Goal: Task Accomplishment & Management: Use online tool/utility

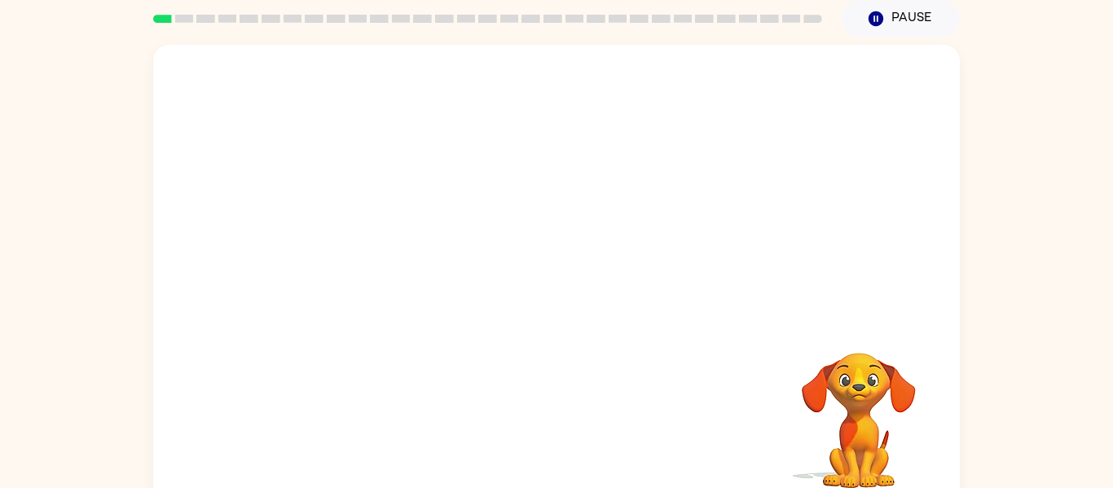
scroll to position [65, 0]
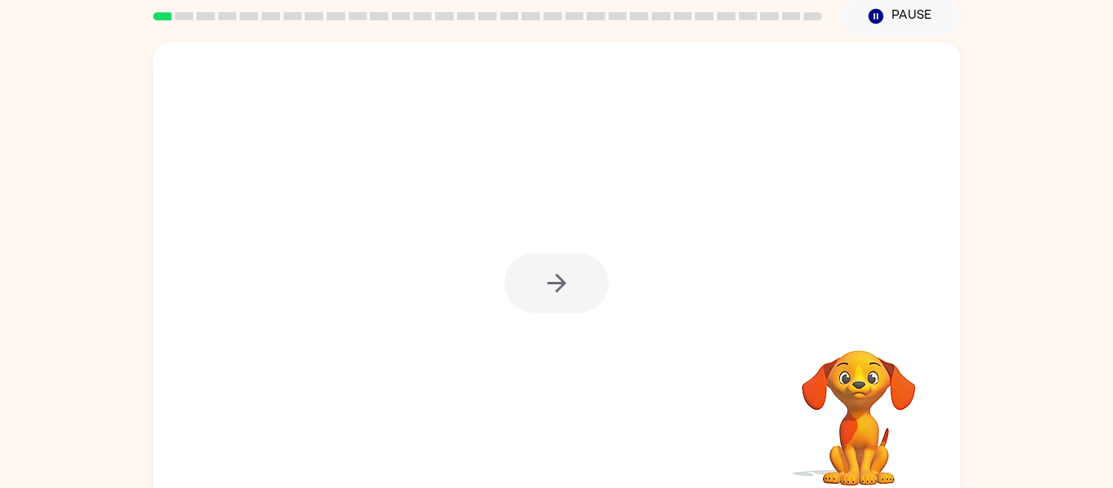
click at [559, 287] on div at bounding box center [556, 282] width 104 height 59
click at [547, 306] on button "button" at bounding box center [556, 282] width 104 height 59
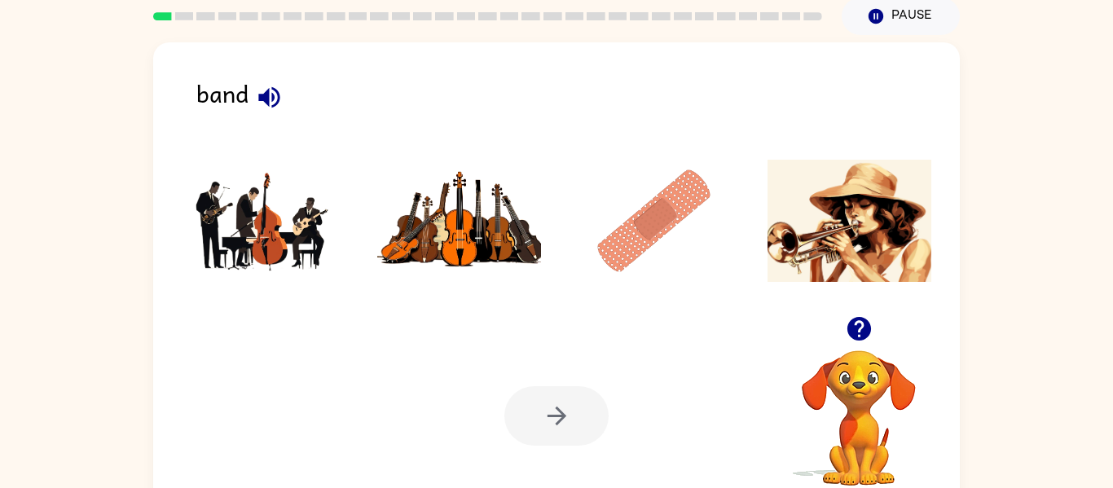
click at [268, 101] on icon "button" at bounding box center [268, 96] width 21 height 21
click at [267, 103] on icon "button" at bounding box center [268, 96] width 21 height 21
click at [260, 196] on img at bounding box center [264, 221] width 165 height 122
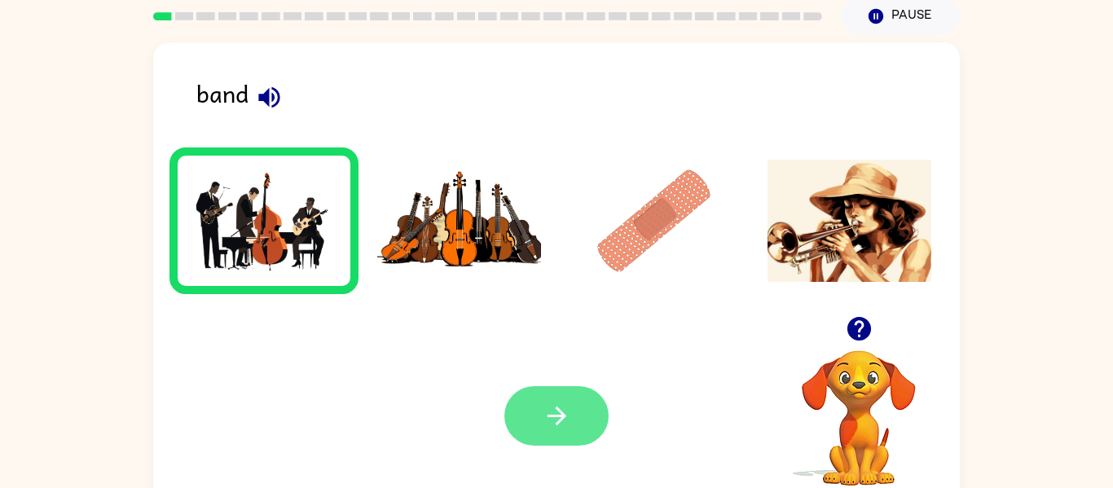
click at [537, 403] on button "button" at bounding box center [556, 415] width 104 height 59
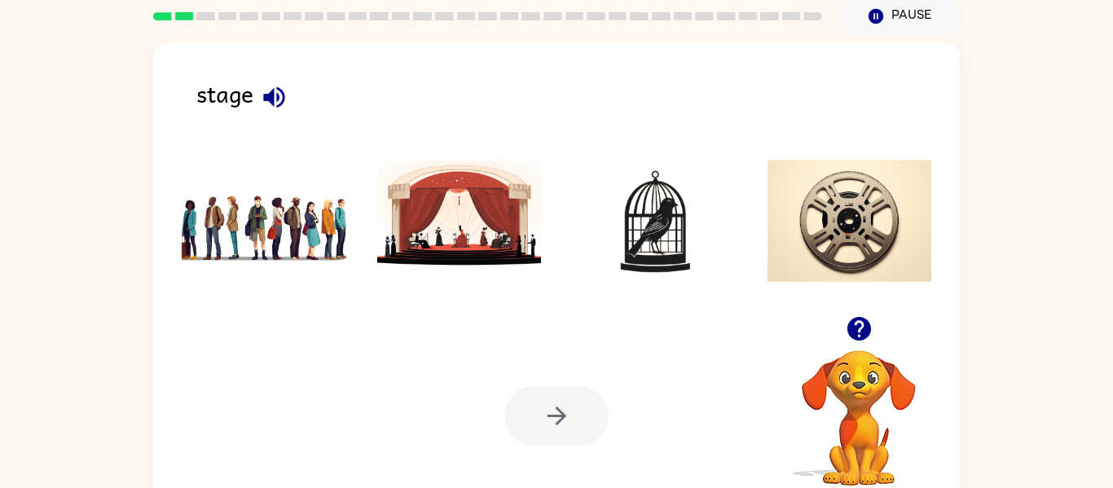
click at [274, 103] on icon "button" at bounding box center [273, 96] width 21 height 21
click at [271, 103] on icon "button" at bounding box center [273, 96] width 21 height 21
click at [455, 262] on img at bounding box center [459, 221] width 165 height 122
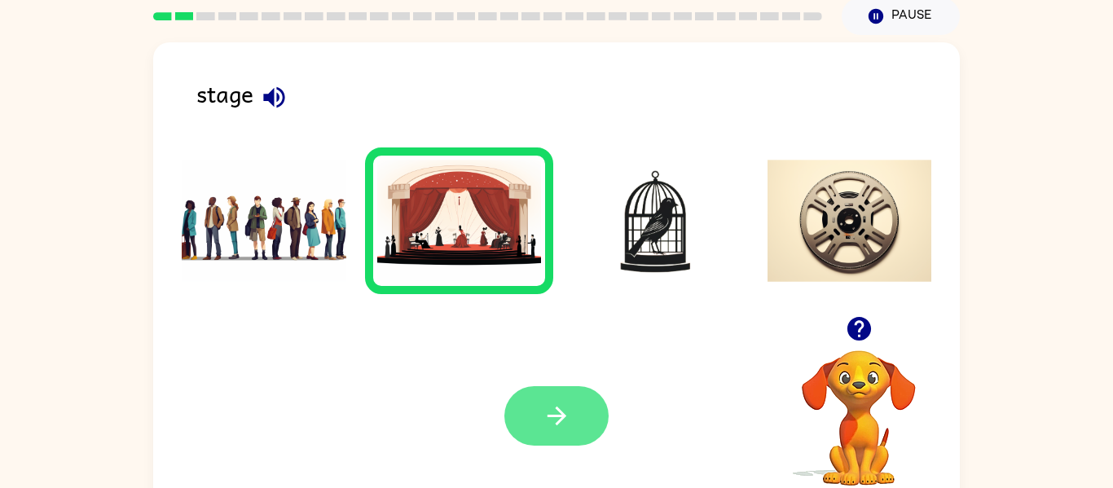
click at [544, 434] on button "button" at bounding box center [556, 415] width 104 height 59
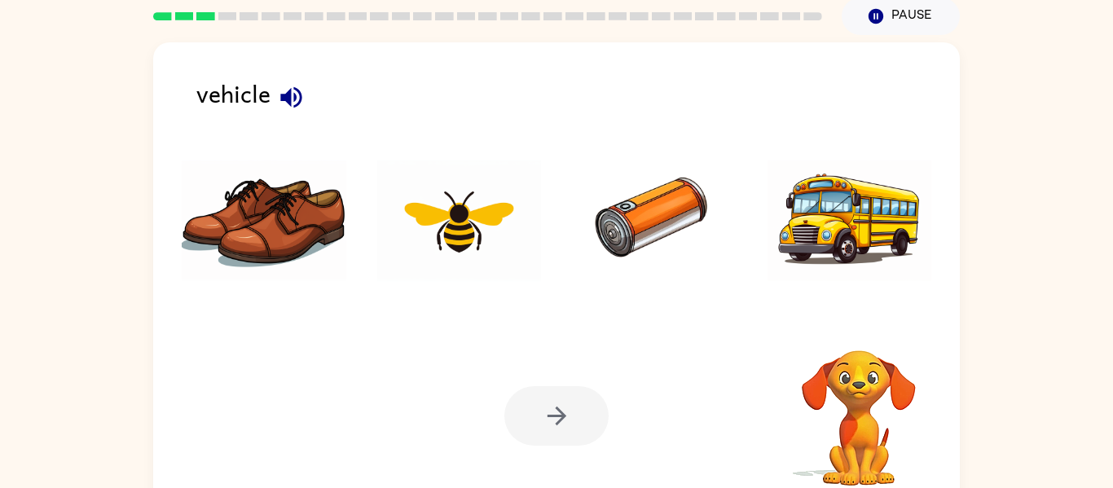
click at [544, 434] on div at bounding box center [556, 415] width 104 height 59
click at [287, 99] on icon "button" at bounding box center [290, 96] width 21 height 21
click at [802, 252] on img at bounding box center [850, 221] width 165 height 122
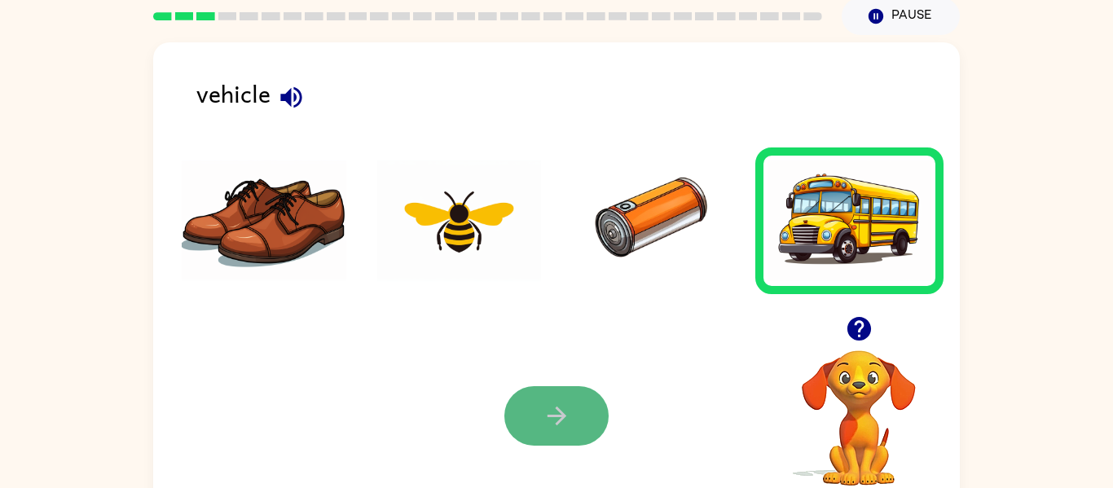
click at [561, 407] on icon "button" at bounding box center [557, 416] width 29 height 29
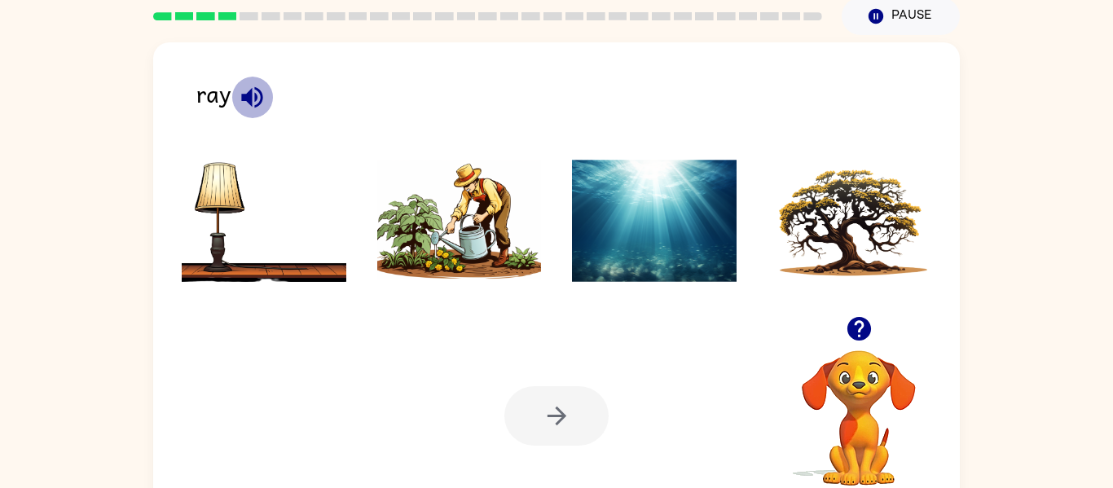
click at [250, 86] on icon "button" at bounding box center [252, 97] width 29 height 29
click at [253, 89] on icon "button" at bounding box center [252, 97] width 29 height 29
click at [252, 90] on icon "button" at bounding box center [252, 97] width 29 height 29
click at [253, 97] on icon "button" at bounding box center [252, 97] width 29 height 29
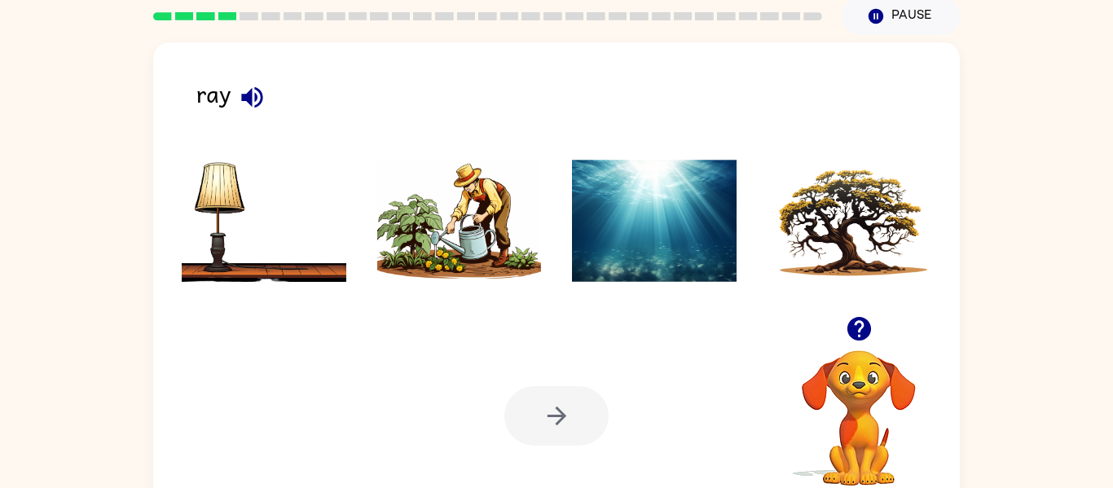
click at [793, 260] on img at bounding box center [850, 221] width 165 height 122
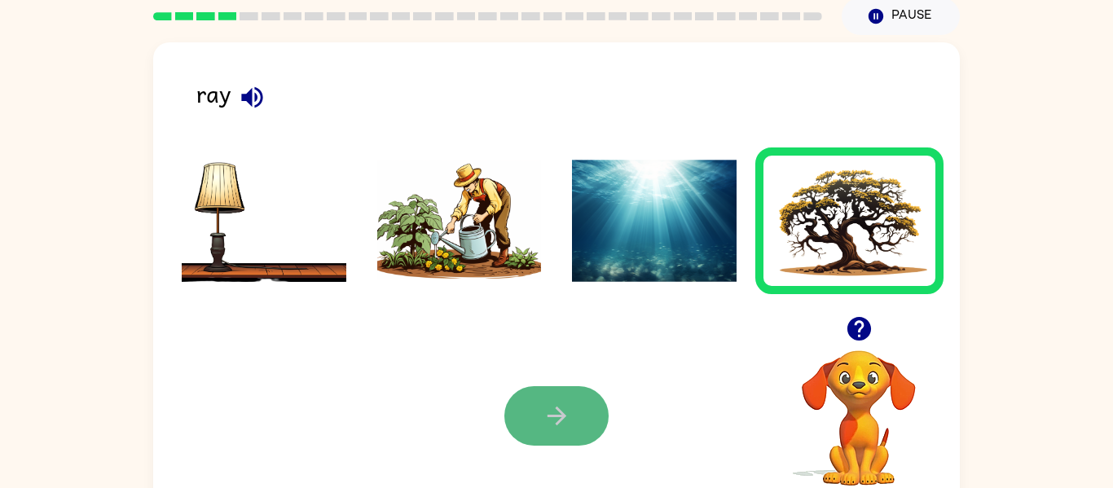
click at [555, 425] on icon "button" at bounding box center [556, 416] width 19 height 19
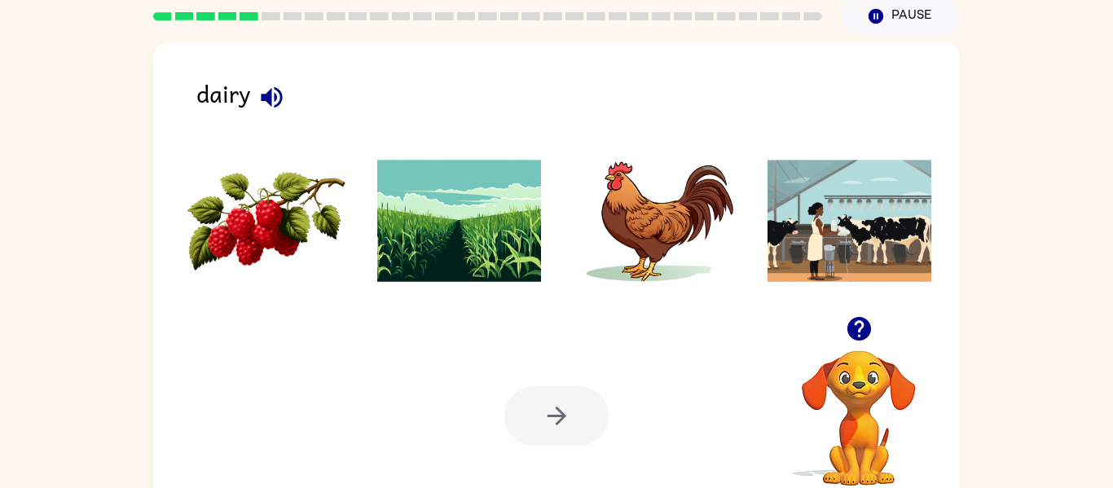
click at [264, 105] on icon "button" at bounding box center [272, 97] width 29 height 29
click at [293, 192] on img at bounding box center [264, 221] width 165 height 122
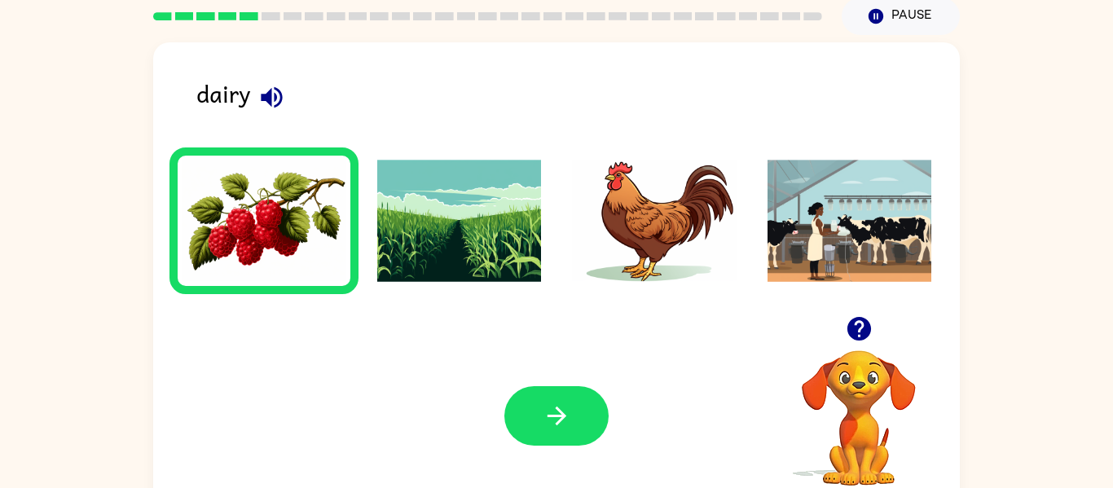
click at [799, 162] on img at bounding box center [850, 221] width 165 height 122
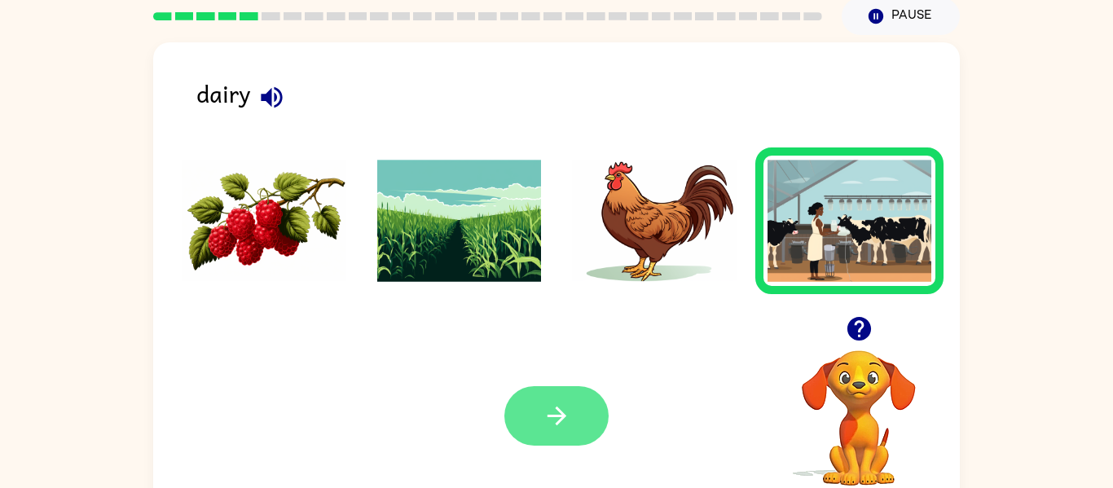
click at [552, 429] on icon "button" at bounding box center [557, 416] width 29 height 29
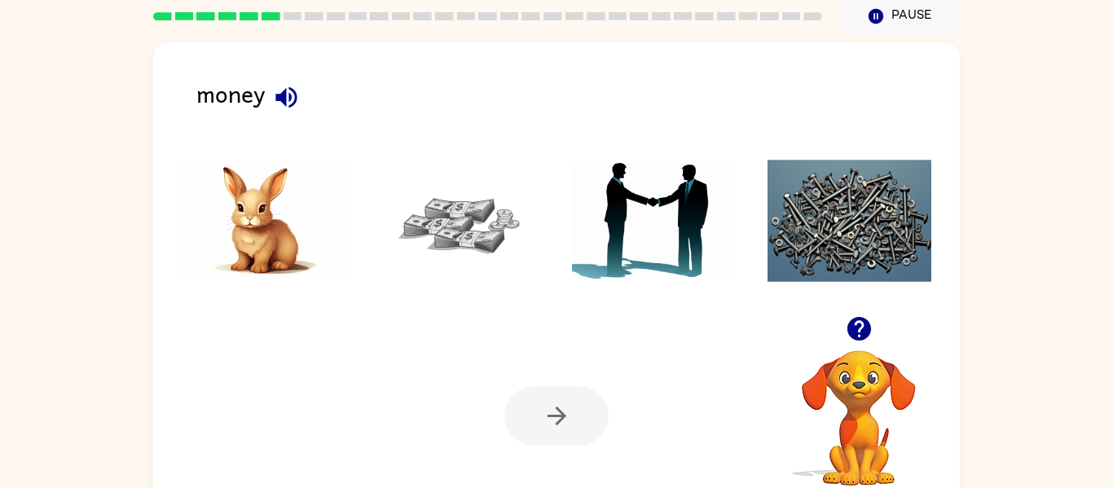
click at [280, 86] on icon "button" at bounding box center [286, 97] width 29 height 29
click at [495, 258] on img at bounding box center [459, 221] width 165 height 122
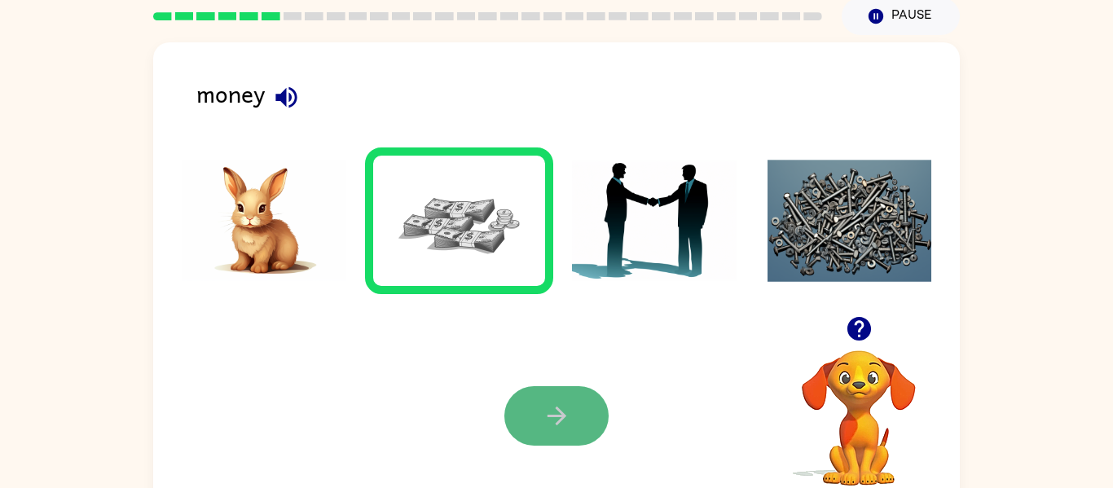
click at [557, 404] on icon "button" at bounding box center [557, 416] width 29 height 29
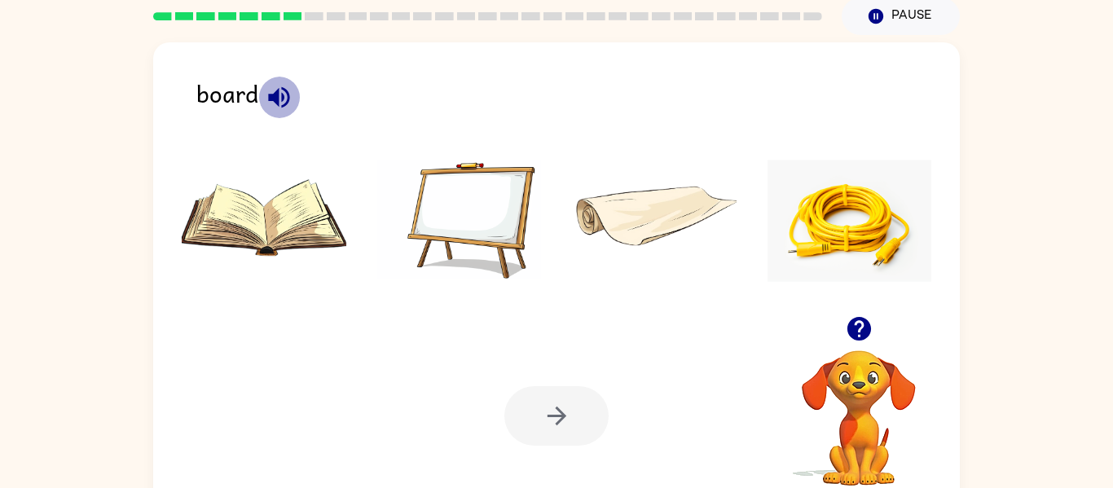
click at [284, 95] on icon "button" at bounding box center [279, 97] width 29 height 29
click at [478, 206] on img at bounding box center [459, 221] width 165 height 122
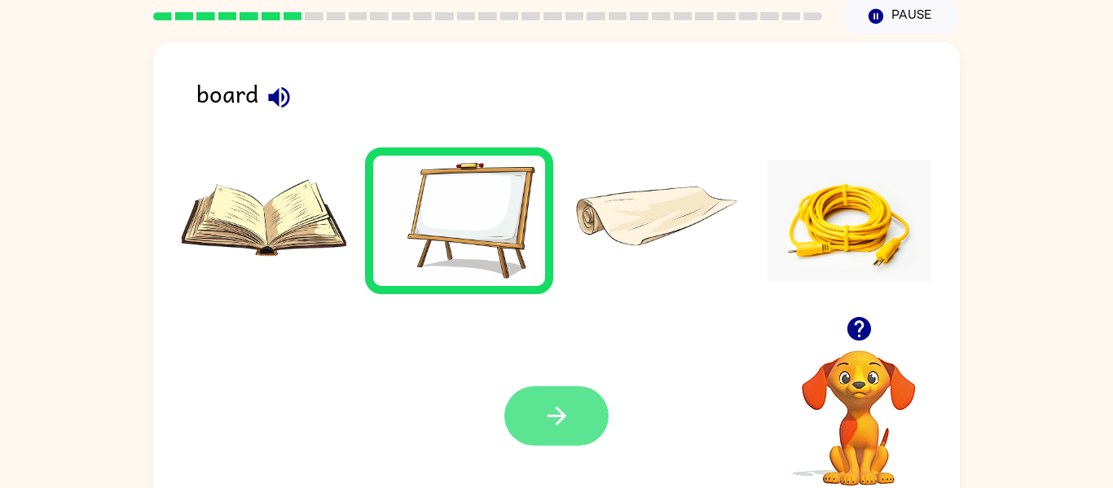
click at [568, 432] on button "button" at bounding box center [556, 415] width 104 height 59
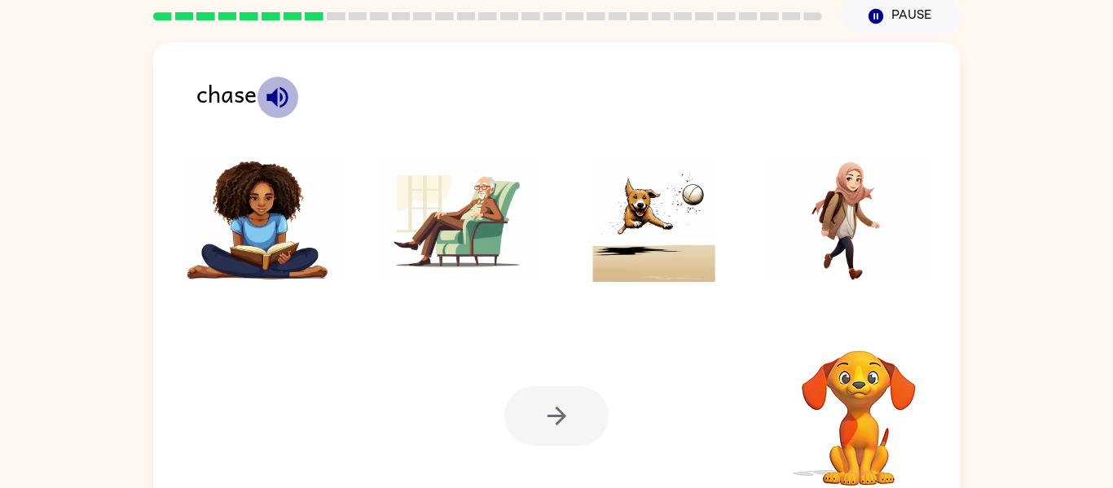
click at [278, 96] on icon "button" at bounding box center [277, 97] width 29 height 29
click at [687, 249] on img at bounding box center [654, 221] width 165 height 122
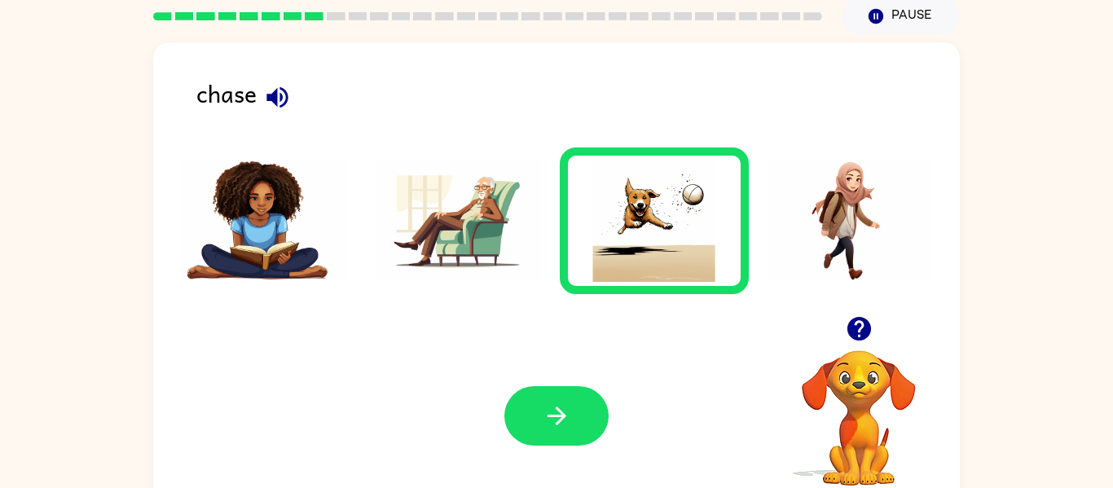
click at [561, 385] on div "Your browser must support playing .mp4 files to use Literably. Please try using…" at bounding box center [556, 415] width 807 height 183
click at [566, 413] on icon "button" at bounding box center [557, 416] width 29 height 29
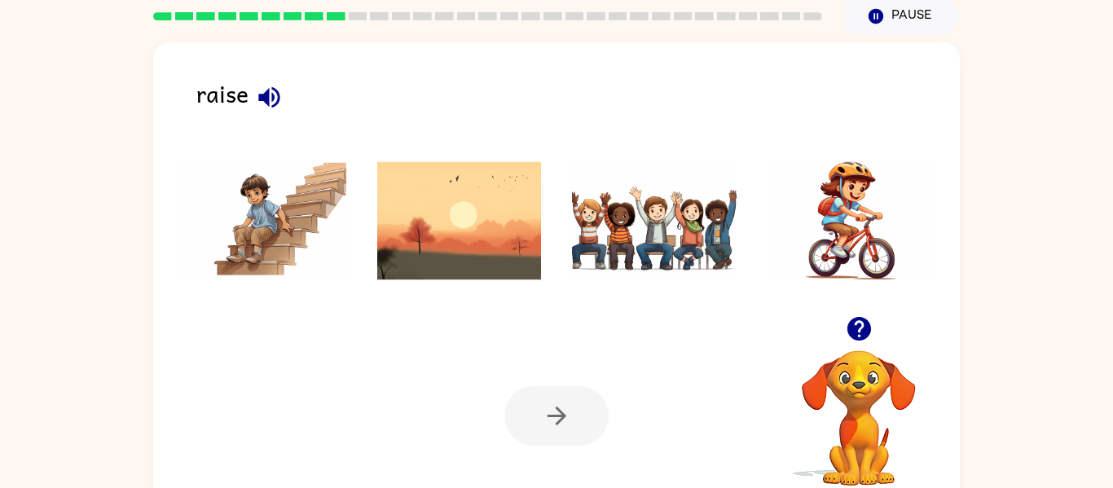
click at [263, 94] on icon "button" at bounding box center [268, 96] width 21 height 21
click at [630, 246] on img at bounding box center [654, 221] width 165 height 122
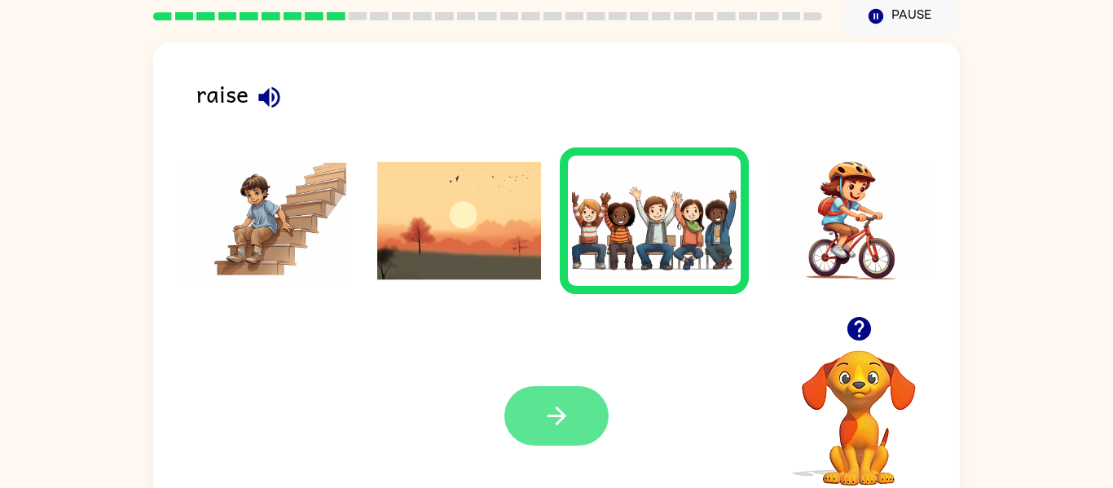
click at [531, 425] on button "button" at bounding box center [556, 415] width 104 height 59
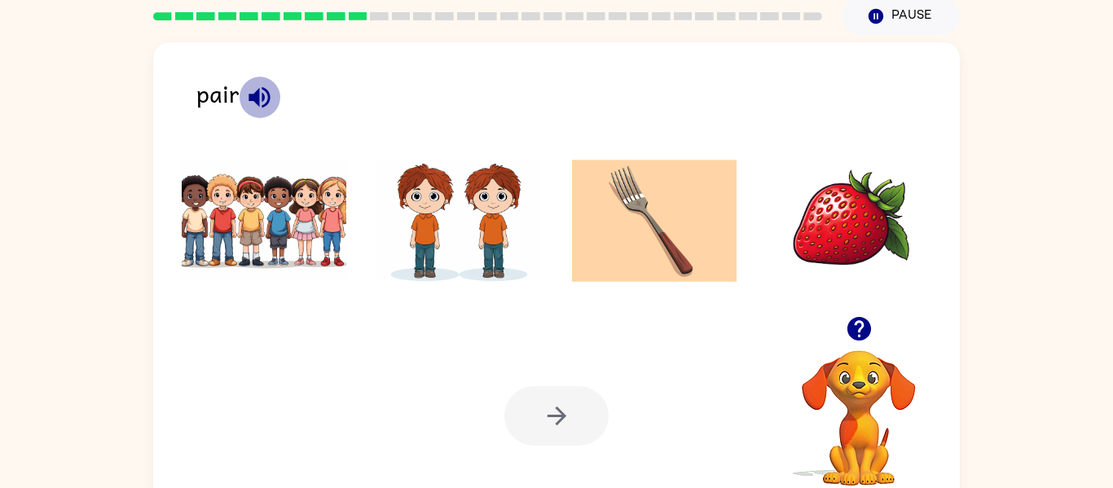
click at [253, 95] on icon "button" at bounding box center [259, 96] width 21 height 21
click at [259, 103] on icon "button" at bounding box center [259, 97] width 29 height 29
click at [337, 244] on img at bounding box center [264, 221] width 165 height 122
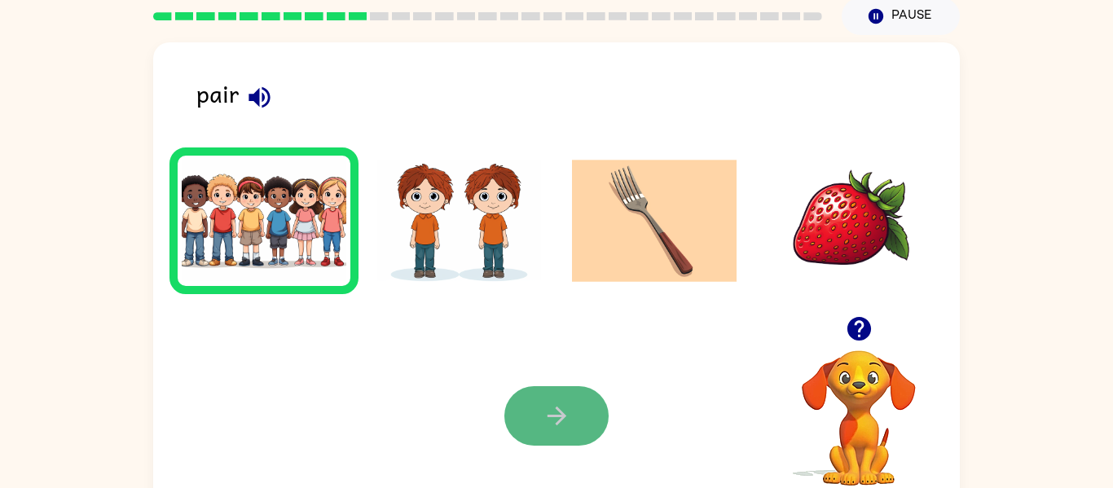
click at [566, 402] on icon "button" at bounding box center [557, 416] width 29 height 29
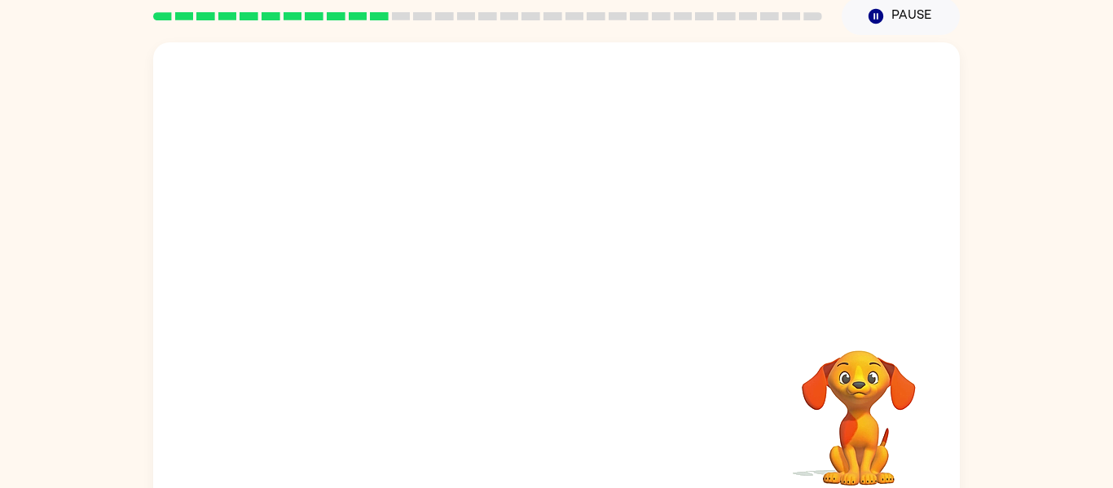
click at [874, 403] on video "Your browser must support playing .mp4 files to use Literably. Please try using…" at bounding box center [858, 406] width 163 height 163
click at [579, 295] on button "button" at bounding box center [556, 282] width 104 height 59
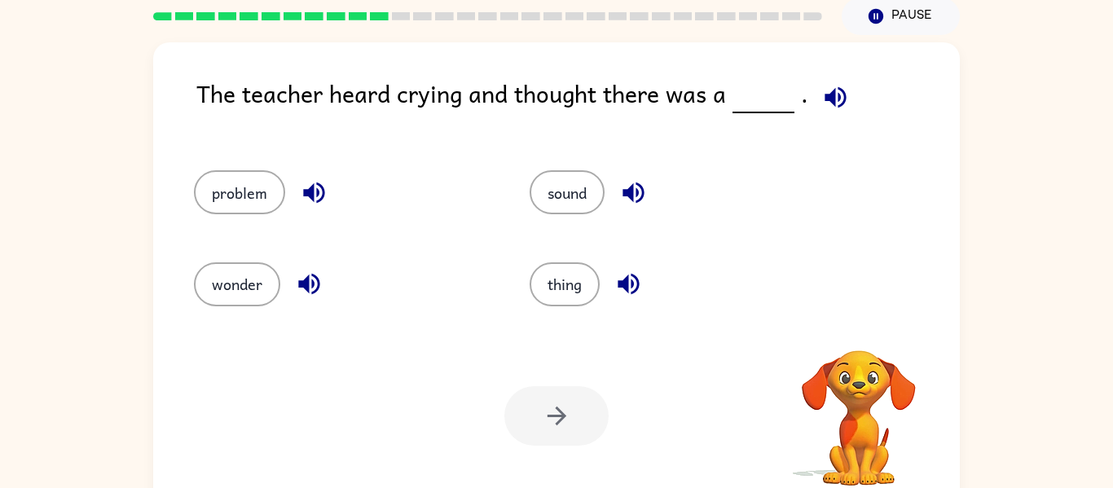
click at [835, 99] on icon "button" at bounding box center [835, 97] width 29 height 29
click at [307, 195] on icon "button" at bounding box center [313, 193] width 21 height 21
click at [310, 282] on icon "button" at bounding box center [309, 284] width 29 height 29
click at [626, 196] on icon "button" at bounding box center [633, 192] width 29 height 29
click at [627, 288] on icon "button" at bounding box center [628, 284] width 21 height 21
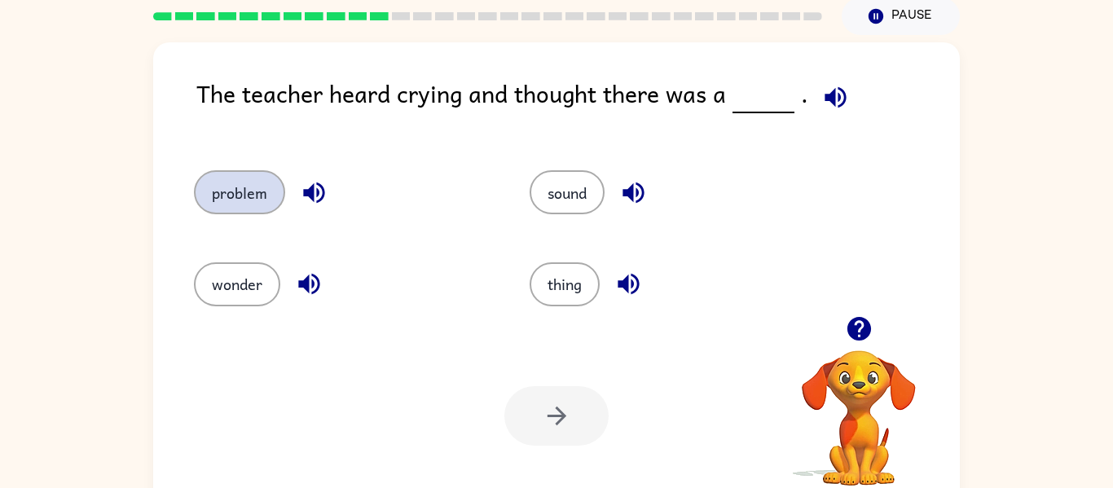
click at [259, 183] on button "problem" at bounding box center [239, 192] width 91 height 44
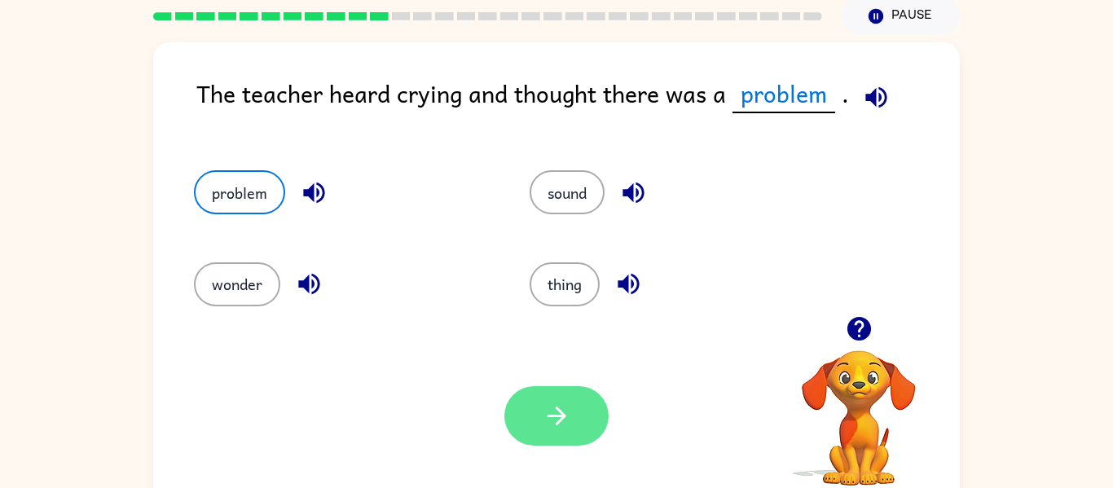
click at [559, 435] on button "button" at bounding box center [556, 415] width 104 height 59
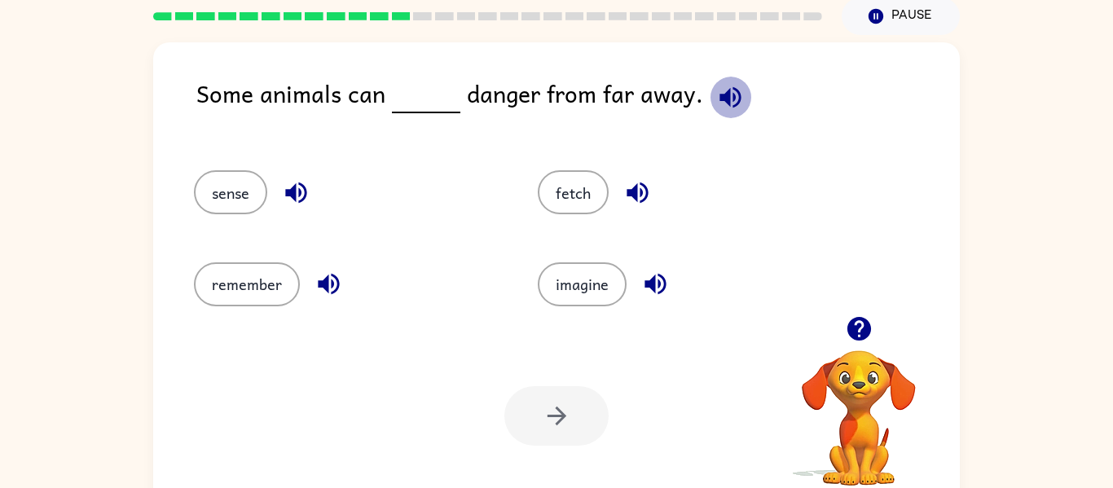
click at [724, 94] on icon "button" at bounding box center [730, 97] width 29 height 29
click at [290, 191] on icon "button" at bounding box center [295, 193] width 21 height 21
click at [329, 276] on icon "button" at bounding box center [329, 284] width 29 height 29
click at [638, 204] on icon "button" at bounding box center [637, 192] width 29 height 29
click at [658, 284] on icon "button" at bounding box center [655, 284] width 21 height 21
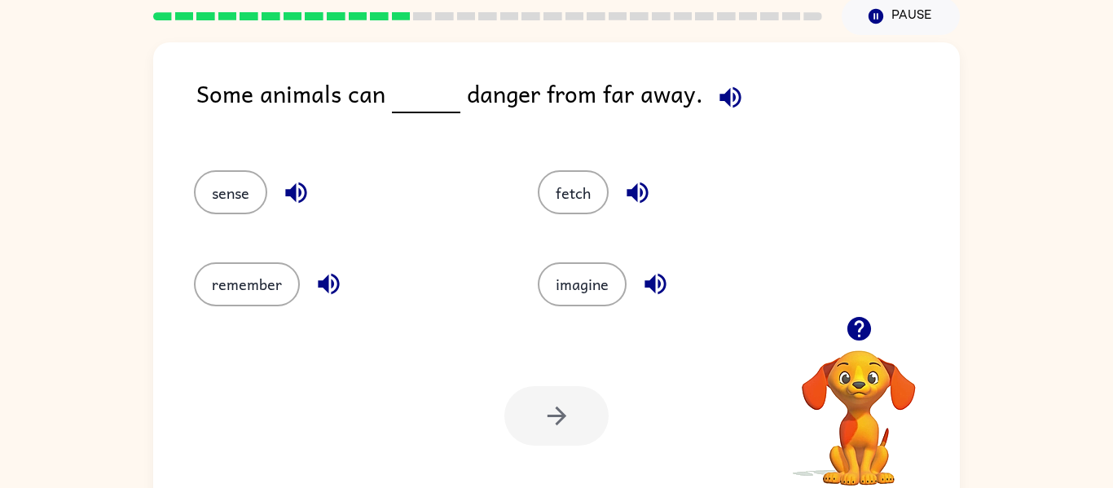
click at [300, 196] on icon "button" at bounding box center [296, 192] width 29 height 29
click at [331, 280] on icon "button" at bounding box center [328, 284] width 21 height 21
click at [289, 197] on icon "button" at bounding box center [296, 192] width 29 height 29
click at [244, 187] on button "sense" at bounding box center [230, 192] width 73 height 44
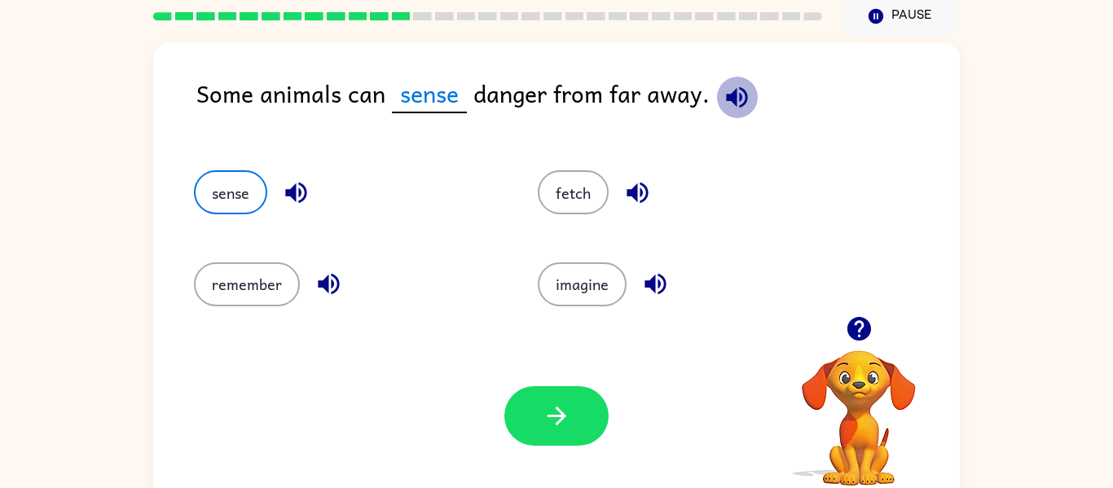
click at [725, 83] on icon "button" at bounding box center [737, 97] width 29 height 29
click at [280, 192] on button "button" at bounding box center [296, 193] width 42 height 42
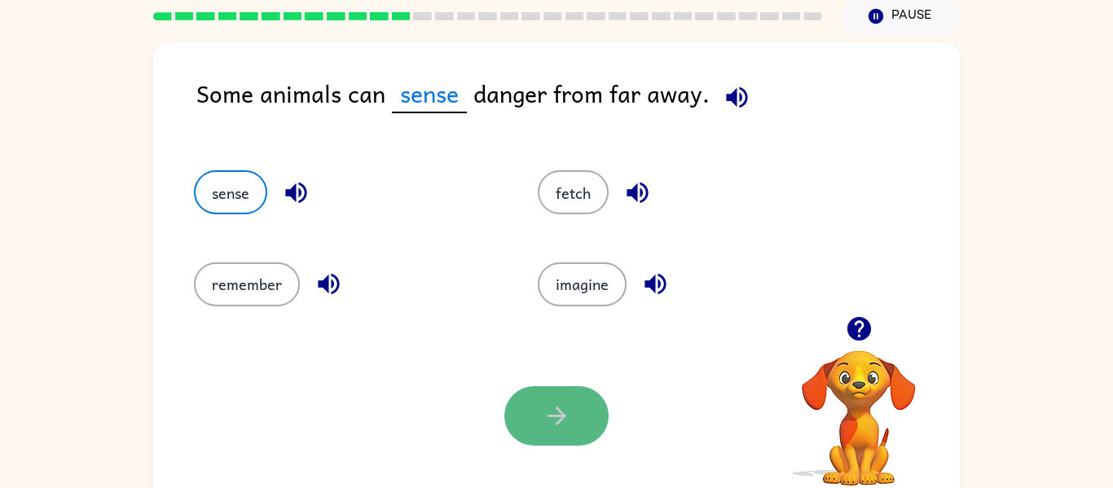
click at [544, 425] on icon "button" at bounding box center [557, 416] width 29 height 29
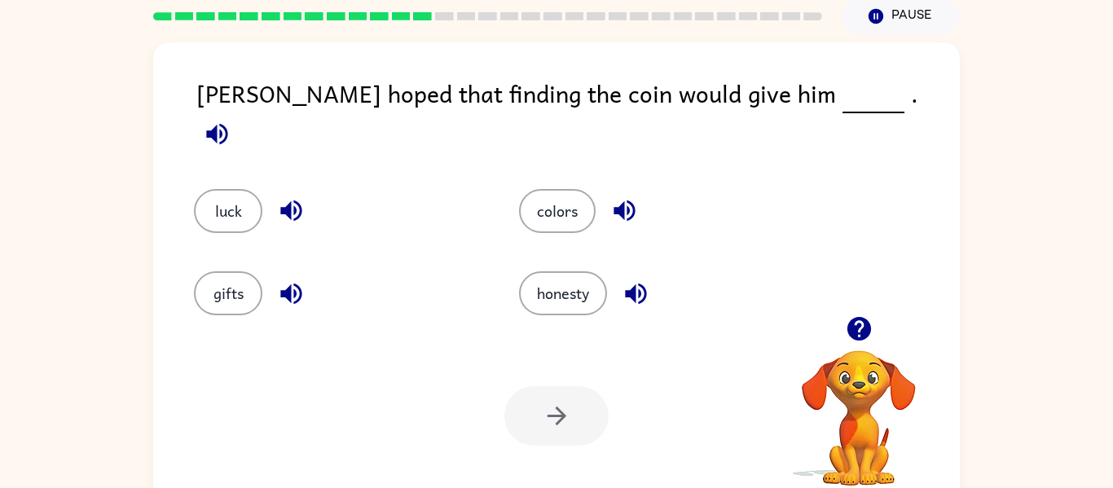
click at [231, 120] on icon "button" at bounding box center [217, 134] width 29 height 29
click at [285, 196] on icon "button" at bounding box center [291, 210] width 29 height 29
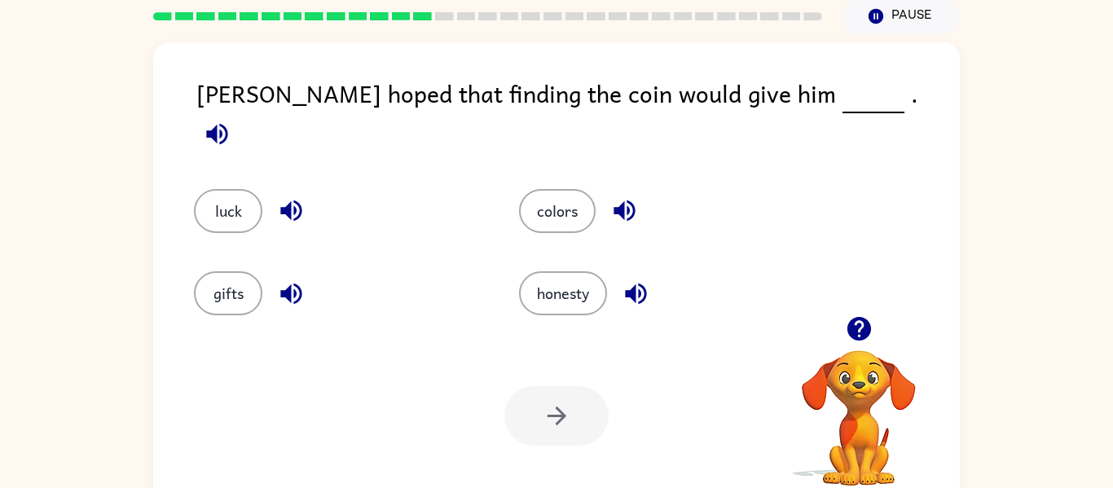
click at [284, 286] on icon "button" at bounding box center [290, 293] width 21 height 21
click at [622, 200] on icon "button" at bounding box center [624, 210] width 21 height 21
click at [643, 280] on icon "button" at bounding box center [636, 294] width 29 height 29
click at [248, 189] on button "luck" at bounding box center [228, 211] width 68 height 44
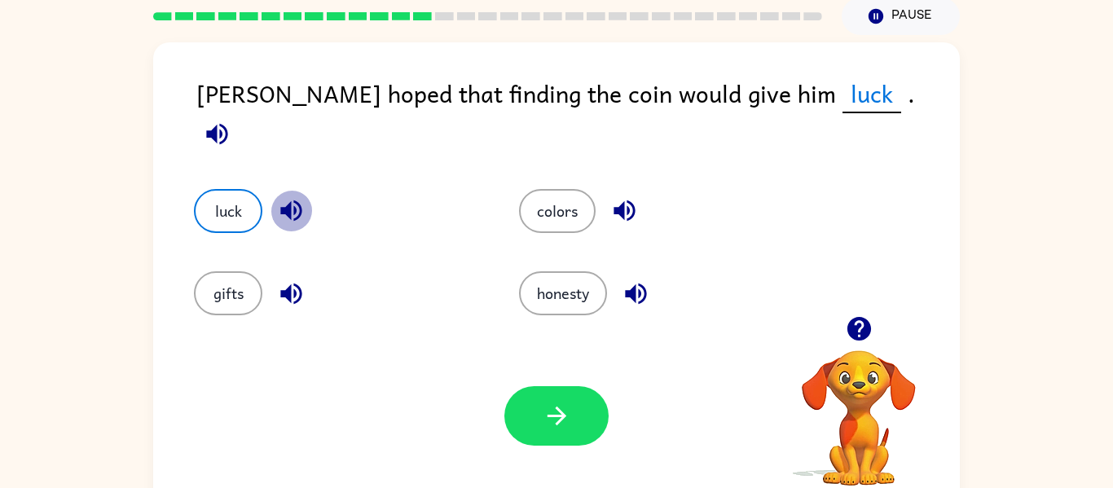
click at [305, 200] on icon "button" at bounding box center [291, 210] width 29 height 29
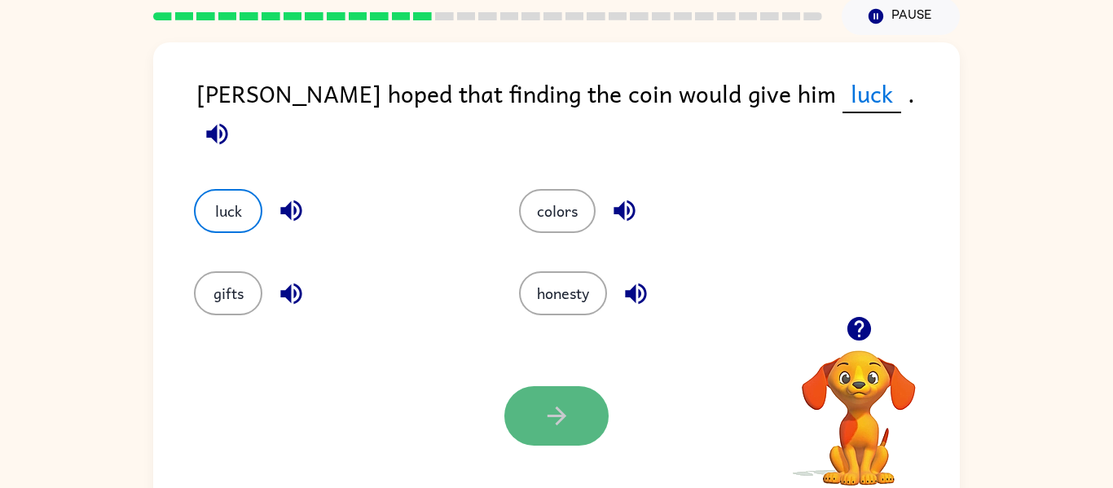
click at [592, 420] on button "button" at bounding box center [556, 415] width 104 height 59
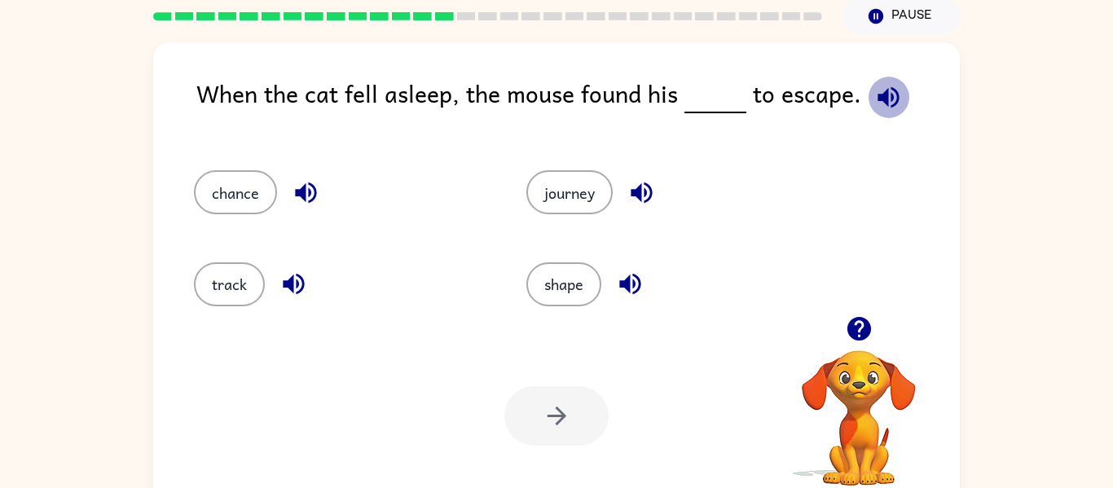
click at [893, 100] on icon "button" at bounding box center [888, 97] width 29 height 29
click at [321, 190] on button "button" at bounding box center [306, 193] width 42 height 42
click at [273, 279] on button "button" at bounding box center [294, 284] width 42 height 42
click at [649, 182] on icon "button" at bounding box center [641, 192] width 29 height 29
click at [629, 289] on icon "button" at bounding box center [629, 284] width 21 height 21
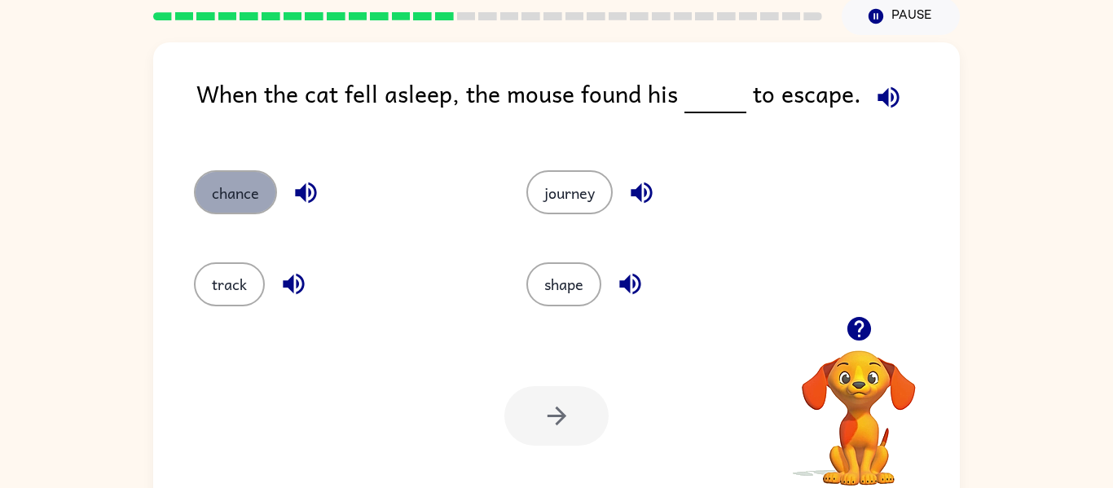
click at [261, 200] on button "chance" at bounding box center [235, 192] width 83 height 44
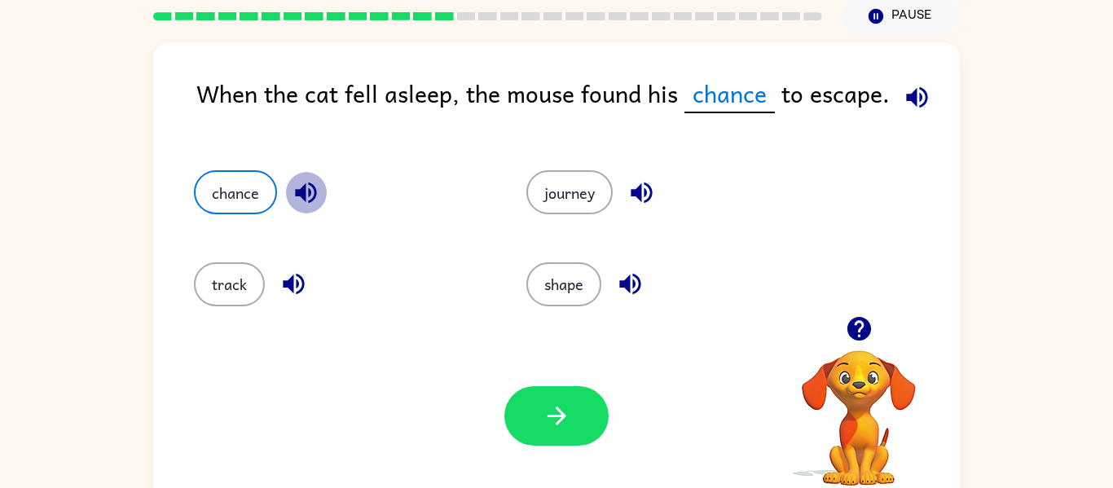
click at [293, 197] on icon "button" at bounding box center [306, 192] width 29 height 29
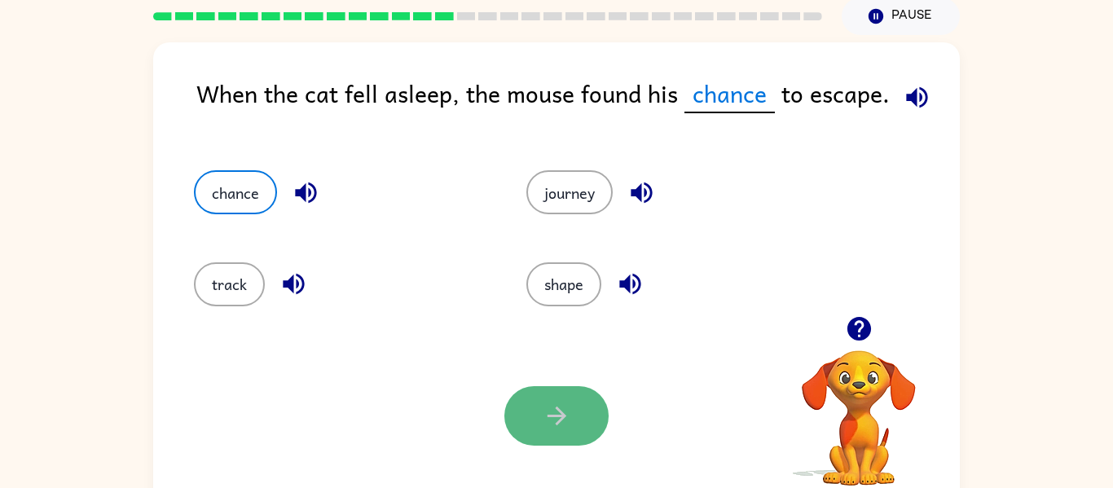
click at [558, 428] on icon "button" at bounding box center [557, 416] width 29 height 29
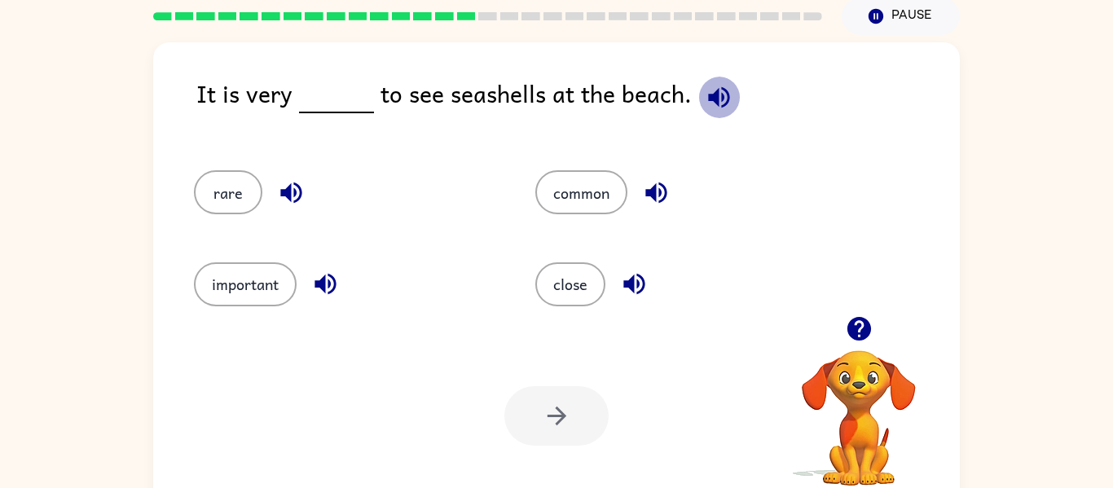
click at [716, 93] on icon "button" at bounding box center [719, 97] width 29 height 29
click at [855, 323] on icon "button" at bounding box center [859, 329] width 29 height 29
click at [711, 103] on icon "button" at bounding box center [718, 96] width 21 height 21
click at [284, 196] on icon "button" at bounding box center [290, 193] width 21 height 21
click at [328, 284] on icon "button" at bounding box center [325, 284] width 29 height 29
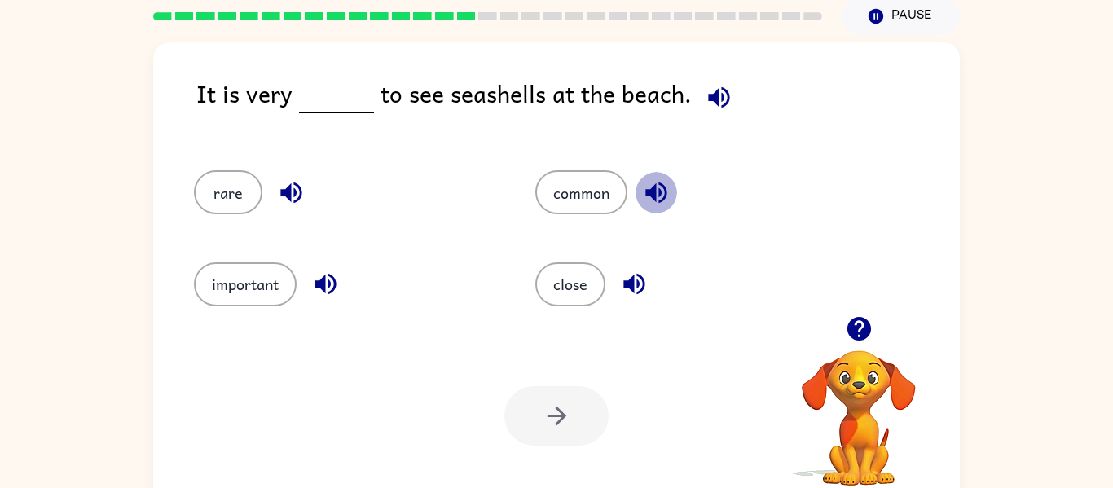
click at [658, 201] on icon "button" at bounding box center [655, 193] width 21 height 21
click at [636, 284] on icon "button" at bounding box center [634, 284] width 29 height 29
click at [633, 286] on icon "button" at bounding box center [633, 284] width 21 height 21
click at [239, 187] on button "rare" at bounding box center [228, 192] width 68 height 44
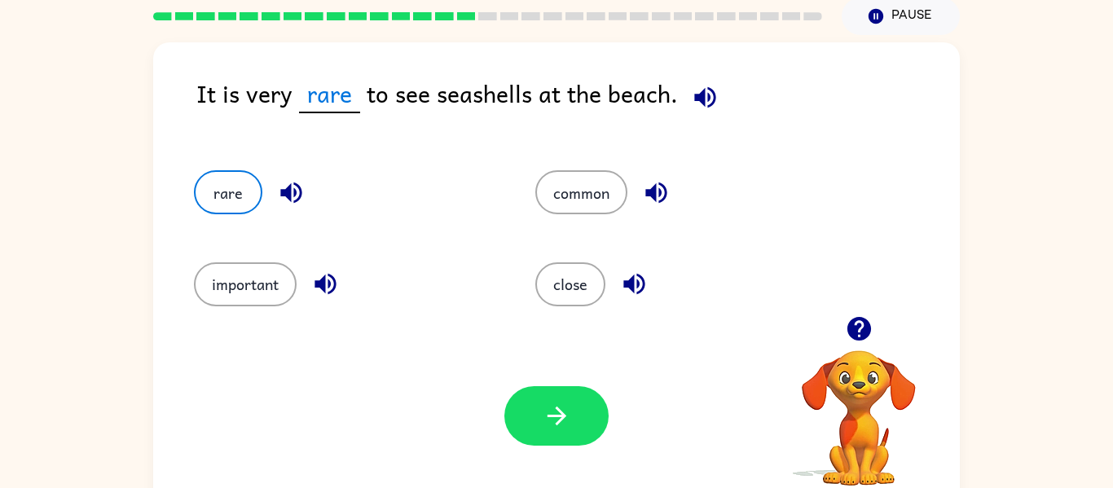
click at [281, 192] on icon "button" at bounding box center [290, 193] width 21 height 21
click at [289, 200] on icon "button" at bounding box center [291, 192] width 29 height 29
click at [552, 406] on icon "button" at bounding box center [557, 416] width 29 height 29
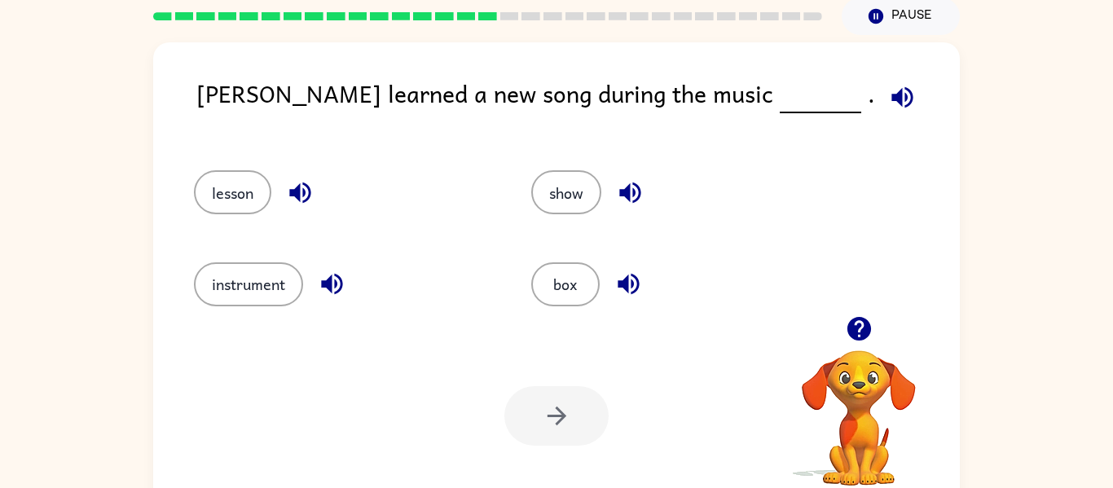
click at [888, 98] on icon "button" at bounding box center [902, 97] width 29 height 29
click at [286, 189] on icon "button" at bounding box center [300, 192] width 29 height 29
click at [334, 294] on icon "button" at bounding box center [332, 284] width 29 height 29
click at [892, 95] on icon "button" at bounding box center [902, 96] width 21 height 21
click at [301, 199] on icon "button" at bounding box center [300, 192] width 29 height 29
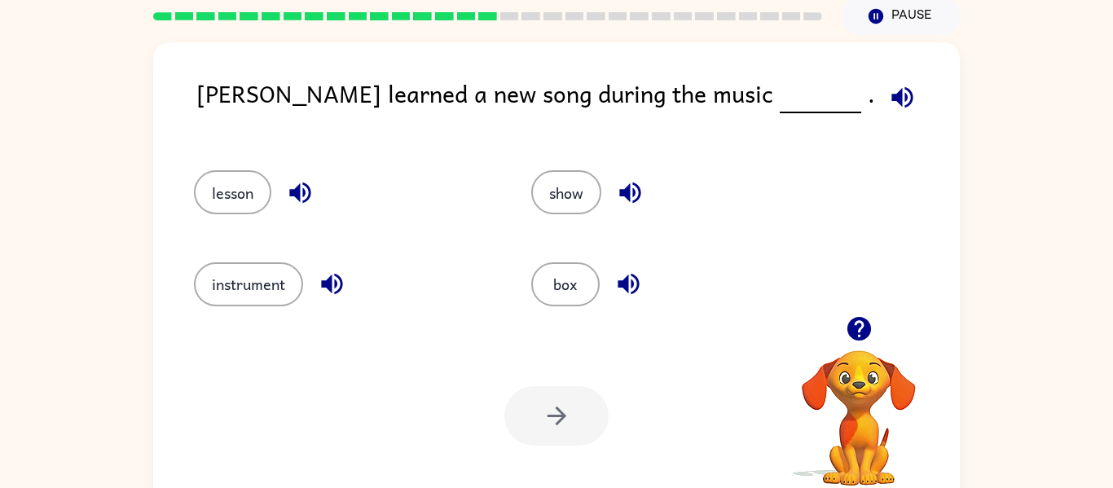
click at [345, 297] on icon "button" at bounding box center [332, 284] width 29 height 29
click at [630, 187] on icon "button" at bounding box center [629, 193] width 21 height 21
click at [627, 282] on icon "button" at bounding box center [628, 284] width 21 height 21
click at [222, 186] on button "lesson" at bounding box center [232, 192] width 77 height 44
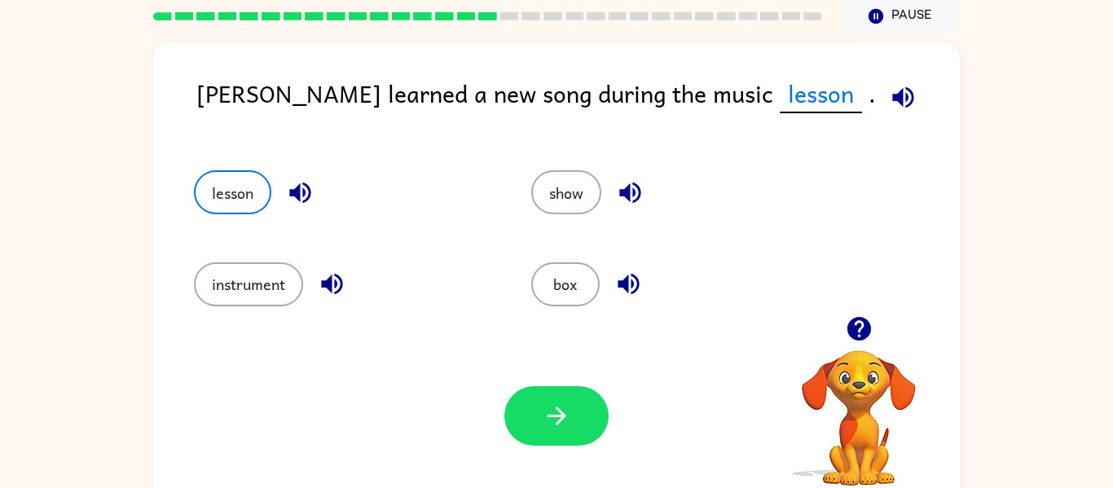
click at [302, 200] on icon "button" at bounding box center [300, 192] width 29 height 29
click at [892, 88] on icon "button" at bounding box center [902, 96] width 21 height 21
click at [889, 86] on icon "button" at bounding box center [903, 97] width 29 height 29
click at [534, 430] on button "button" at bounding box center [556, 415] width 104 height 59
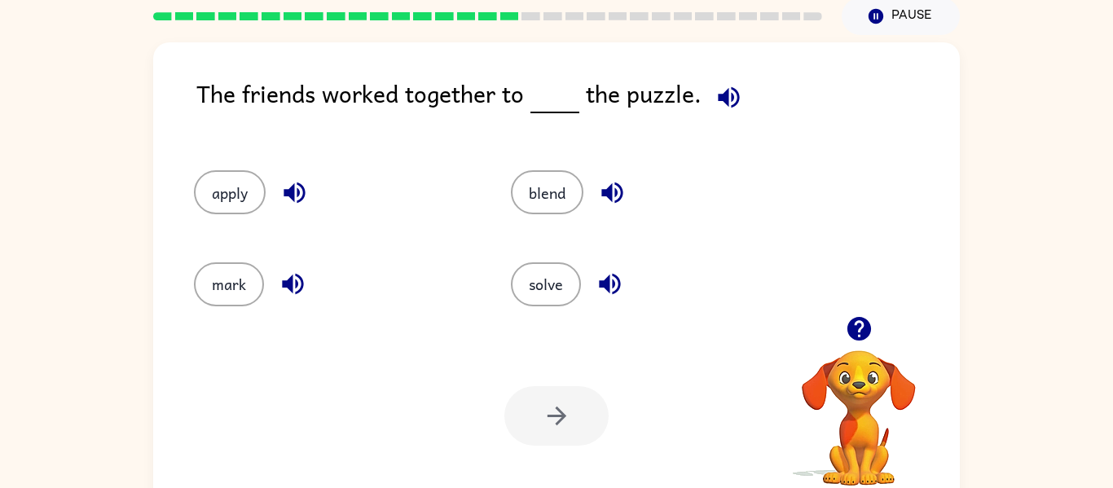
click at [730, 93] on icon "button" at bounding box center [728, 96] width 21 height 21
click at [302, 199] on icon "button" at bounding box center [294, 193] width 21 height 21
click at [285, 280] on icon "button" at bounding box center [293, 284] width 29 height 29
click at [607, 188] on icon "button" at bounding box center [612, 192] width 29 height 29
click at [606, 284] on icon "button" at bounding box center [609, 284] width 21 height 21
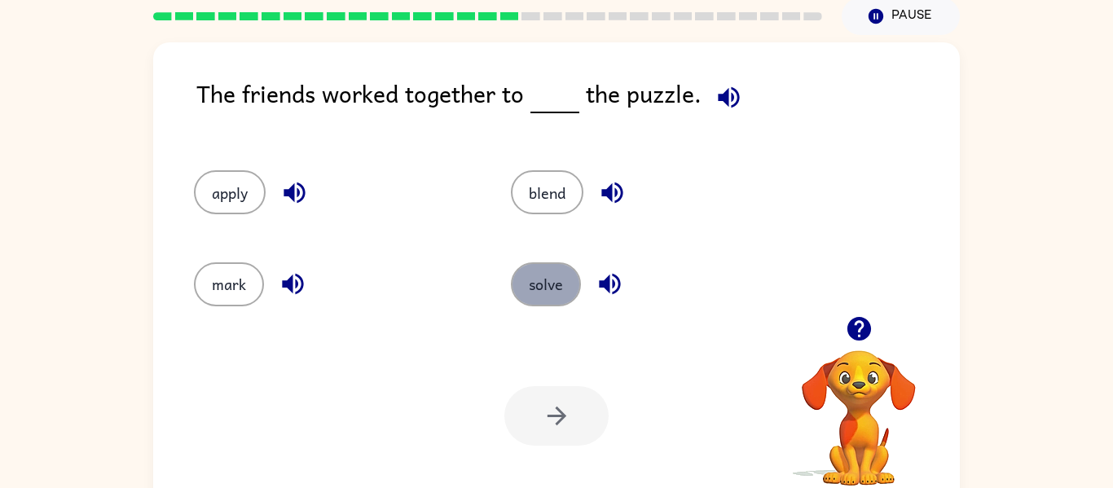
click at [553, 279] on button "solve" at bounding box center [546, 284] width 70 height 44
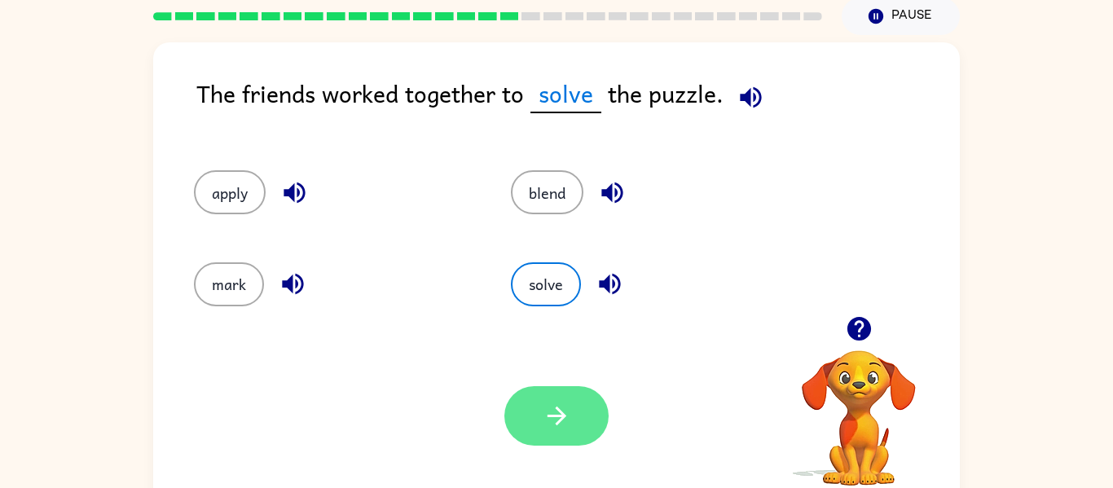
click at [549, 426] on icon "button" at bounding box center [557, 416] width 29 height 29
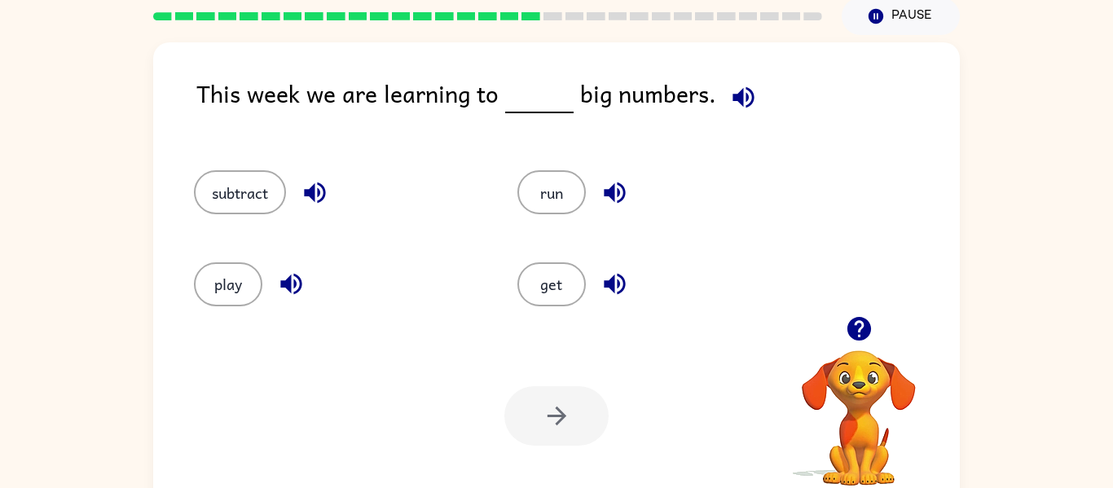
click at [729, 90] on icon "button" at bounding box center [743, 97] width 29 height 29
click at [325, 193] on icon "button" at bounding box center [314, 193] width 21 height 21
click at [299, 284] on icon "button" at bounding box center [291, 284] width 29 height 29
click at [609, 196] on icon "button" at bounding box center [615, 192] width 29 height 29
click at [611, 275] on icon "button" at bounding box center [615, 284] width 29 height 29
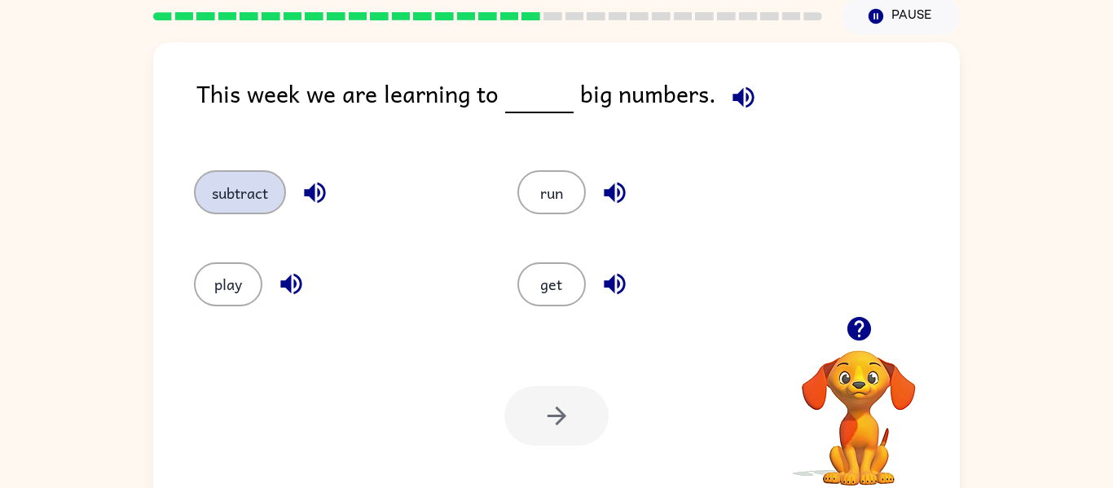
scroll to position [67, 0]
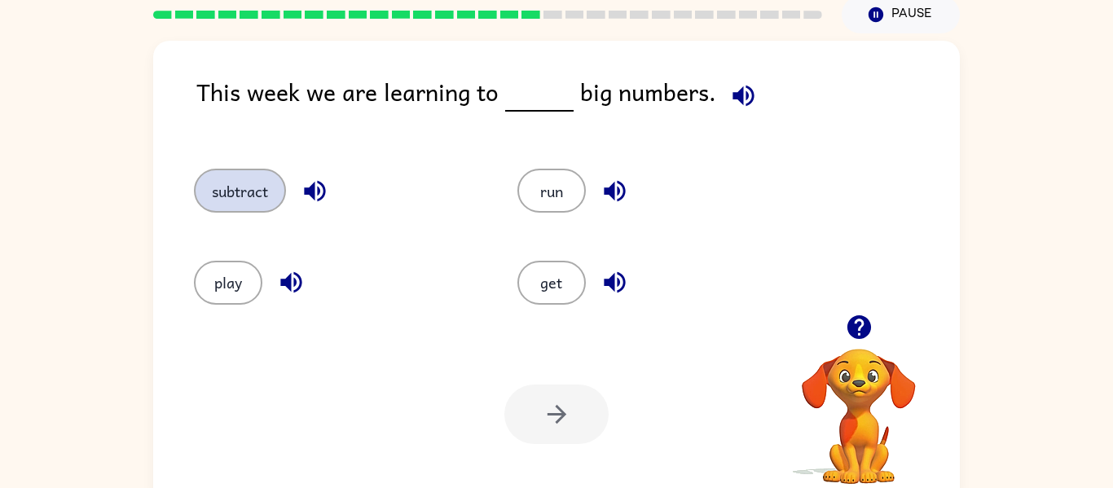
click at [277, 191] on button "subtract" at bounding box center [240, 191] width 92 height 44
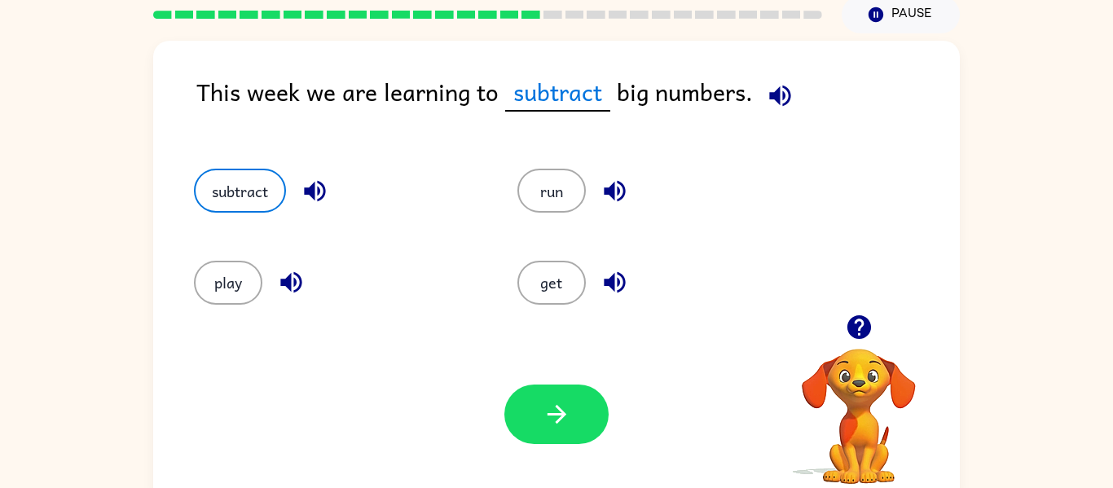
click at [329, 192] on icon "button" at bounding box center [315, 191] width 29 height 29
click at [523, 410] on button "button" at bounding box center [556, 414] width 104 height 59
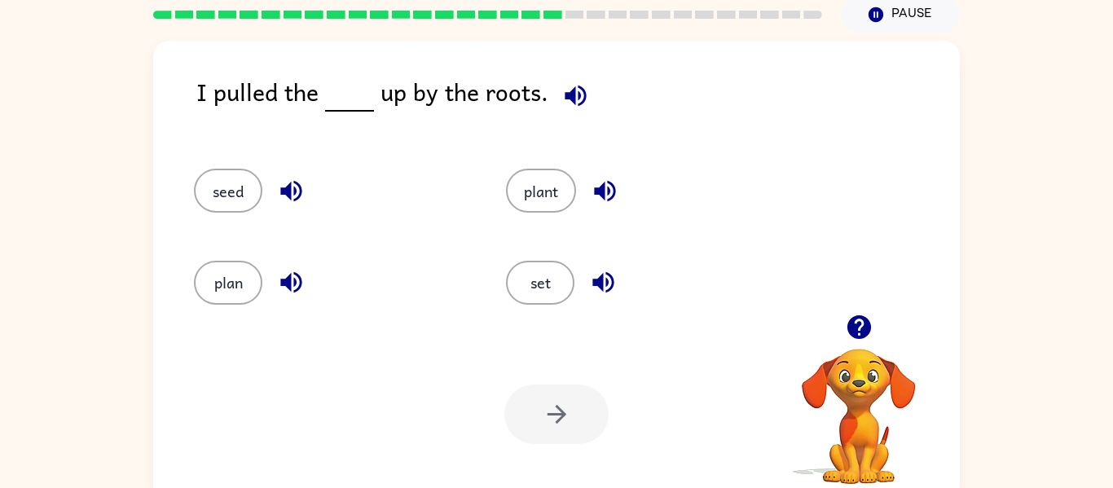
click at [575, 103] on icon "button" at bounding box center [575, 95] width 21 height 21
click at [290, 183] on icon "button" at bounding box center [290, 191] width 21 height 21
click at [281, 280] on icon "button" at bounding box center [290, 282] width 21 height 21
click at [600, 194] on icon "button" at bounding box center [604, 191] width 21 height 21
click at [606, 277] on icon "button" at bounding box center [603, 282] width 29 height 29
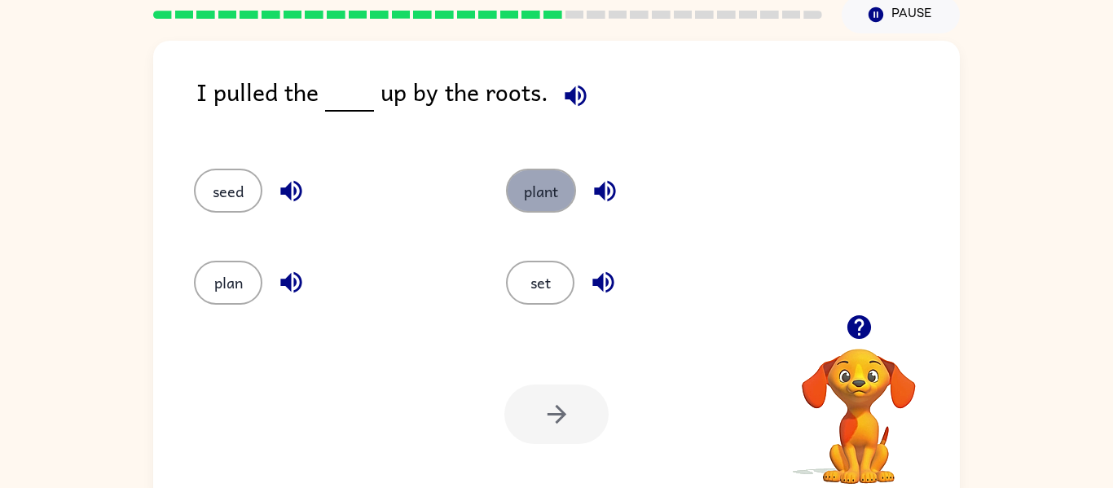
click at [525, 182] on button "plant" at bounding box center [541, 191] width 70 height 44
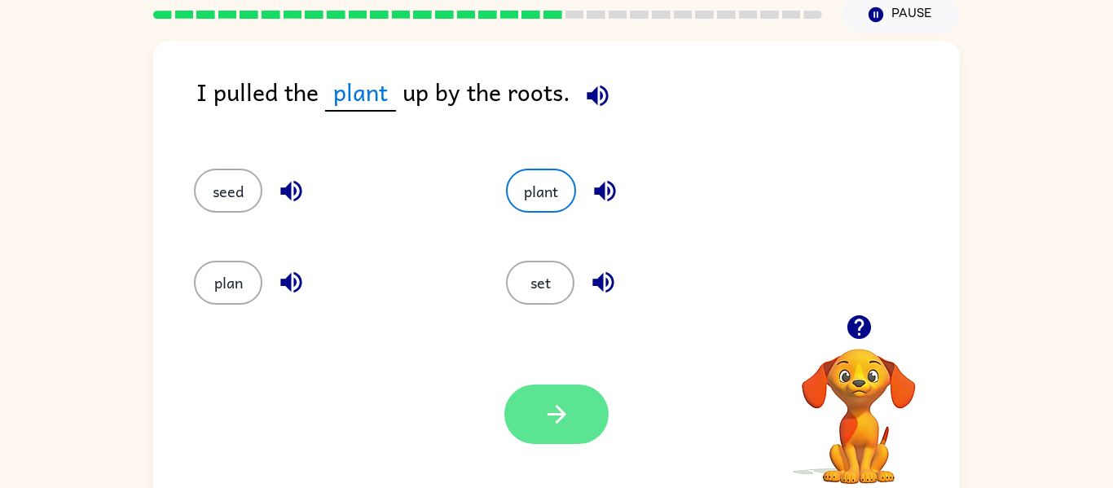
click at [567, 434] on button "button" at bounding box center [556, 414] width 104 height 59
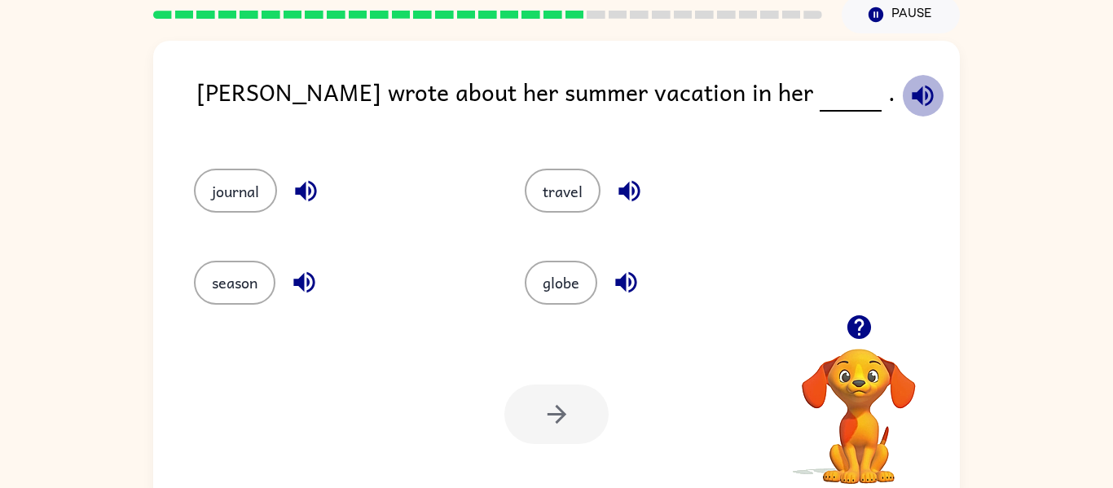
click at [909, 100] on icon "button" at bounding box center [923, 95] width 29 height 29
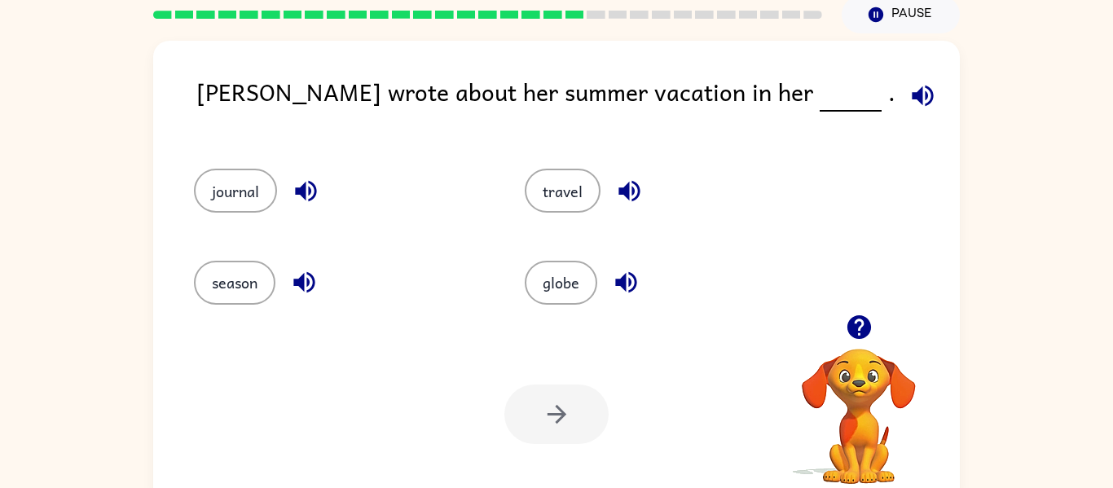
click at [909, 103] on icon "button" at bounding box center [923, 95] width 29 height 29
click at [909, 99] on icon "button" at bounding box center [923, 95] width 29 height 29
click at [909, 103] on icon "button" at bounding box center [923, 95] width 29 height 29
click at [311, 187] on icon "button" at bounding box center [306, 191] width 29 height 29
click at [300, 276] on icon "button" at bounding box center [304, 282] width 29 height 29
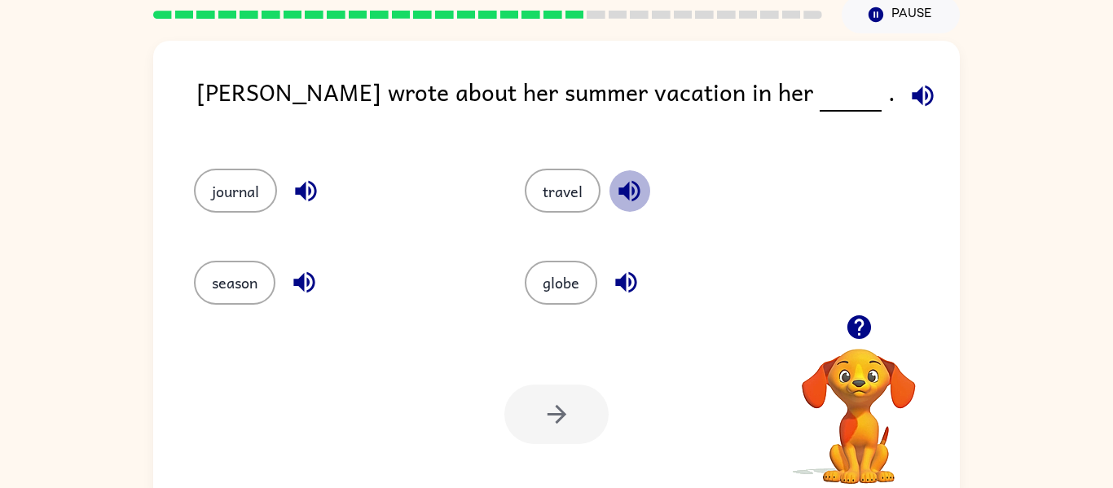
click at [617, 192] on icon "button" at bounding box center [629, 191] width 29 height 29
click at [619, 277] on icon "button" at bounding box center [626, 282] width 29 height 29
click at [250, 179] on button "journal" at bounding box center [235, 191] width 83 height 44
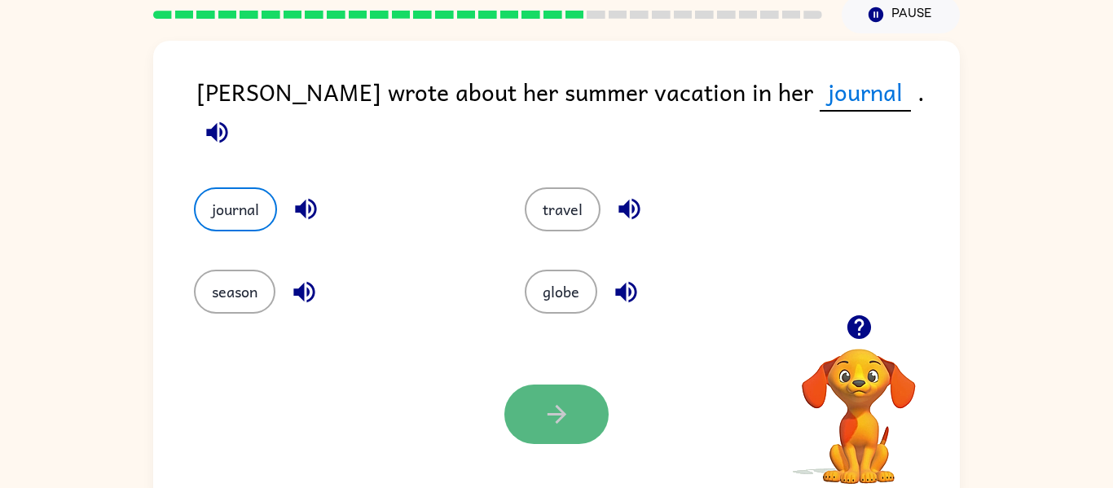
click at [585, 394] on button "button" at bounding box center [556, 414] width 104 height 59
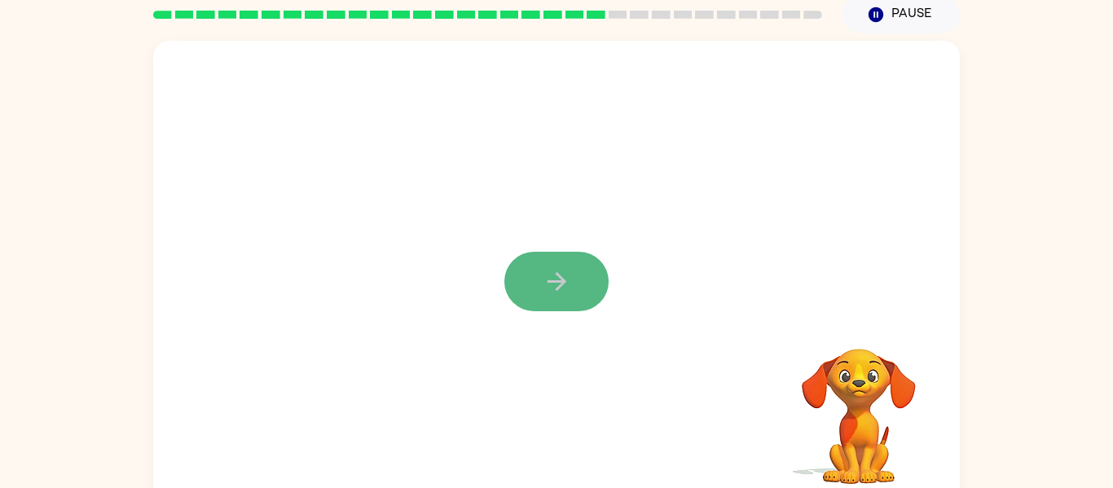
click at [553, 280] on icon "button" at bounding box center [557, 281] width 29 height 29
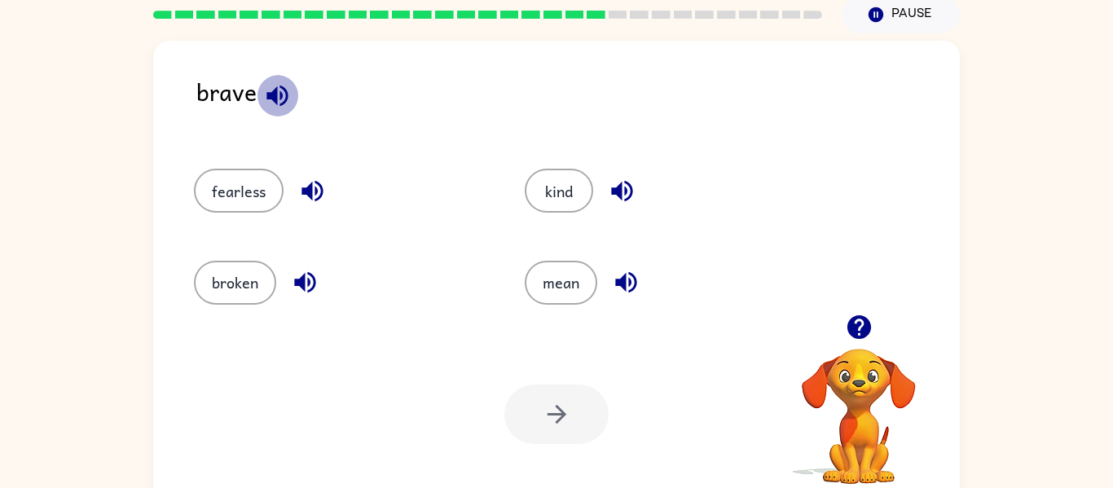
click at [272, 98] on icon "button" at bounding box center [276, 95] width 21 height 21
click at [303, 196] on icon "button" at bounding box center [312, 191] width 29 height 29
click at [306, 278] on icon "button" at bounding box center [305, 282] width 29 height 29
click at [614, 201] on icon "button" at bounding box center [622, 191] width 29 height 29
click at [632, 277] on icon "button" at bounding box center [626, 282] width 29 height 29
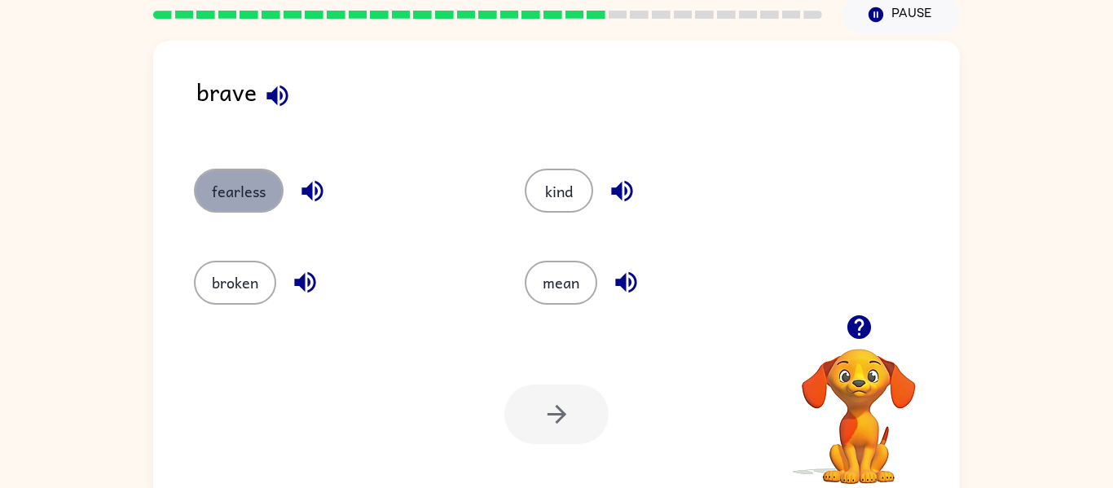
click at [253, 183] on button "fearless" at bounding box center [239, 191] width 90 height 44
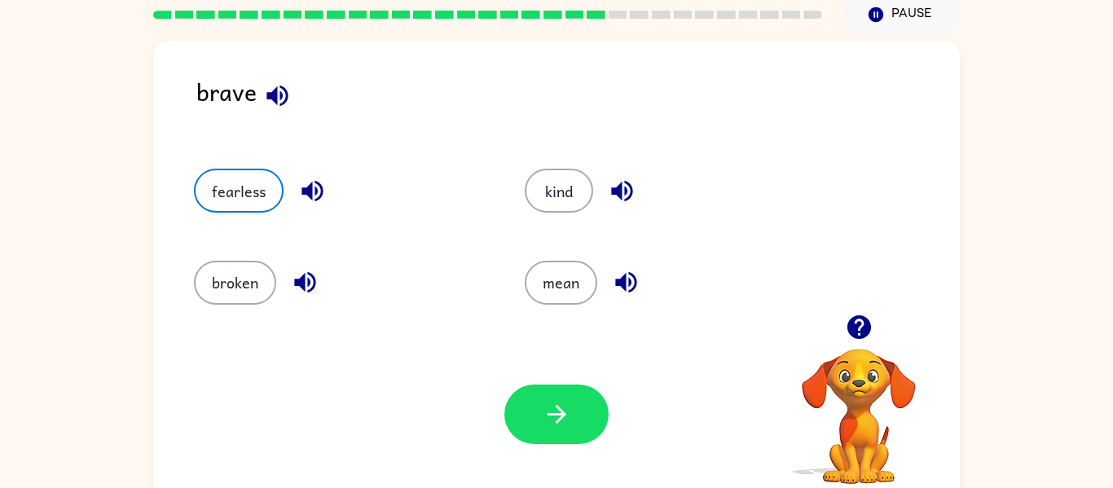
click at [564, 383] on div "Your browser must support playing .mp4 files to use Literably. Please try using…" at bounding box center [556, 414] width 807 height 183
click at [566, 394] on button "button" at bounding box center [556, 414] width 104 height 59
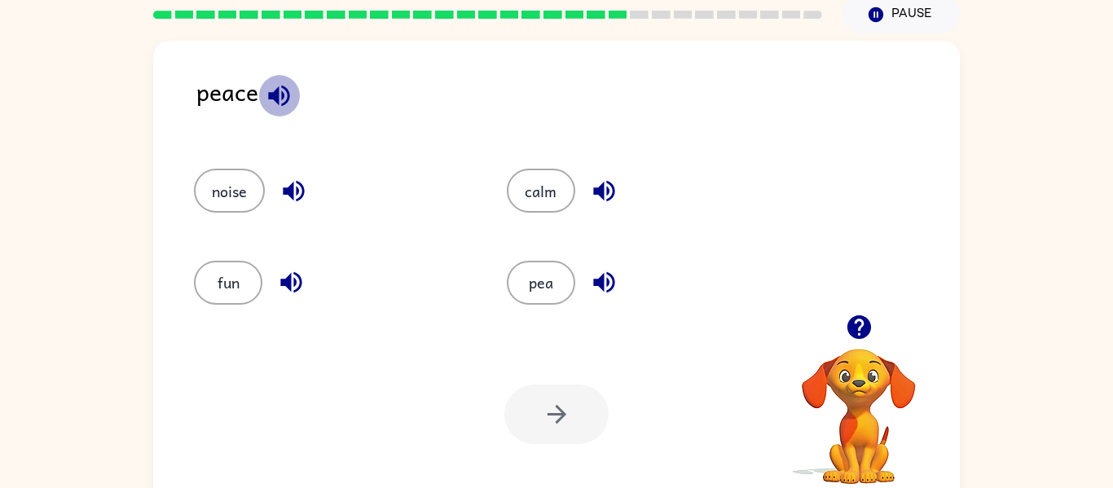
click at [276, 90] on icon "button" at bounding box center [278, 95] width 21 height 21
click at [277, 92] on icon "button" at bounding box center [278, 95] width 21 height 21
click at [267, 104] on icon "button" at bounding box center [279, 95] width 29 height 29
click at [266, 107] on icon "button" at bounding box center [279, 95] width 29 height 29
click at [276, 95] on icon "button" at bounding box center [278, 95] width 21 height 21
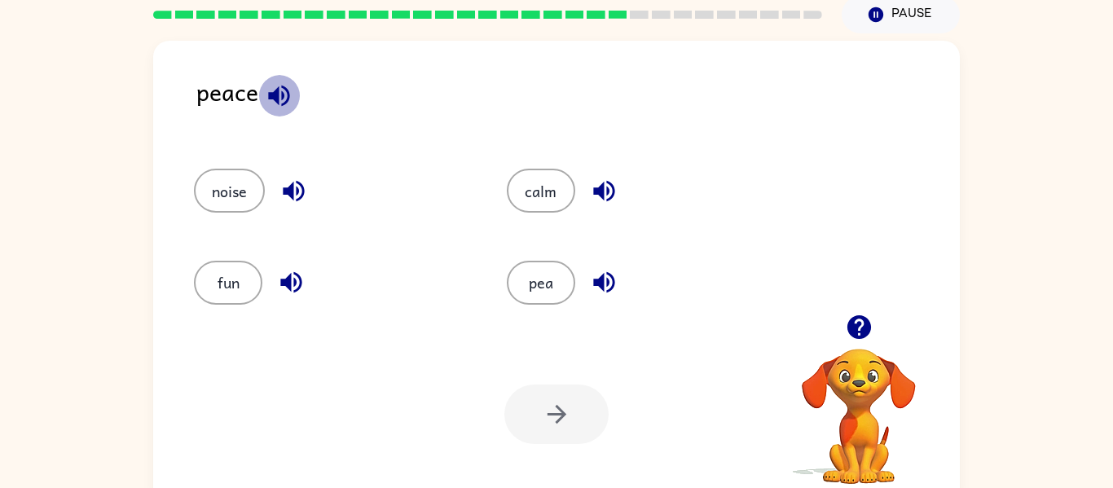
click at [280, 99] on icon "button" at bounding box center [279, 95] width 29 height 29
click at [275, 81] on icon "button" at bounding box center [279, 95] width 29 height 29
click at [269, 86] on icon "button" at bounding box center [279, 95] width 29 height 29
click at [285, 181] on icon "button" at bounding box center [294, 191] width 29 height 29
click at [290, 264] on button "button" at bounding box center [292, 283] width 42 height 42
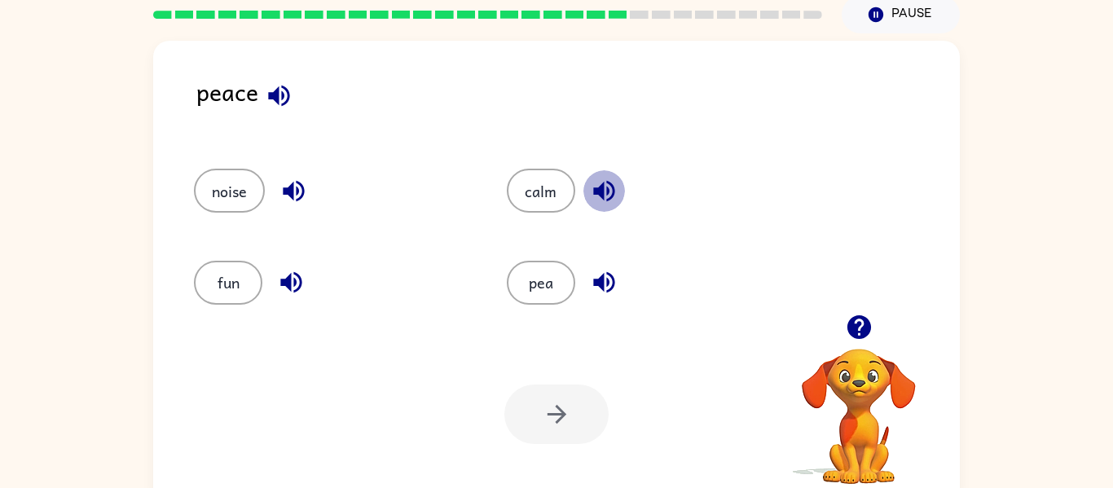
click at [608, 193] on icon "button" at bounding box center [603, 191] width 21 height 21
click at [601, 275] on icon "button" at bounding box center [603, 282] width 21 height 21
click at [531, 181] on button "calm" at bounding box center [541, 191] width 68 height 44
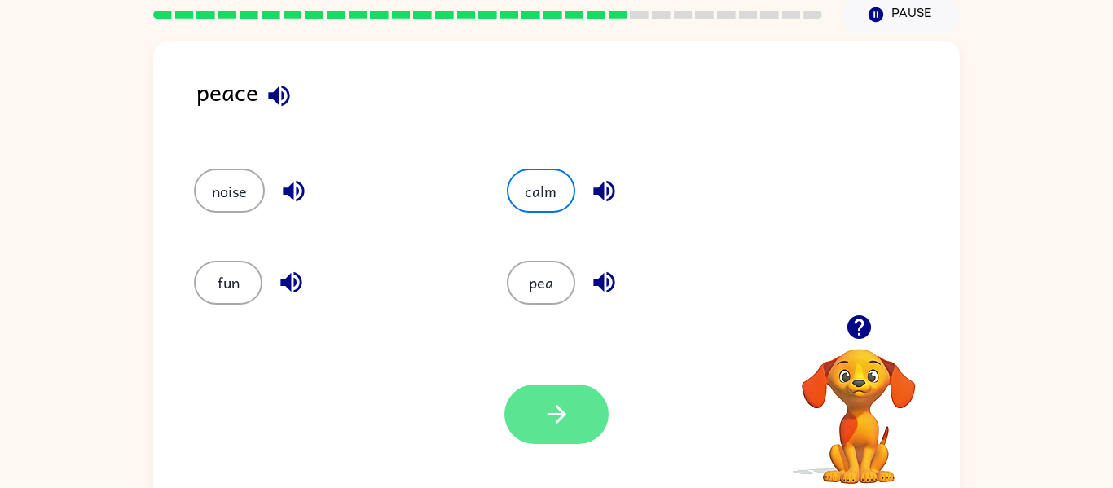
click at [566, 401] on icon "button" at bounding box center [557, 414] width 29 height 29
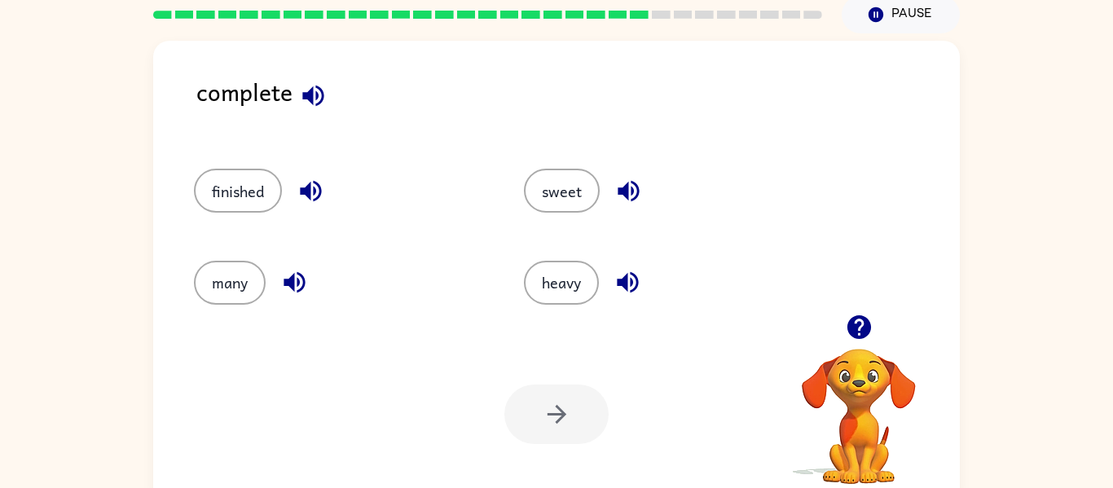
click at [319, 91] on icon "button" at bounding box center [313, 95] width 29 height 29
click at [309, 192] on icon "button" at bounding box center [310, 191] width 21 height 21
click at [218, 170] on button "finished" at bounding box center [238, 191] width 88 height 44
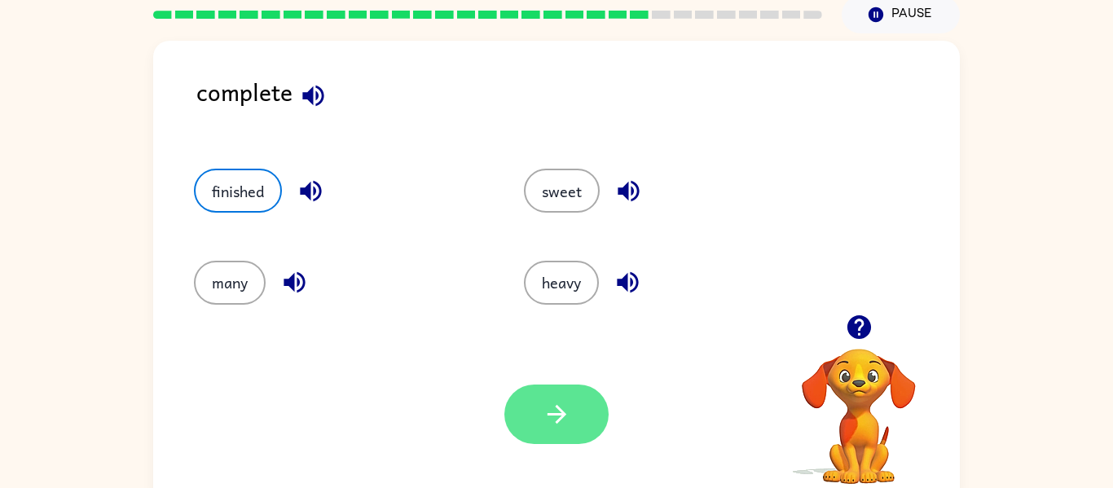
click at [517, 398] on button "button" at bounding box center [556, 414] width 104 height 59
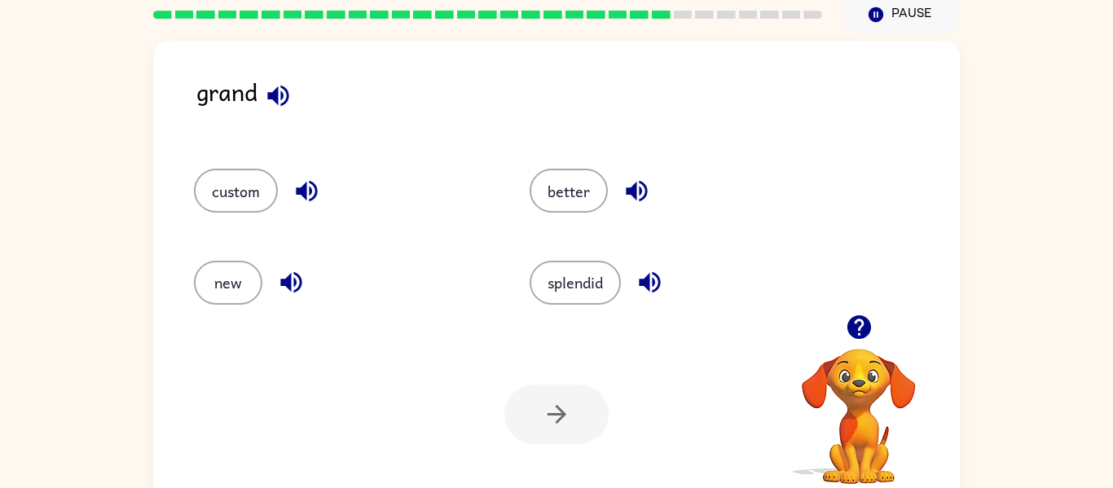
click at [282, 92] on icon "button" at bounding box center [277, 95] width 21 height 21
click at [280, 100] on icon "button" at bounding box center [278, 95] width 29 height 29
click at [295, 187] on icon "button" at bounding box center [307, 191] width 29 height 29
click at [287, 278] on icon "button" at bounding box center [290, 282] width 21 height 21
click at [644, 183] on icon "button" at bounding box center [637, 191] width 29 height 29
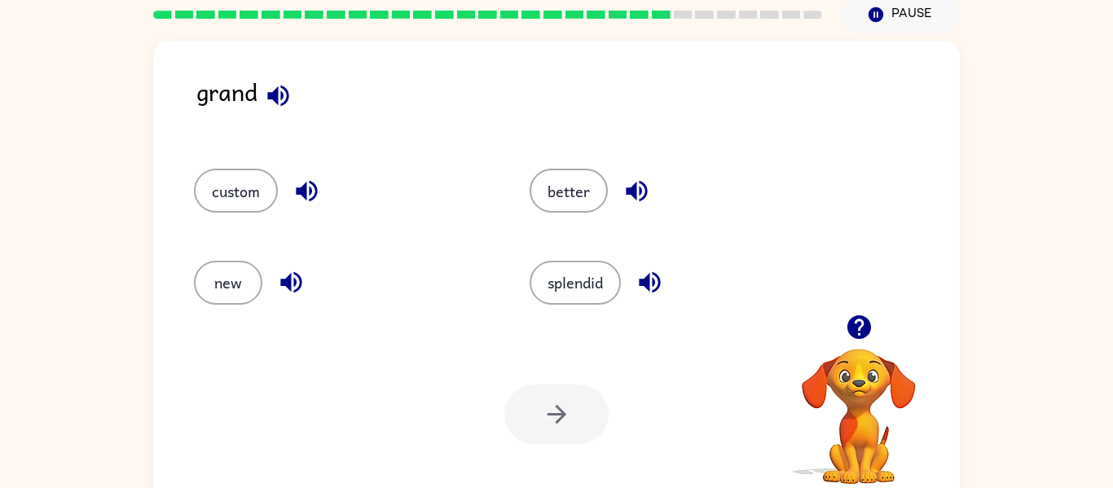
click at [646, 288] on icon "button" at bounding box center [650, 282] width 29 height 29
click at [248, 187] on button "custom" at bounding box center [236, 191] width 84 height 44
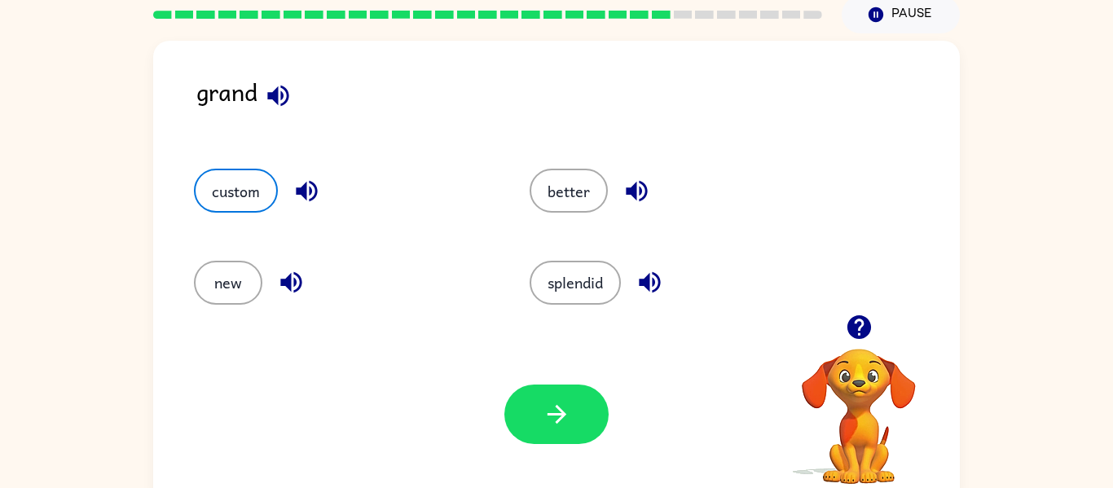
click at [302, 193] on icon "button" at bounding box center [306, 191] width 21 height 21
click at [280, 271] on icon "button" at bounding box center [291, 282] width 29 height 29
click at [225, 286] on button "new" at bounding box center [228, 283] width 68 height 44
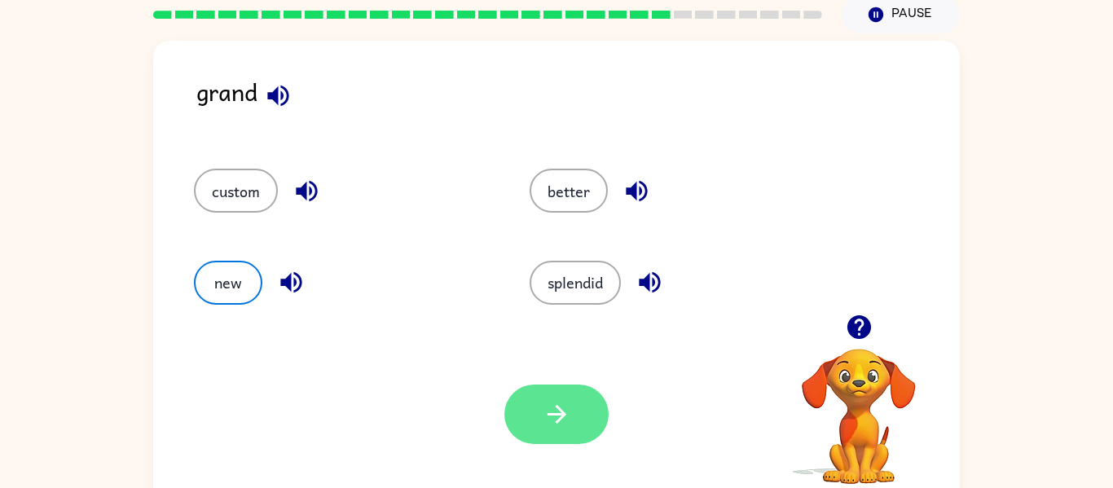
click at [536, 399] on button "button" at bounding box center [556, 414] width 104 height 59
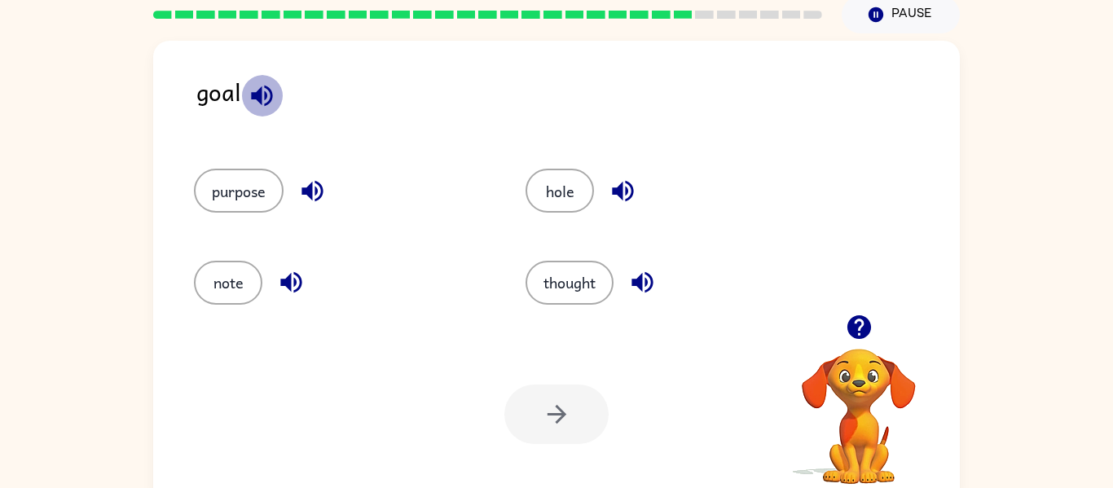
click at [258, 91] on icon "button" at bounding box center [261, 95] width 21 height 21
click at [310, 196] on icon "button" at bounding box center [312, 191] width 21 height 21
click at [293, 266] on button "button" at bounding box center [292, 283] width 42 height 42
click at [630, 184] on icon "button" at bounding box center [622, 191] width 21 height 21
click at [648, 286] on icon "button" at bounding box center [642, 282] width 21 height 21
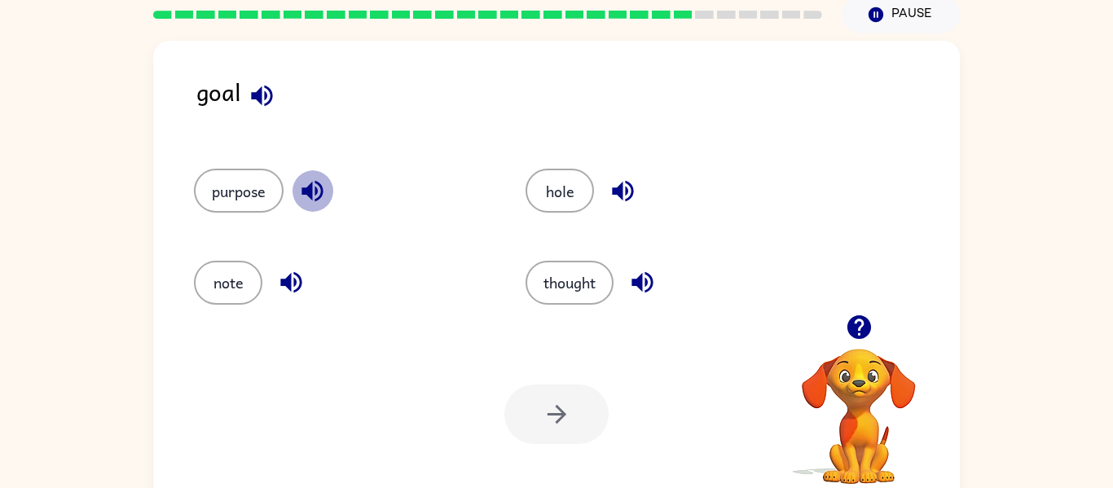
click at [306, 187] on icon "button" at bounding box center [312, 191] width 21 height 21
click at [631, 190] on icon "button" at bounding box center [623, 191] width 29 height 29
click at [638, 280] on icon "button" at bounding box center [642, 282] width 21 height 21
click at [278, 271] on icon "button" at bounding box center [291, 282] width 29 height 29
click at [599, 272] on button "thought" at bounding box center [570, 283] width 88 height 44
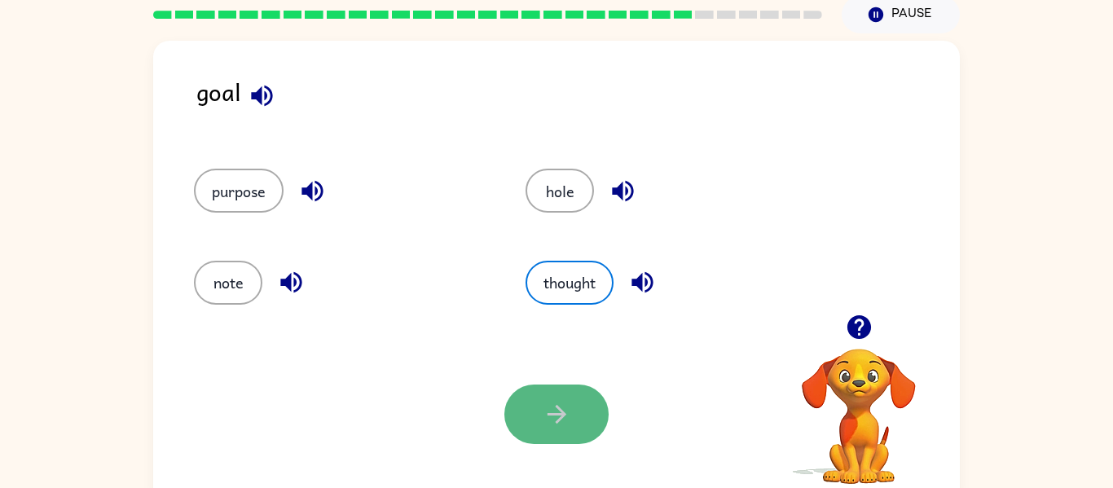
click at [537, 408] on button "button" at bounding box center [556, 414] width 104 height 59
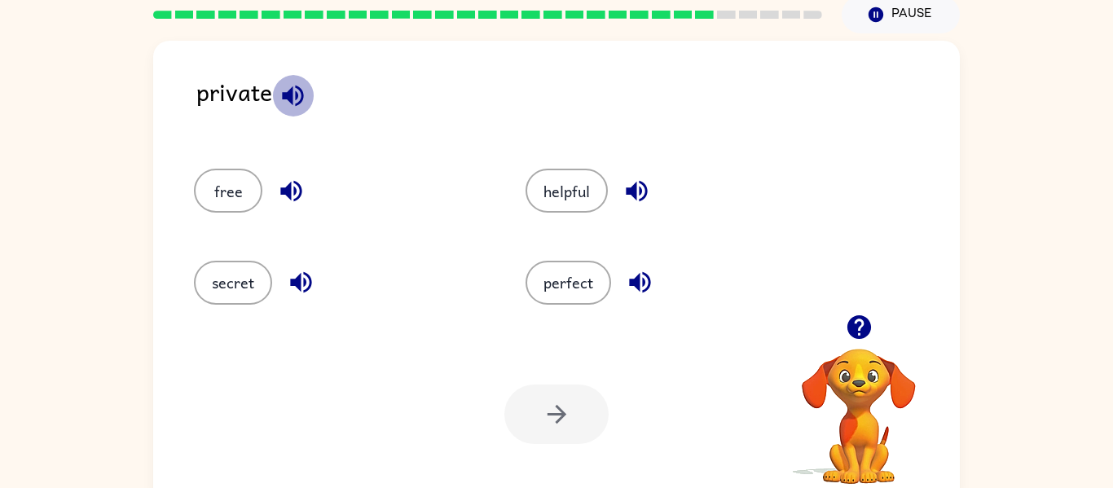
click at [293, 107] on icon "button" at bounding box center [293, 95] width 29 height 29
click at [298, 191] on icon "button" at bounding box center [291, 191] width 29 height 29
click at [305, 279] on icon "button" at bounding box center [301, 282] width 29 height 29
click at [635, 192] on icon "button" at bounding box center [636, 191] width 21 height 21
click at [635, 270] on icon "button" at bounding box center [640, 282] width 29 height 29
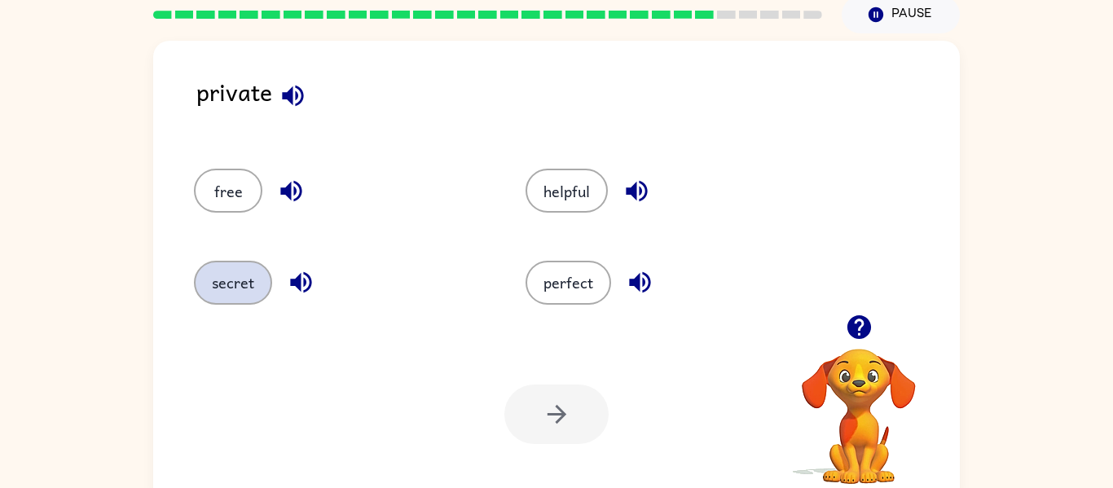
click at [221, 275] on button "secret" at bounding box center [233, 283] width 78 height 44
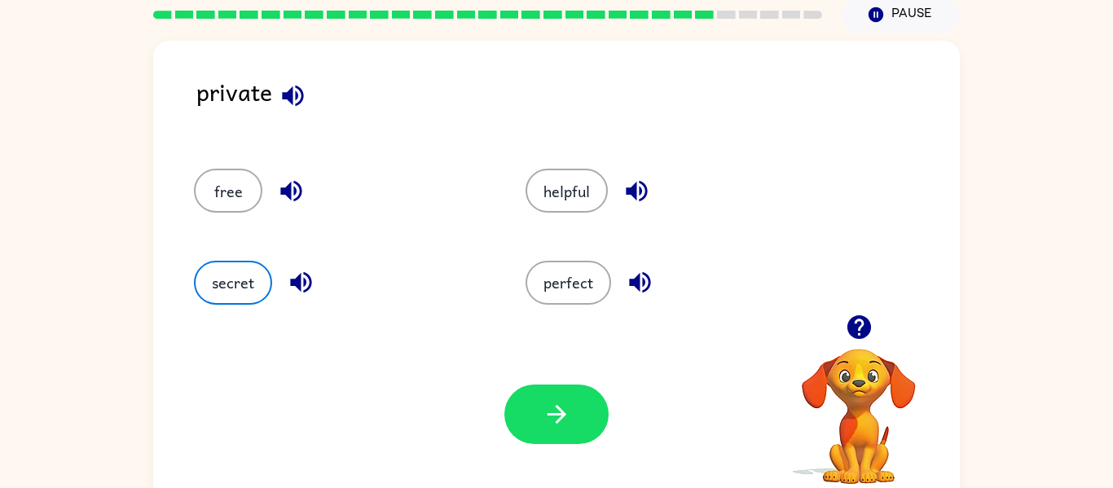
click at [303, 280] on icon "button" at bounding box center [301, 282] width 29 height 29
click at [546, 403] on icon "button" at bounding box center [557, 414] width 29 height 29
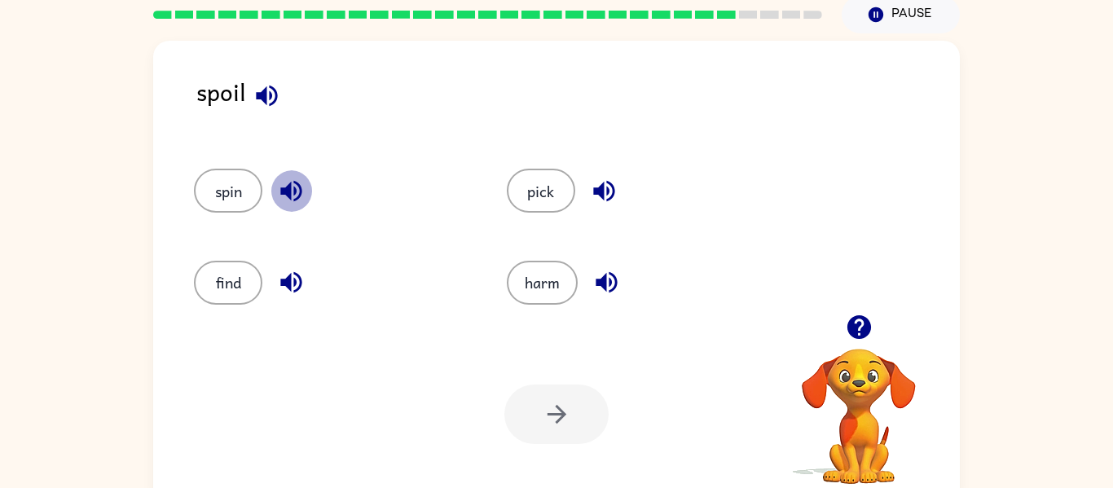
click at [282, 187] on icon "button" at bounding box center [290, 191] width 21 height 21
click at [271, 91] on icon "button" at bounding box center [267, 95] width 29 height 29
click at [289, 285] on icon "button" at bounding box center [290, 282] width 21 height 21
click at [604, 185] on icon "button" at bounding box center [604, 191] width 29 height 29
click at [601, 277] on icon "button" at bounding box center [606, 282] width 29 height 29
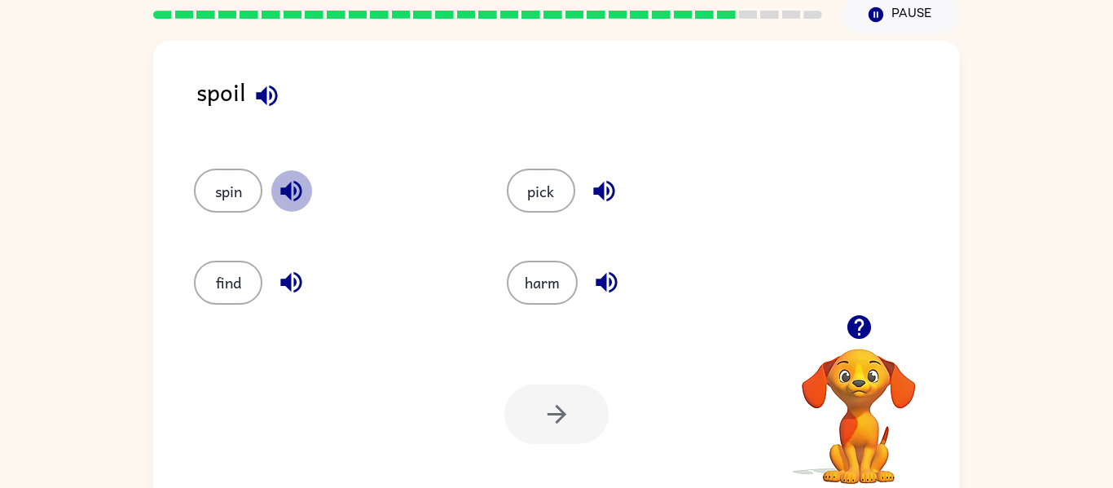
click at [289, 199] on icon "button" at bounding box center [291, 191] width 29 height 29
click at [291, 286] on icon "button" at bounding box center [291, 282] width 29 height 29
click at [253, 91] on icon "button" at bounding box center [267, 95] width 29 height 29
click at [601, 179] on icon "button" at bounding box center [604, 191] width 29 height 29
click at [604, 270] on icon "button" at bounding box center [606, 282] width 29 height 29
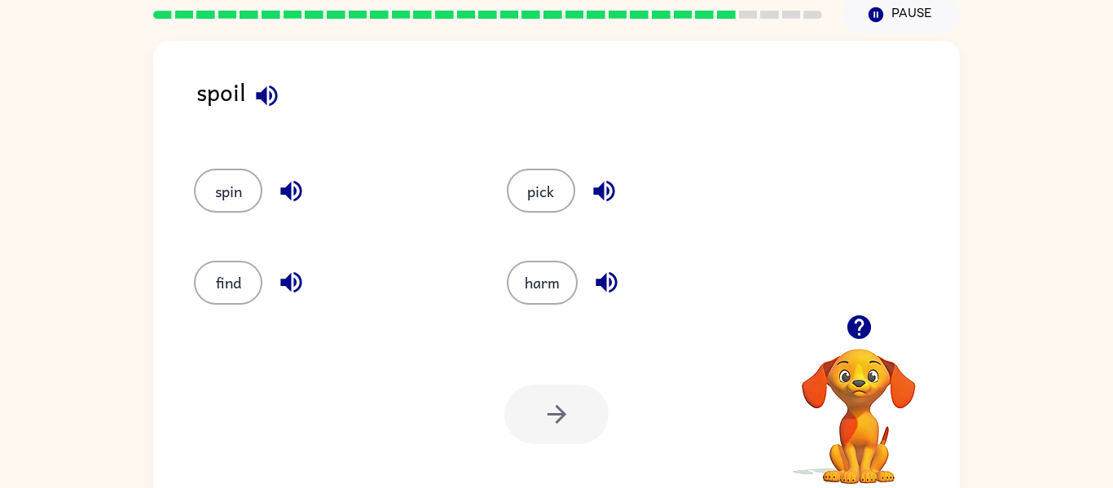
click at [294, 177] on icon "button" at bounding box center [291, 191] width 29 height 29
click at [236, 185] on button "spin" at bounding box center [228, 191] width 68 height 44
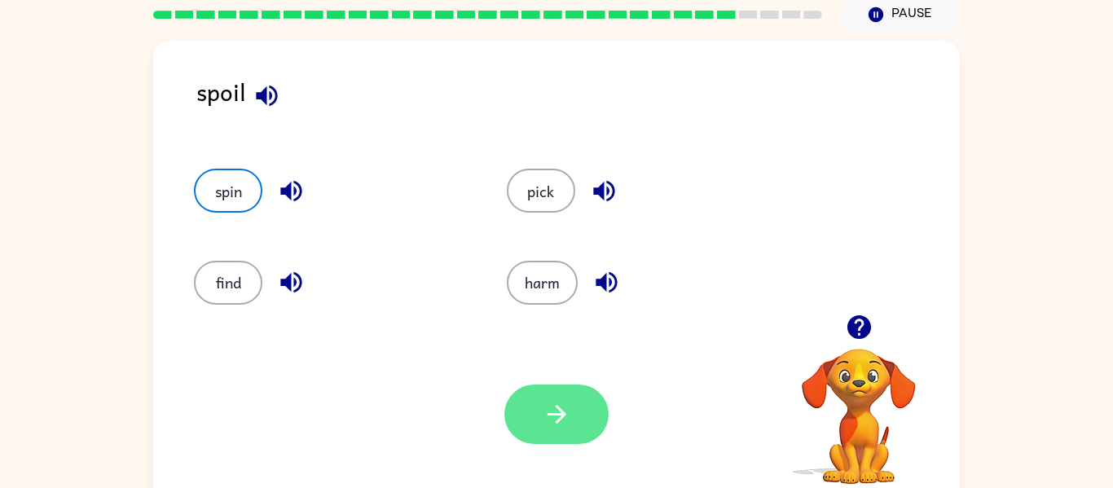
click at [526, 401] on button "button" at bounding box center [556, 414] width 104 height 59
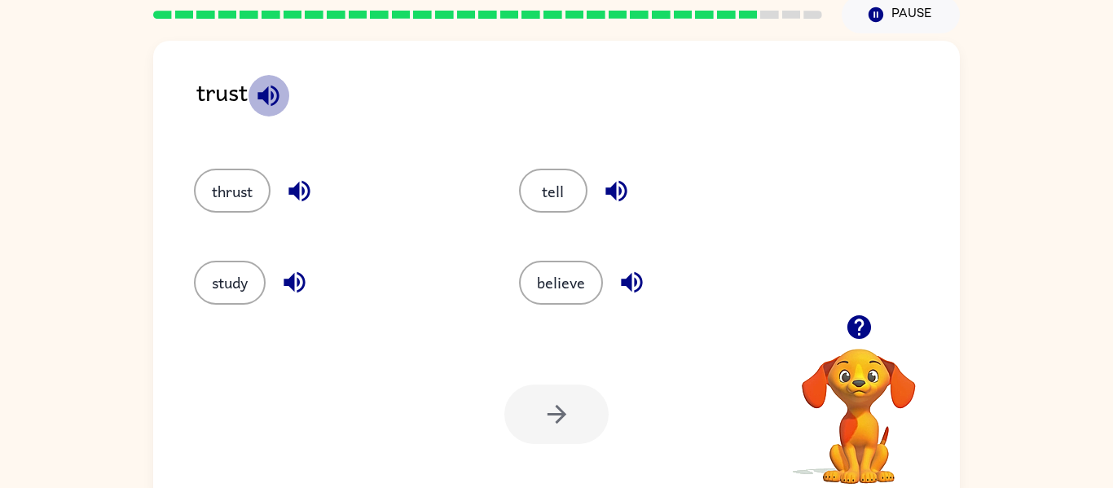
click at [275, 90] on icon "button" at bounding box center [268, 95] width 21 height 21
click at [299, 192] on icon "button" at bounding box center [298, 191] width 21 height 21
click at [301, 283] on icon "button" at bounding box center [294, 282] width 21 height 21
click at [605, 191] on icon "button" at bounding box center [616, 191] width 29 height 29
click at [619, 277] on icon "button" at bounding box center [632, 282] width 29 height 29
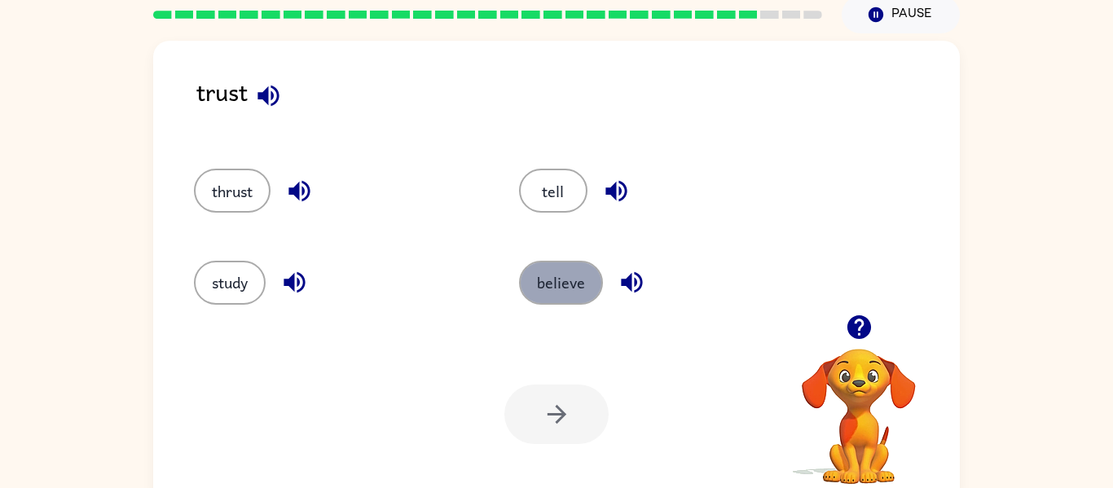
click at [585, 280] on button "believe" at bounding box center [561, 283] width 84 height 44
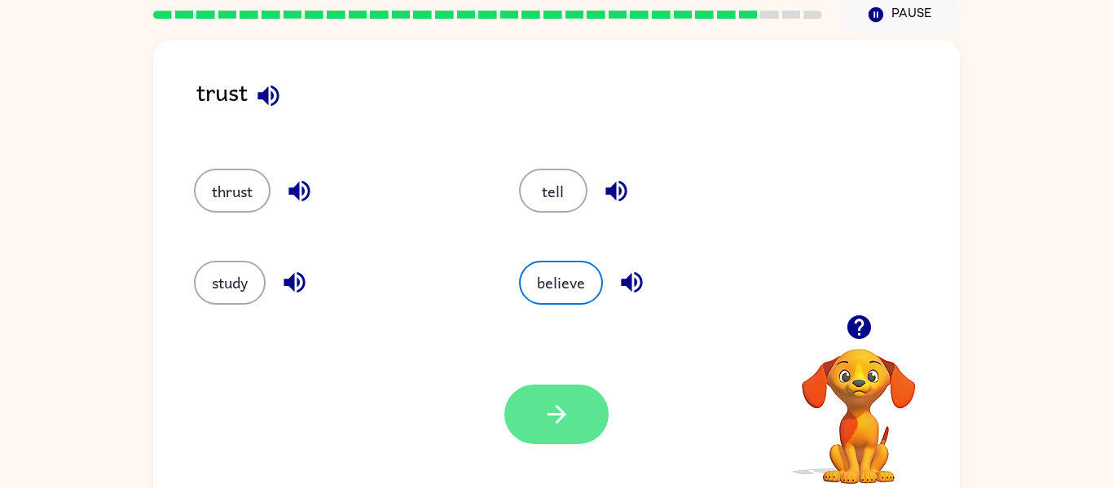
click at [554, 392] on button "button" at bounding box center [556, 414] width 104 height 59
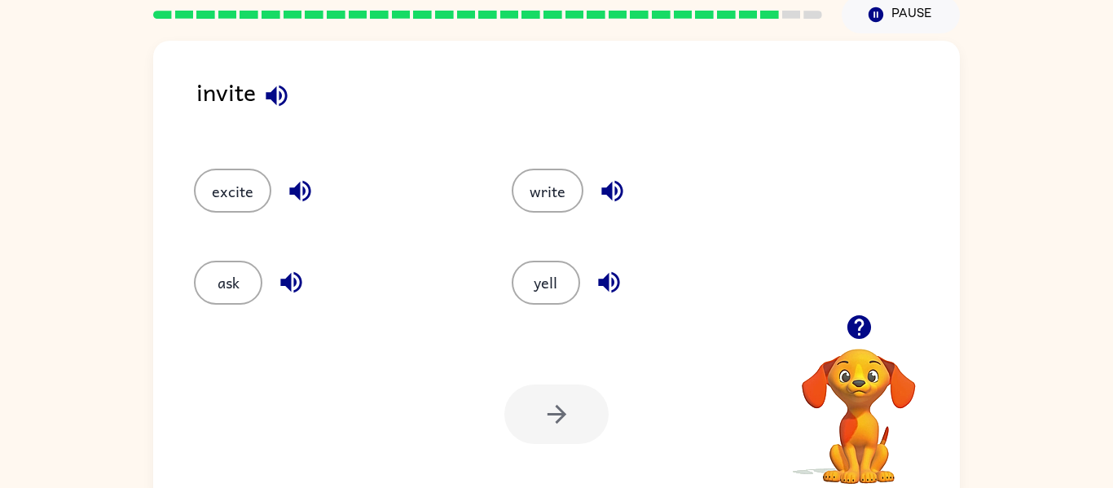
click at [554, 392] on div at bounding box center [556, 414] width 104 height 59
click at [269, 98] on icon "button" at bounding box center [276, 95] width 21 height 21
click at [280, 82] on icon "button" at bounding box center [276, 95] width 29 height 29
click at [292, 188] on icon "button" at bounding box center [299, 191] width 21 height 21
click at [290, 277] on icon "button" at bounding box center [290, 282] width 21 height 21
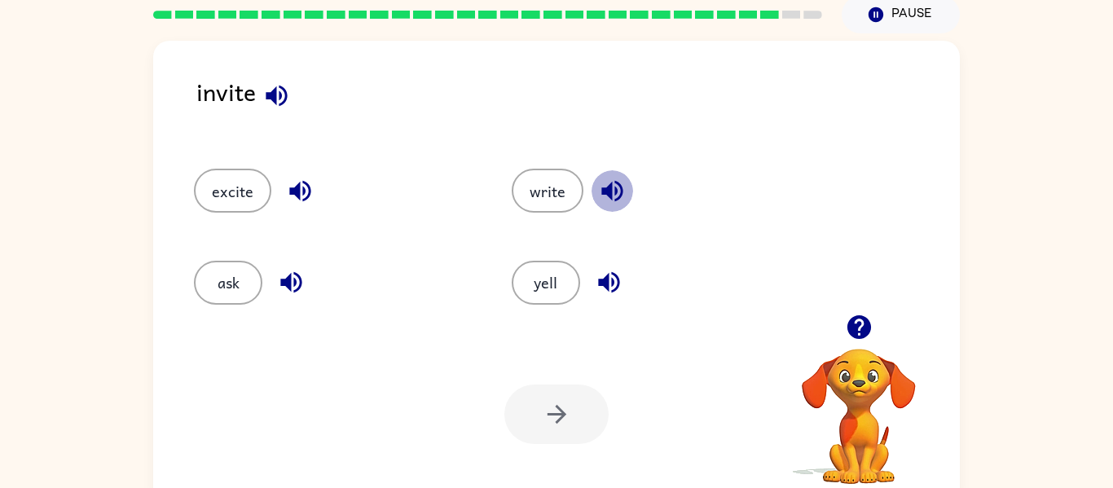
click at [606, 184] on icon "button" at bounding box center [612, 191] width 29 height 29
click at [597, 294] on icon "button" at bounding box center [609, 282] width 29 height 29
click at [214, 282] on button "ask" at bounding box center [228, 283] width 68 height 44
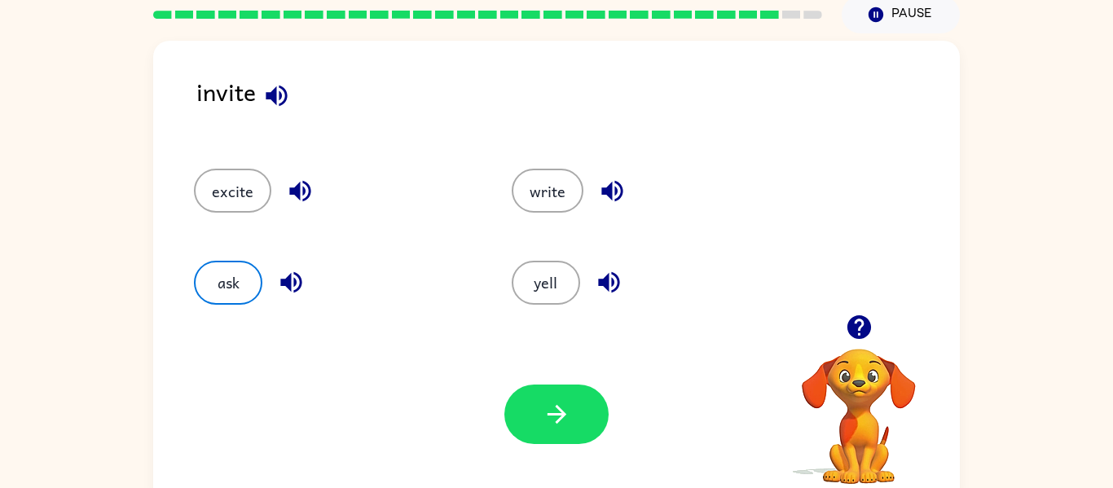
click at [612, 431] on div "Your browser must support playing .mp4 files to use Literably. Please try using…" at bounding box center [556, 414] width 807 height 183
click at [588, 420] on button "button" at bounding box center [556, 414] width 104 height 59
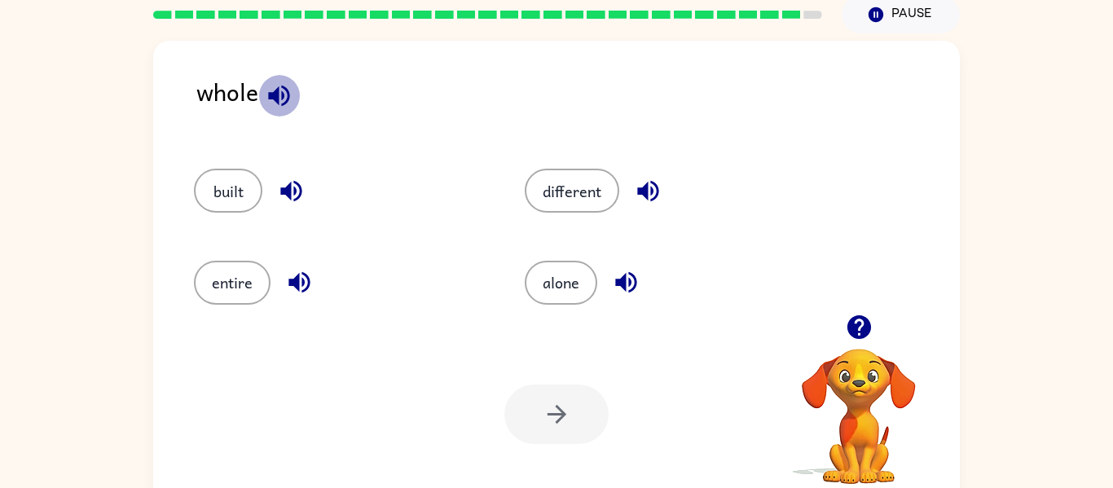
click at [280, 95] on icon "button" at bounding box center [279, 95] width 29 height 29
click at [282, 99] on icon "button" at bounding box center [279, 95] width 29 height 29
click at [275, 95] on icon "button" at bounding box center [278, 95] width 21 height 21
click at [288, 184] on icon "button" at bounding box center [290, 191] width 21 height 21
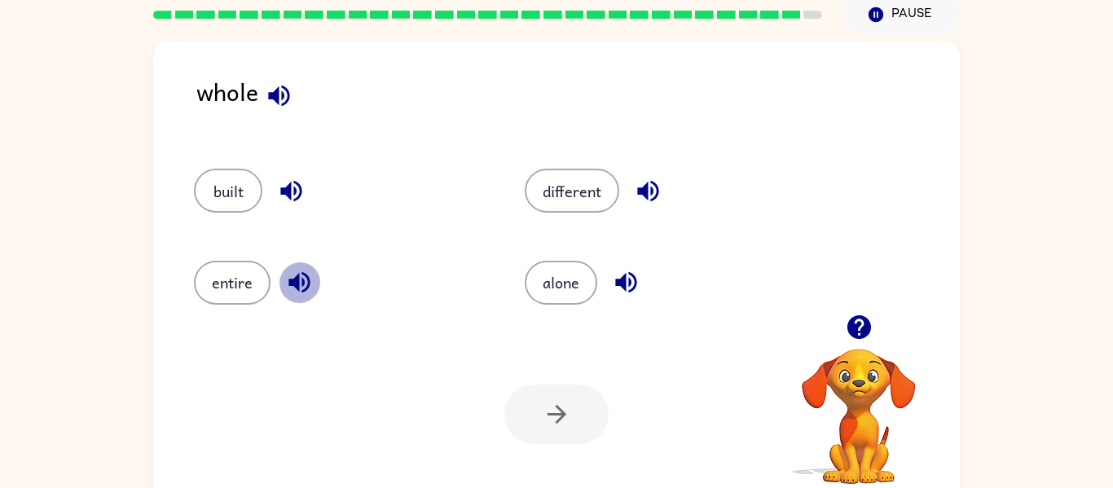
click at [298, 280] on icon "button" at bounding box center [298, 282] width 21 height 21
click at [646, 193] on icon "button" at bounding box center [647, 191] width 21 height 21
click at [621, 273] on icon "button" at bounding box center [626, 282] width 29 height 29
click at [576, 280] on button "alone" at bounding box center [561, 283] width 73 height 44
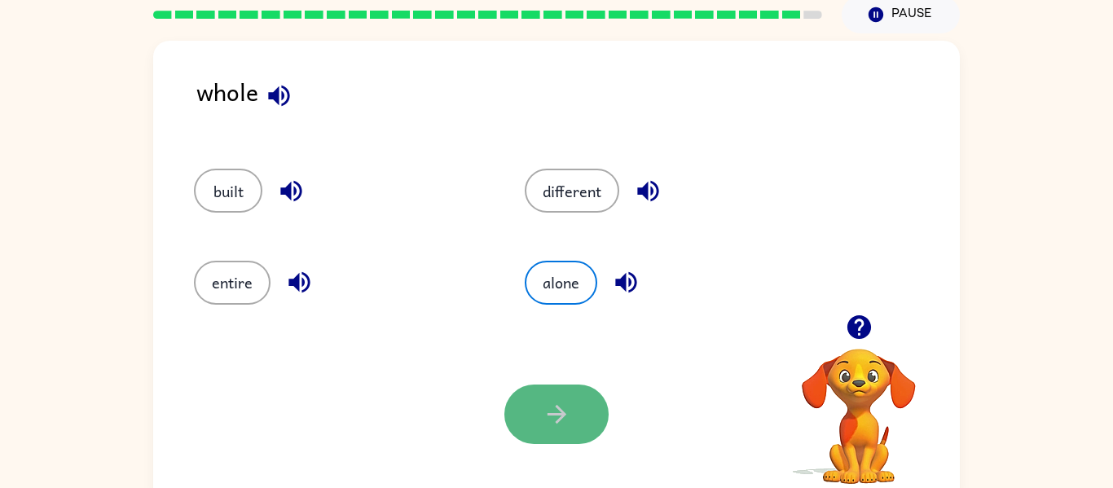
click at [537, 420] on button "button" at bounding box center [556, 414] width 104 height 59
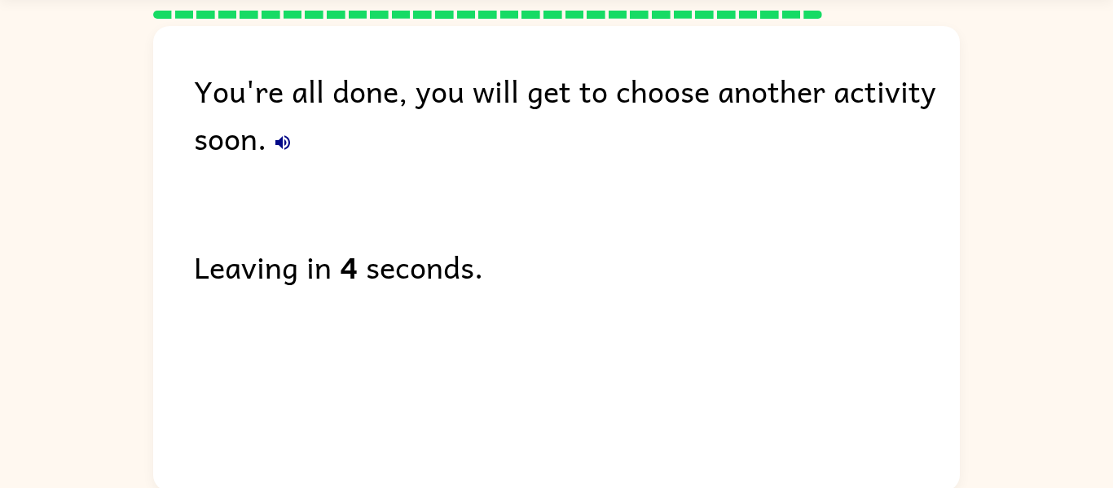
click at [280, 130] on button "button" at bounding box center [282, 142] width 33 height 33
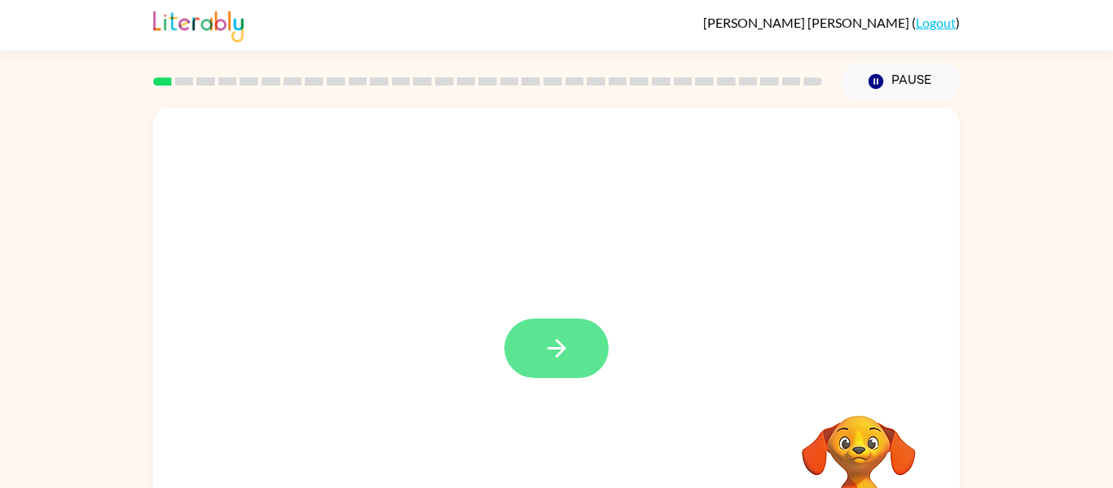
click at [545, 364] on button "button" at bounding box center [556, 348] width 104 height 59
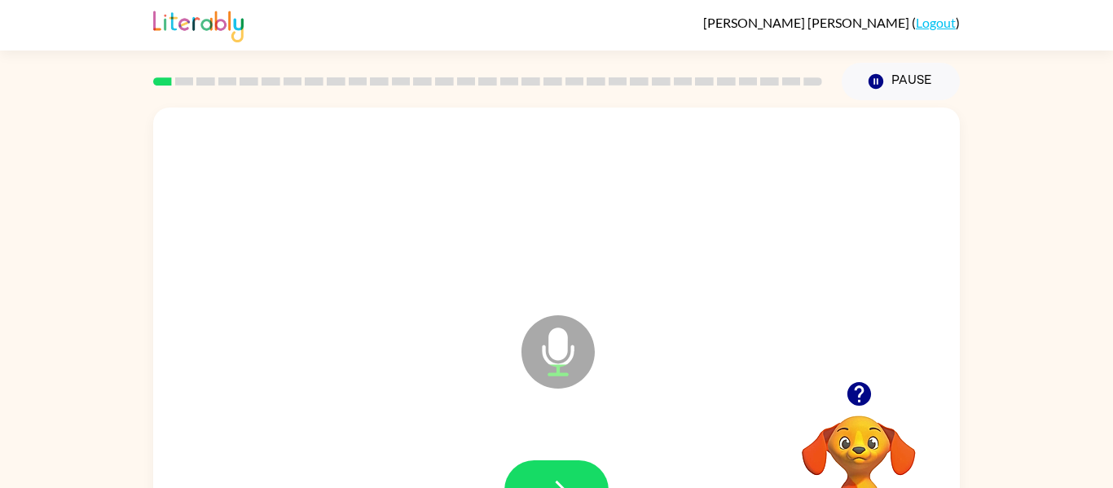
scroll to position [33, 0]
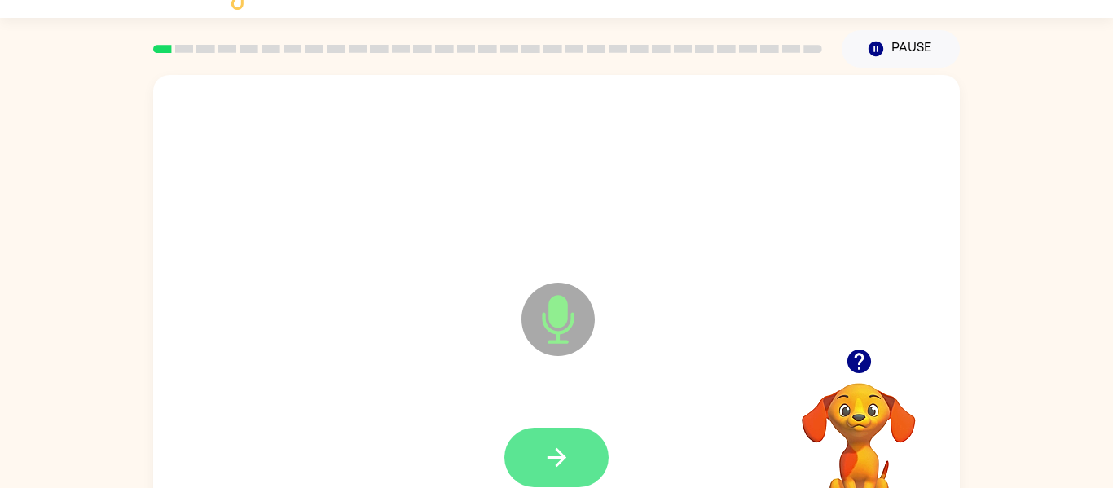
click at [535, 434] on button "button" at bounding box center [556, 457] width 104 height 59
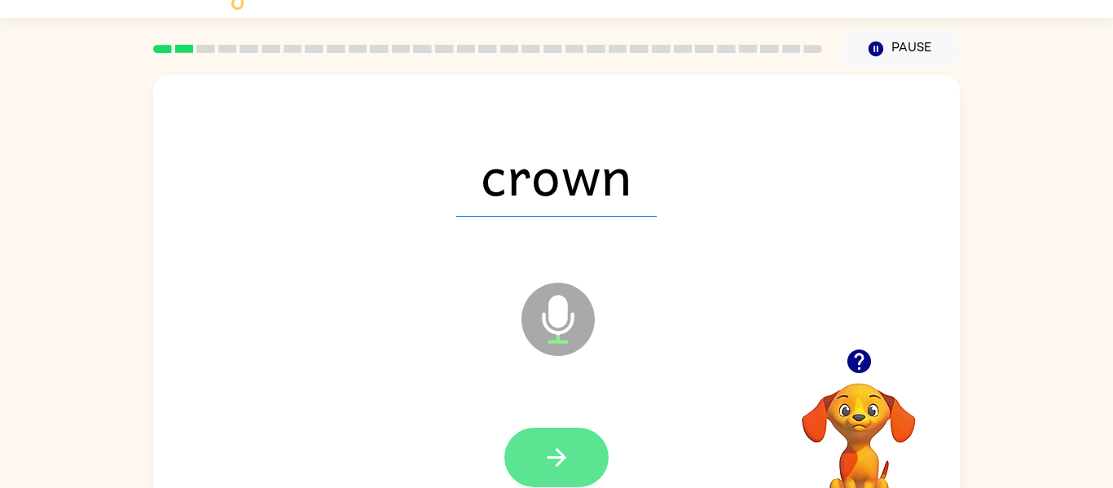
click at [579, 434] on button "button" at bounding box center [556, 457] width 104 height 59
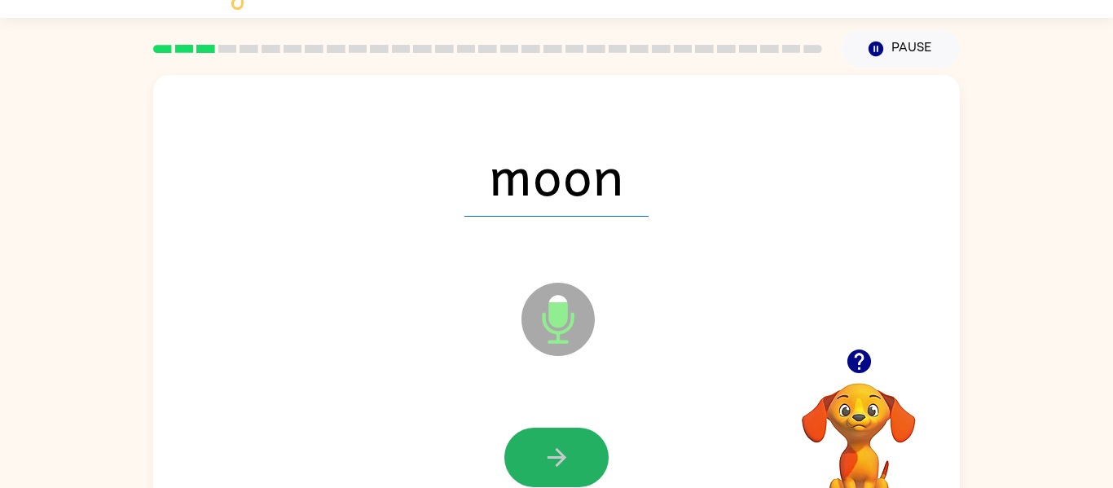
click at [579, 434] on button "button" at bounding box center [556, 457] width 104 height 59
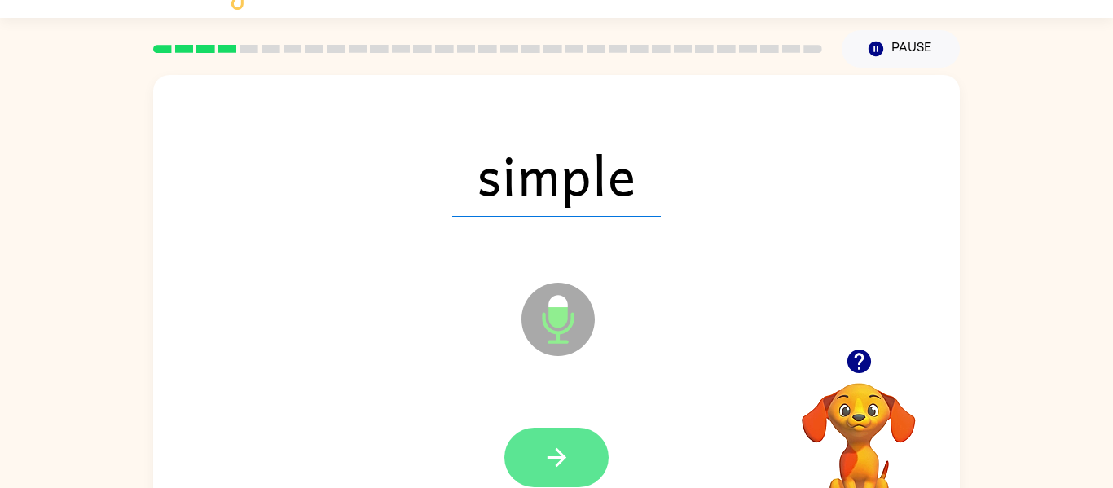
click at [556, 429] on button "button" at bounding box center [556, 457] width 104 height 59
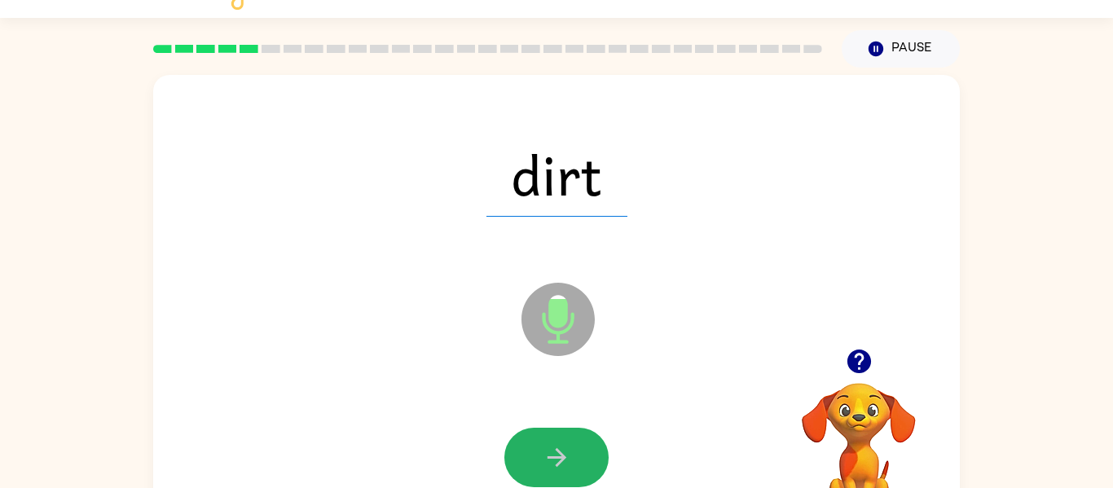
click at [556, 429] on button "button" at bounding box center [556, 457] width 104 height 59
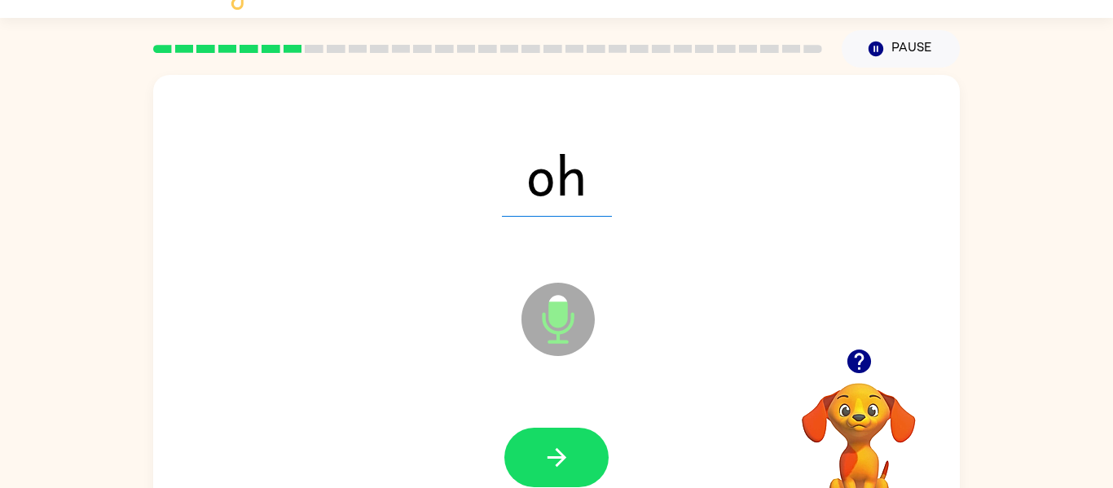
click at [556, 429] on button "button" at bounding box center [556, 457] width 104 height 59
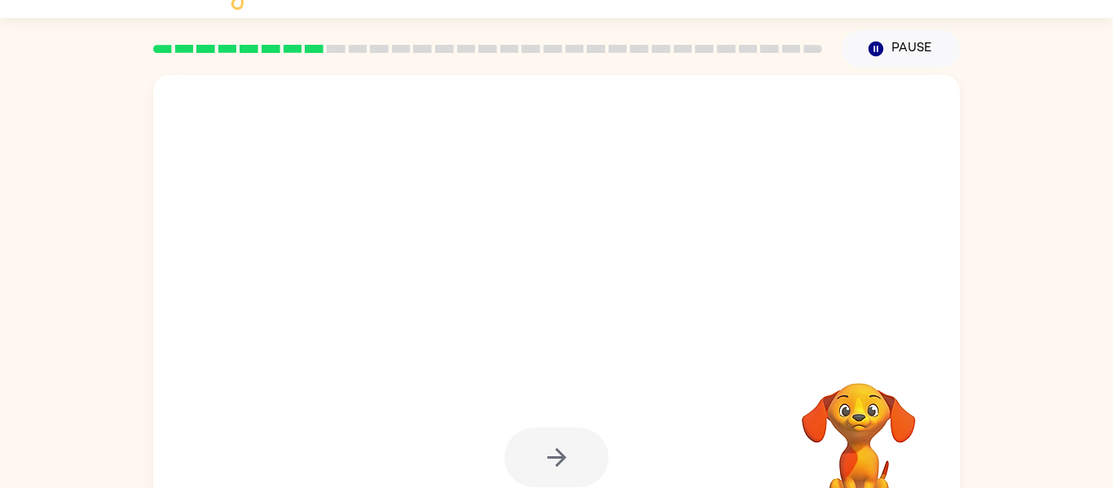
drag, startPoint x: 556, startPoint y: 429, endPoint x: 553, endPoint y: 421, distance: 9.5
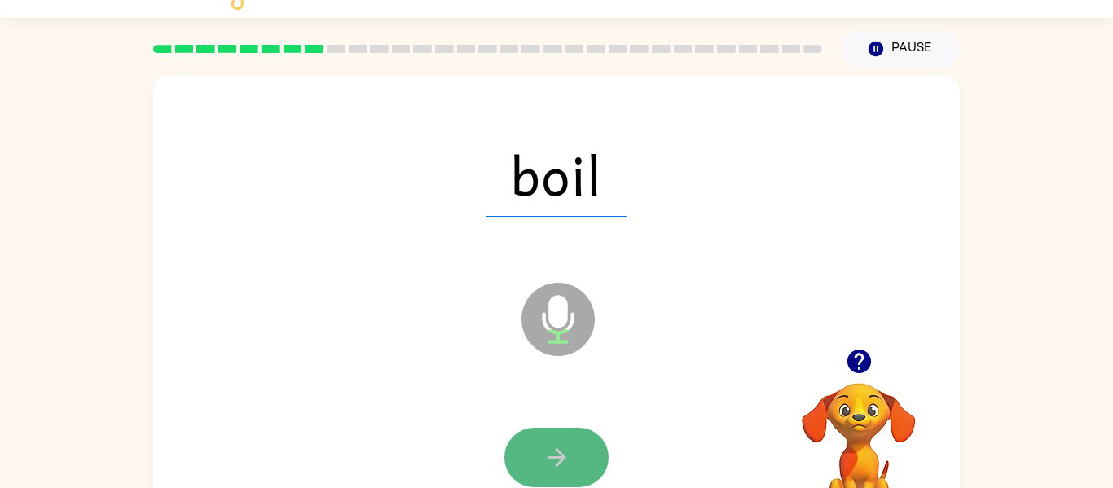
click at [577, 443] on button "button" at bounding box center [556, 457] width 104 height 59
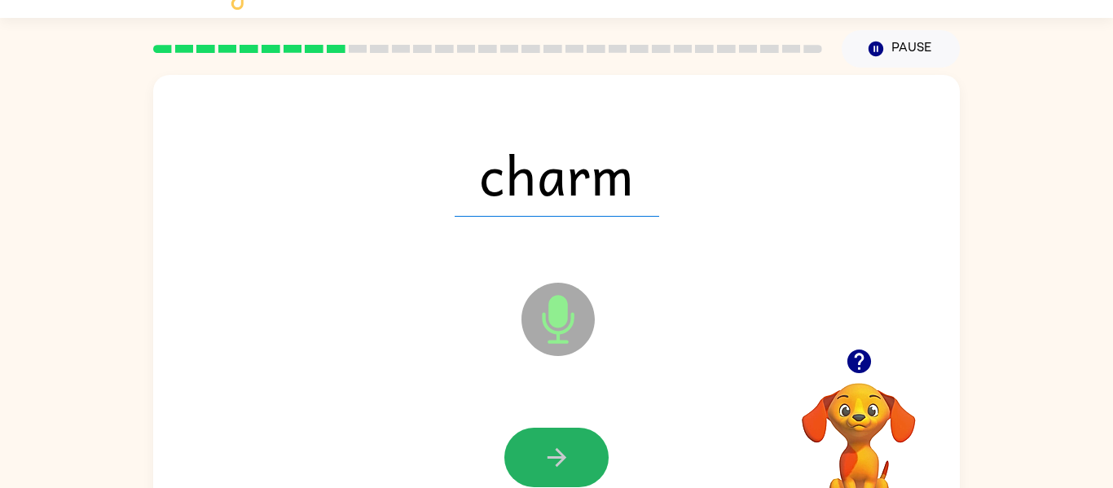
click at [577, 443] on button "button" at bounding box center [556, 457] width 104 height 59
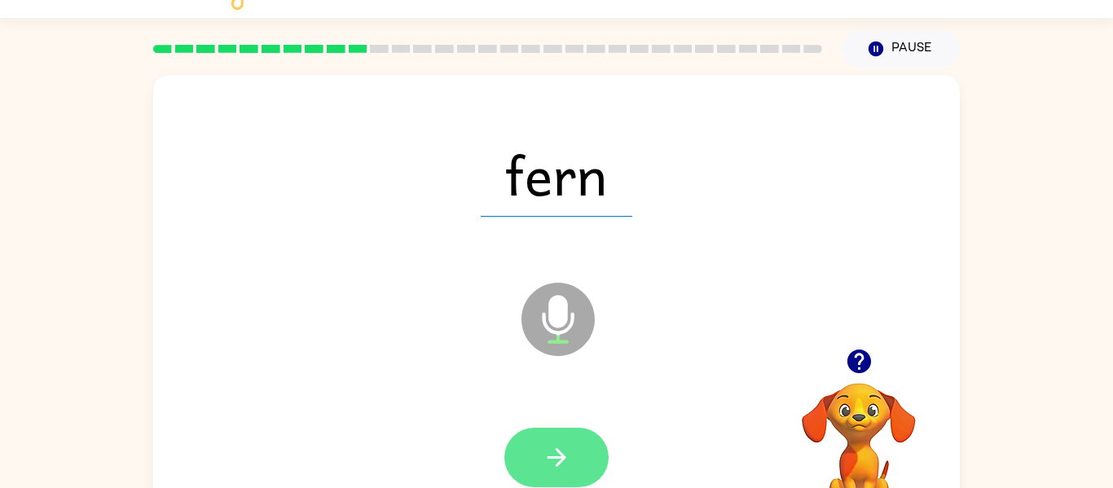
click at [588, 450] on button "button" at bounding box center [556, 457] width 104 height 59
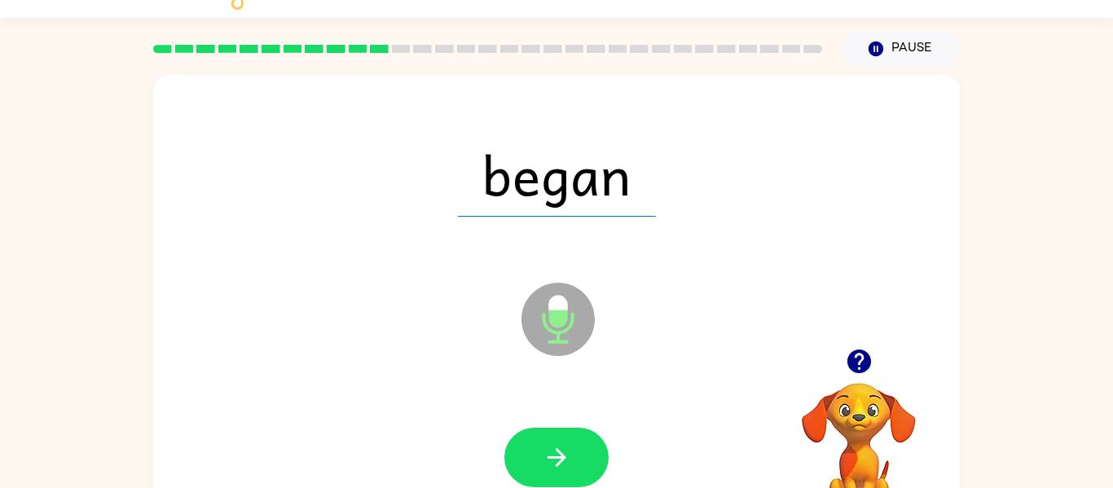
click at [588, 450] on button "button" at bounding box center [556, 457] width 104 height 59
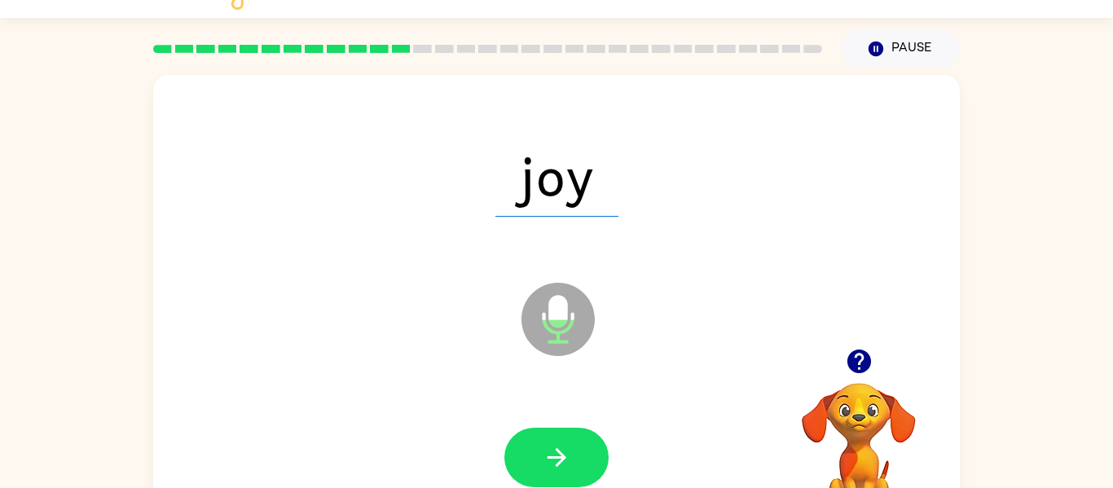
click at [588, 450] on button "button" at bounding box center [556, 457] width 104 height 59
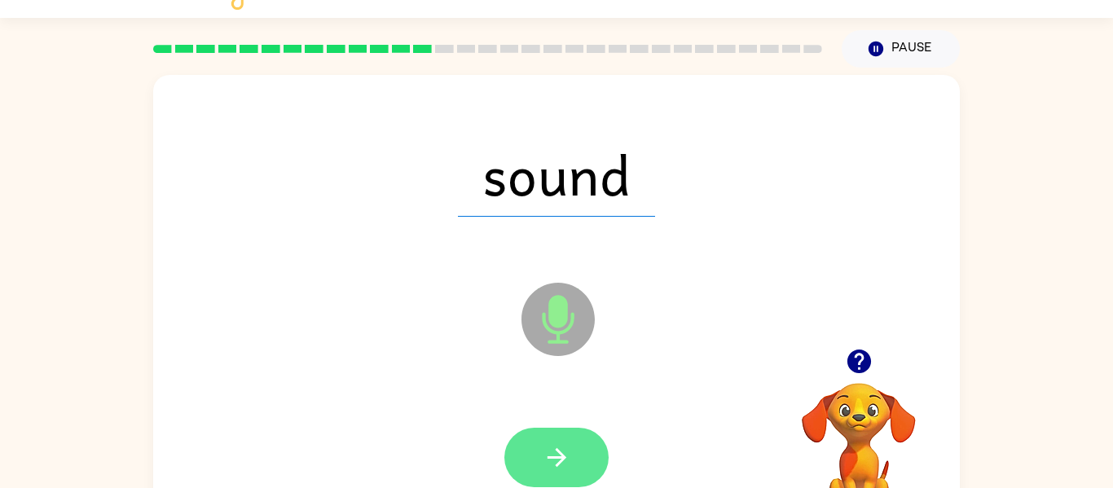
click at [586, 450] on button "button" at bounding box center [556, 457] width 104 height 59
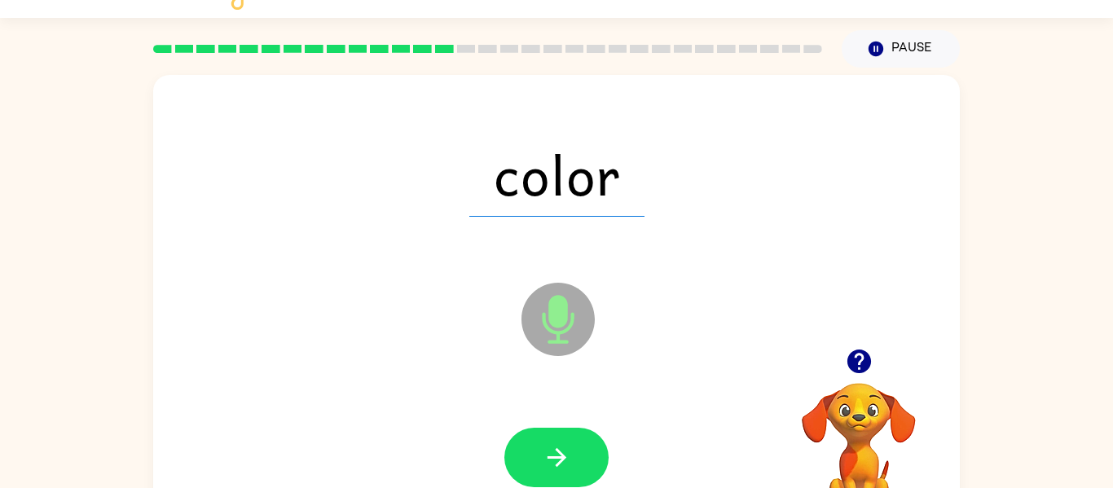
click at [586, 450] on button "button" at bounding box center [556, 457] width 104 height 59
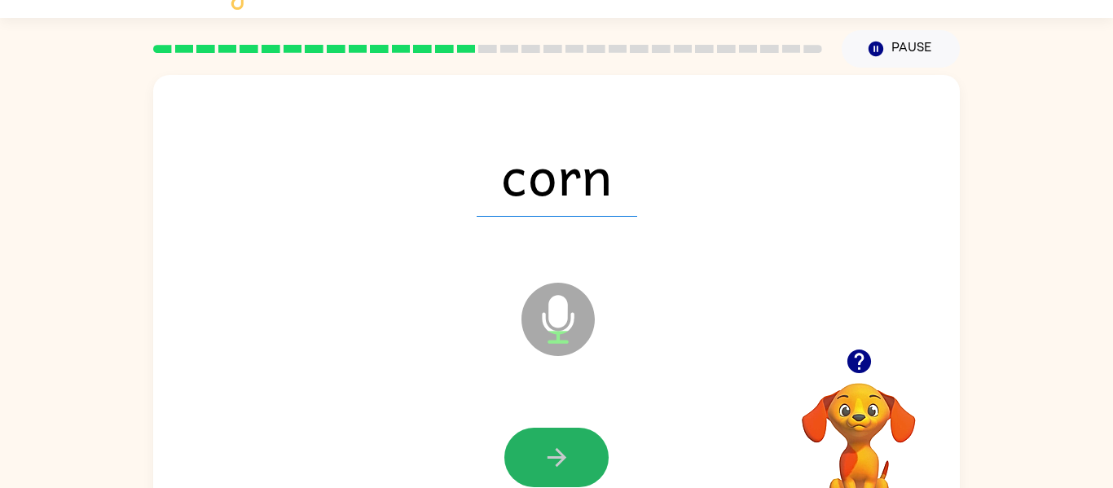
click at [586, 450] on button "button" at bounding box center [556, 457] width 104 height 59
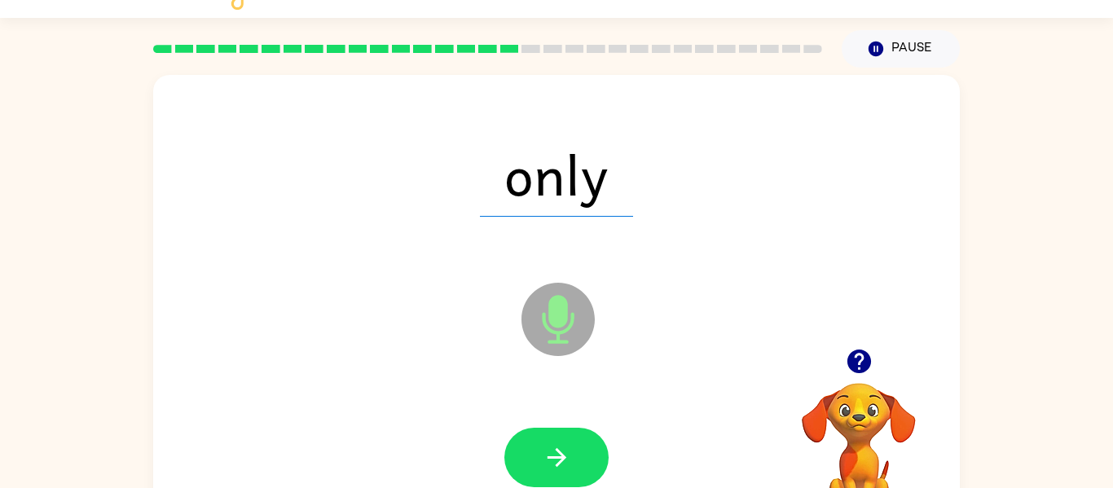
click at [586, 450] on button "button" at bounding box center [556, 457] width 104 height 59
click at [521, 469] on button "button" at bounding box center [556, 457] width 104 height 59
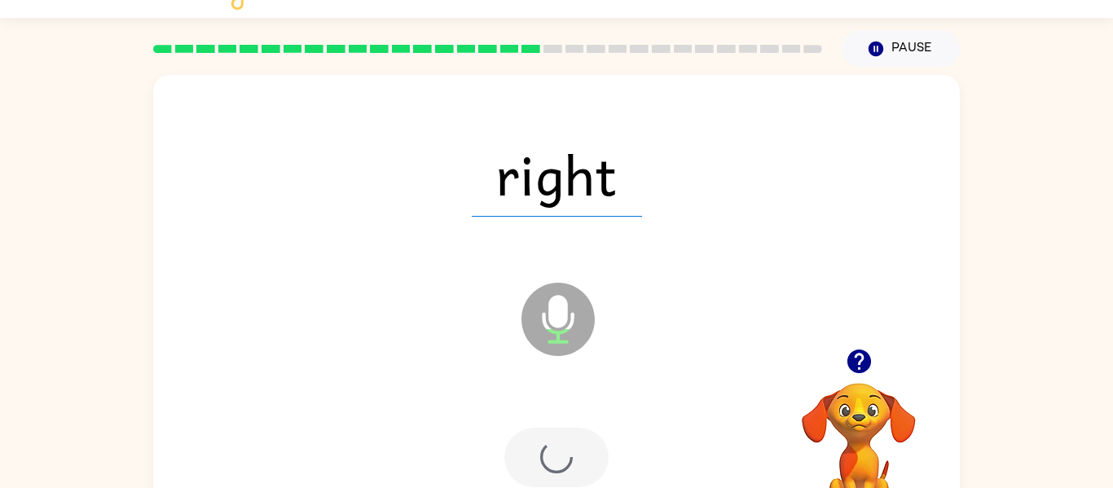
click at [521, 469] on div at bounding box center [556, 457] width 104 height 59
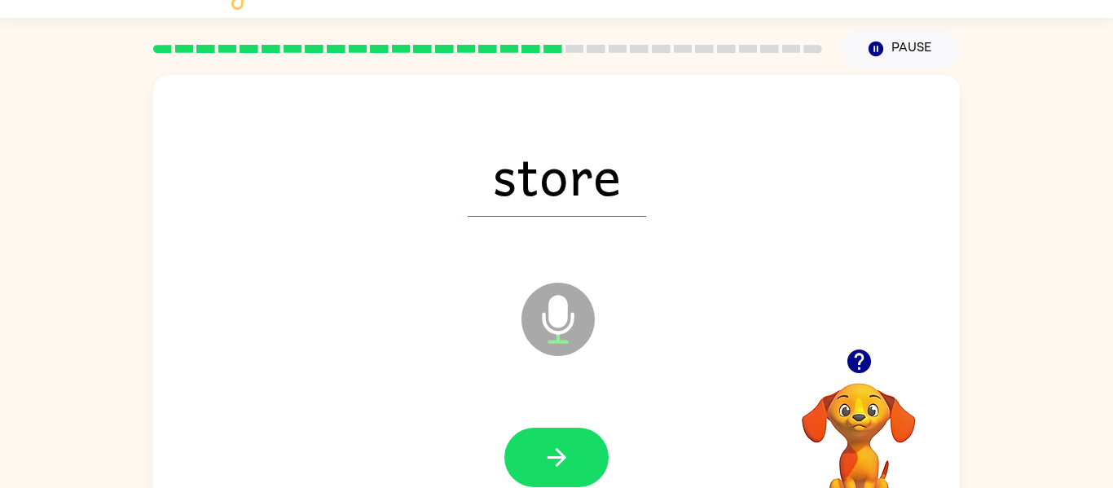
click at [524, 467] on button "button" at bounding box center [556, 457] width 104 height 59
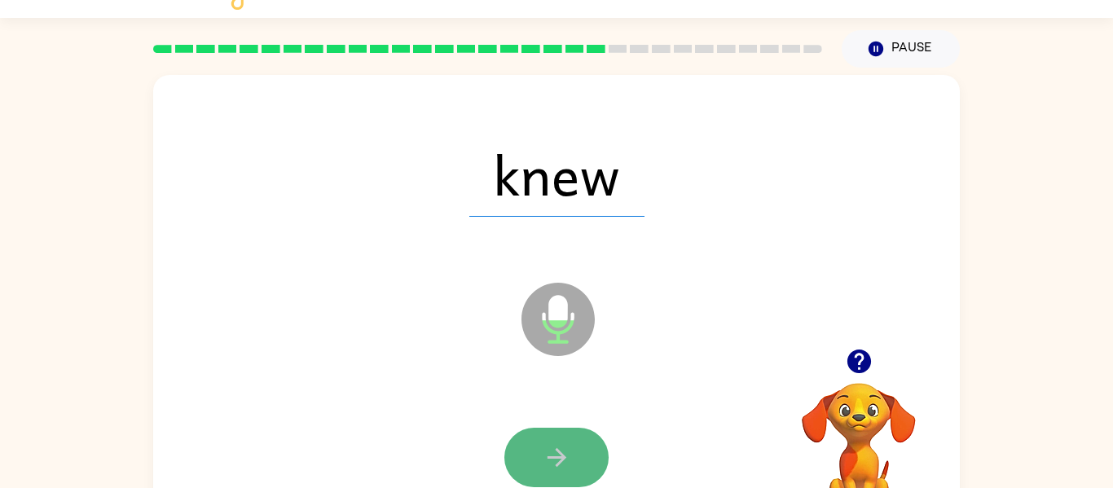
click at [575, 468] on button "button" at bounding box center [556, 457] width 104 height 59
click at [565, 451] on icon "button" at bounding box center [557, 457] width 29 height 29
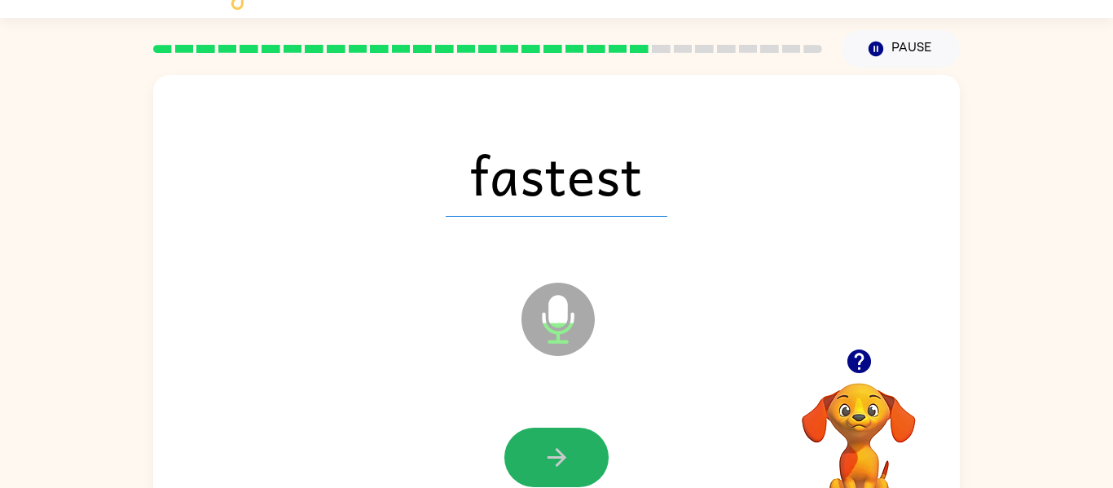
click at [565, 451] on icon "button" at bounding box center [557, 457] width 29 height 29
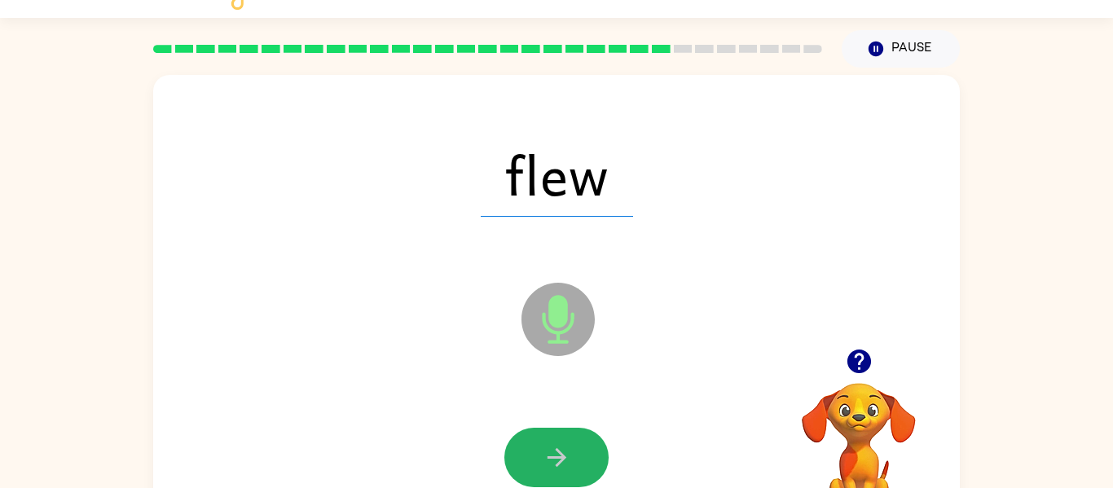
click at [565, 451] on icon "button" at bounding box center [557, 457] width 29 height 29
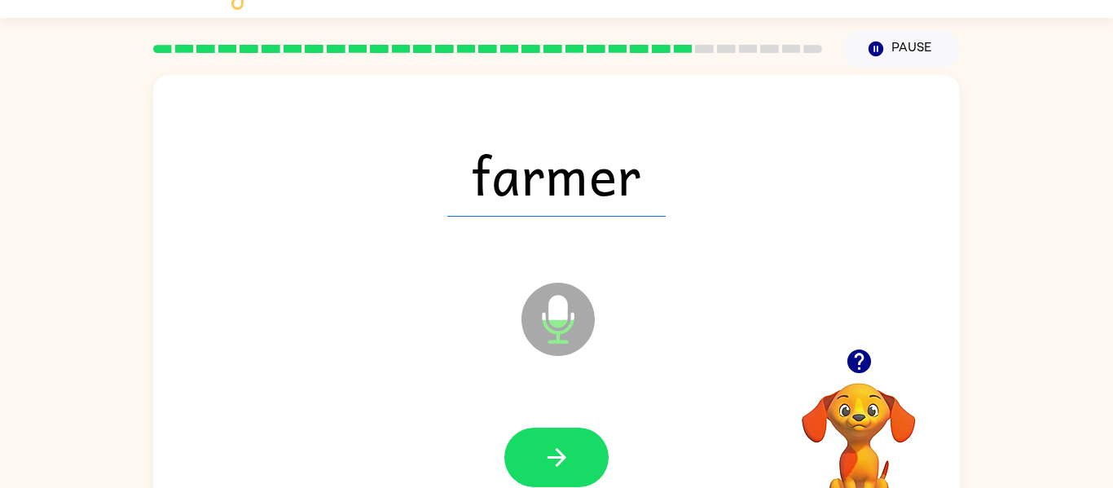
click at [565, 451] on icon "button" at bounding box center [557, 457] width 29 height 29
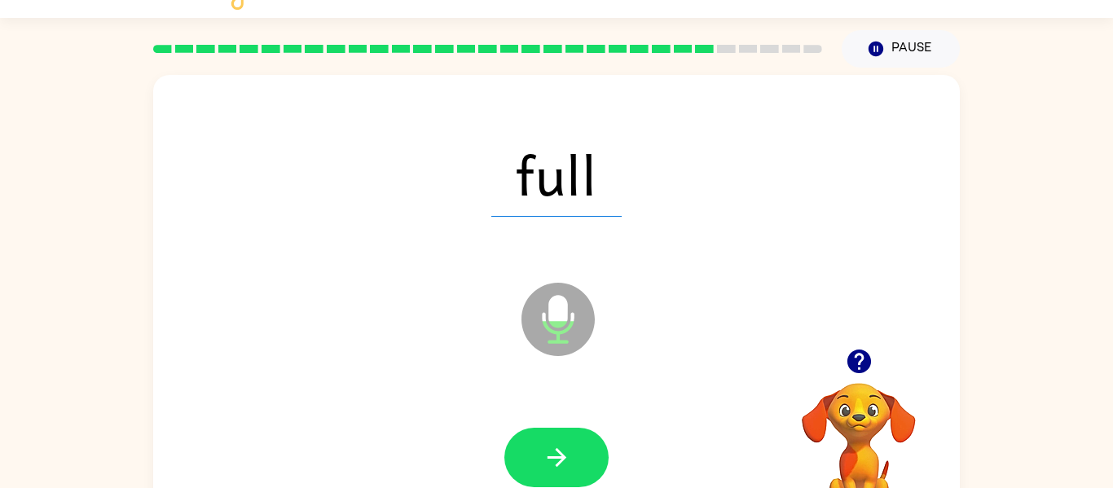
click at [565, 451] on icon "button" at bounding box center [557, 457] width 29 height 29
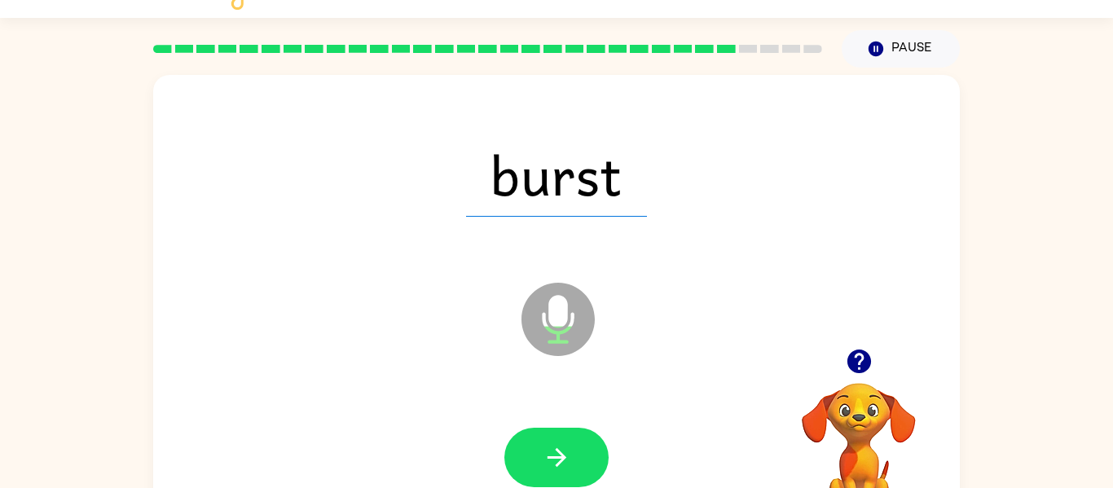
click at [565, 451] on icon "button" at bounding box center [557, 457] width 29 height 29
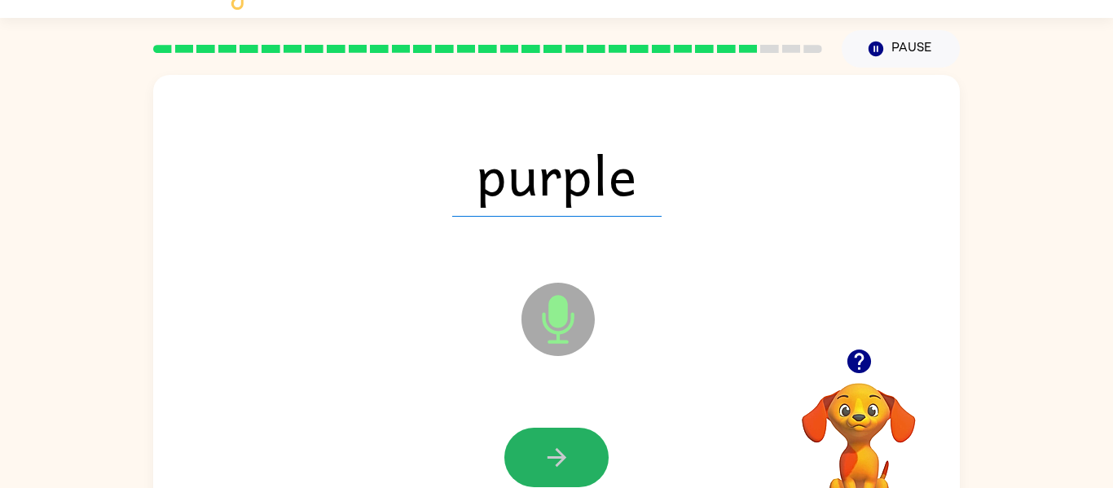
click at [565, 451] on icon "button" at bounding box center [557, 457] width 29 height 29
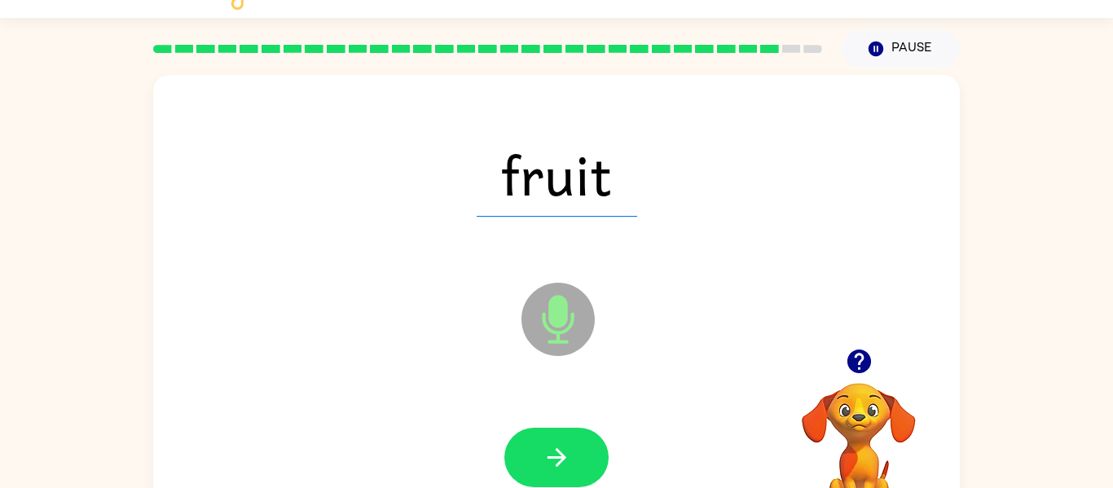
click at [565, 451] on icon "button" at bounding box center [557, 457] width 29 height 29
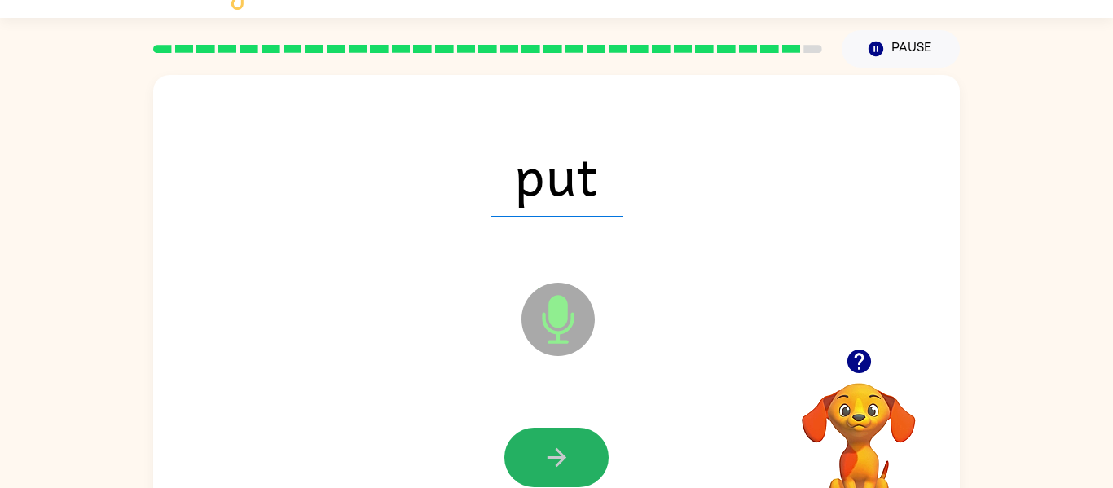
click at [565, 451] on icon "button" at bounding box center [557, 457] width 29 height 29
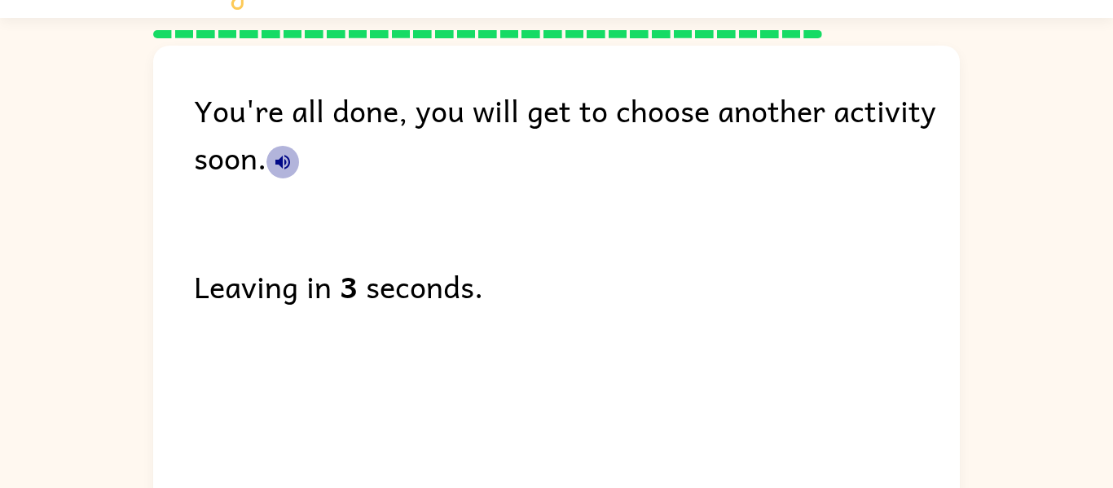
click at [279, 154] on icon "button" at bounding box center [283, 162] width 20 height 20
